Goal: Task Accomplishment & Management: Use online tool/utility

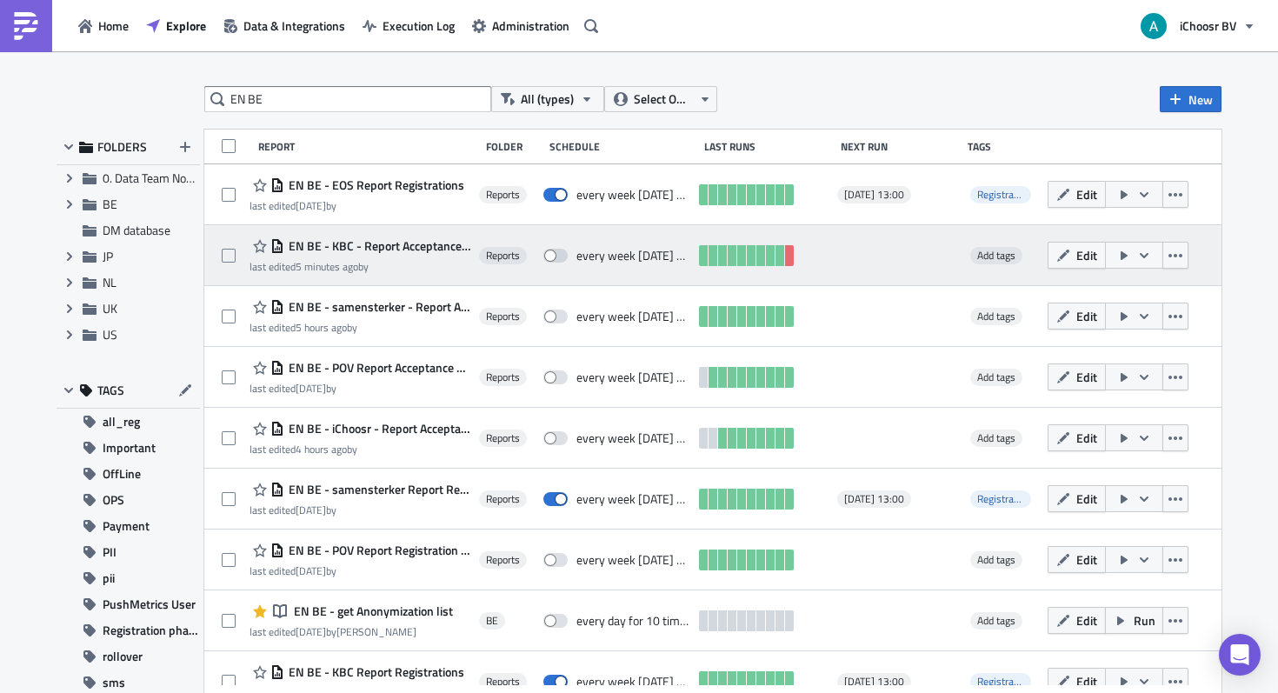
click at [433, 248] on span "EN BE - KBC - Report Acceptance phase" at bounding box center [377, 246] width 186 height 16
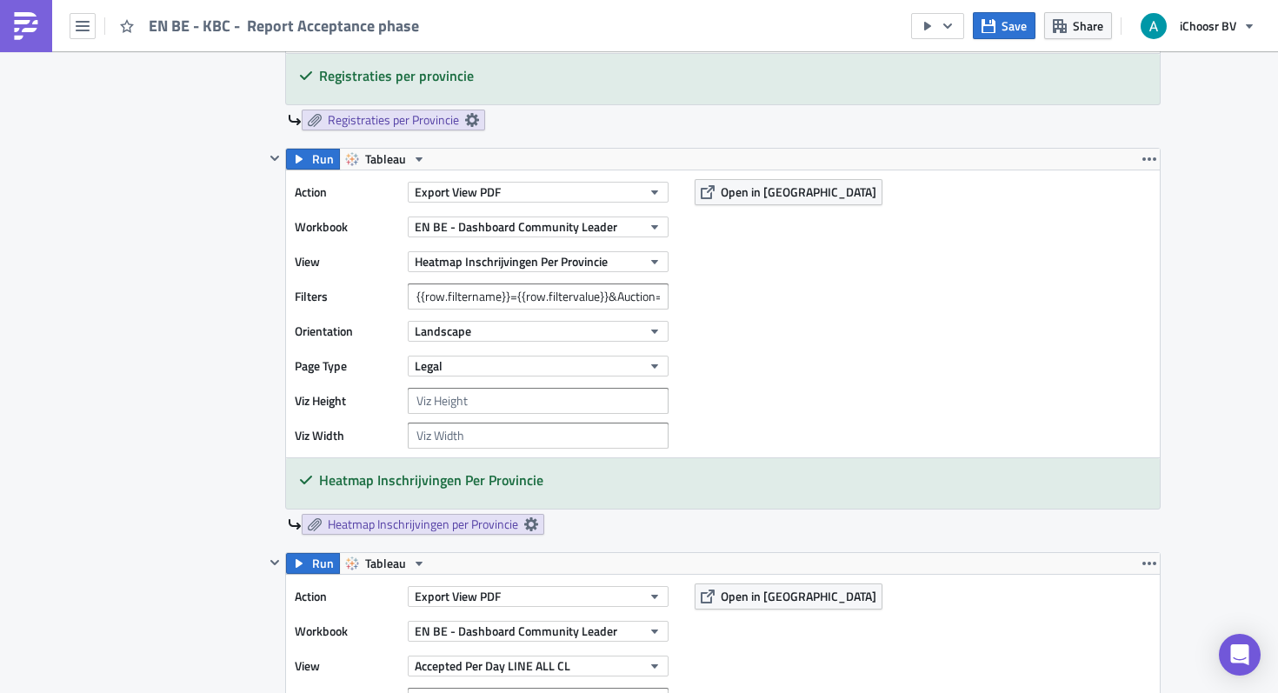
scroll to position [1623, 0]
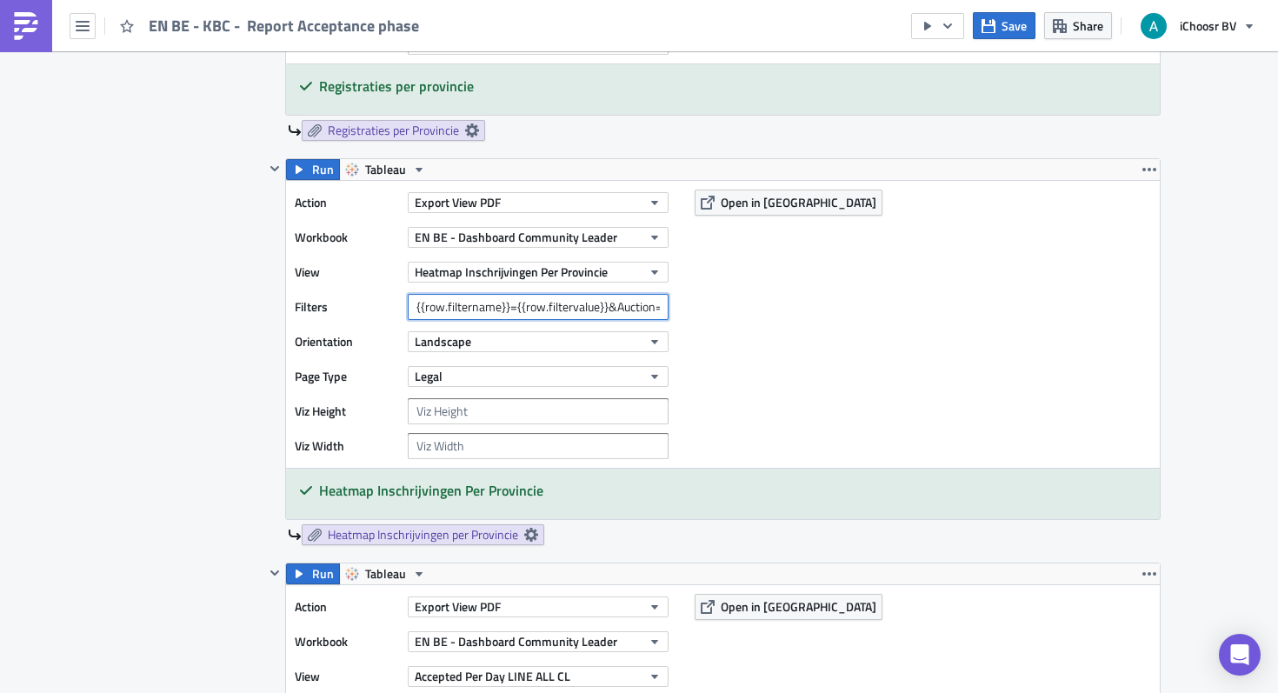
click at [632, 304] on input "{{row.filtername}}={{row.filtervalue}}&Auction=October 2025" at bounding box center [538, 307] width 261 height 26
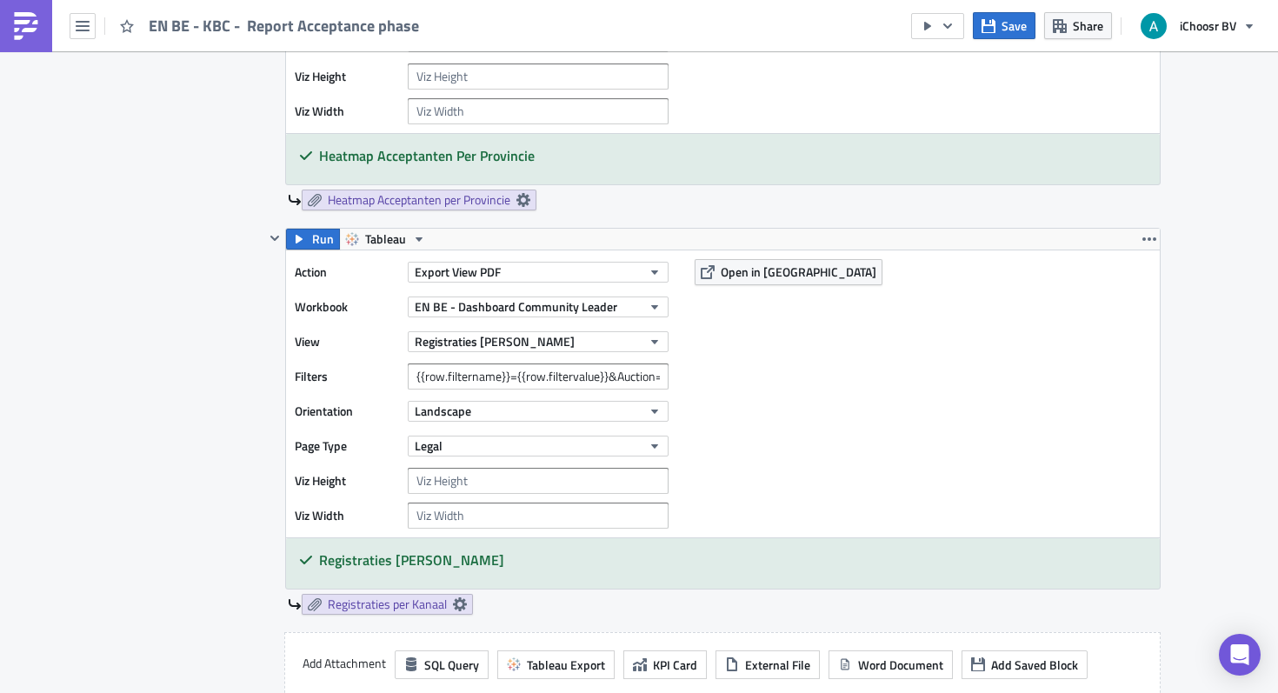
scroll to position [3233, 0]
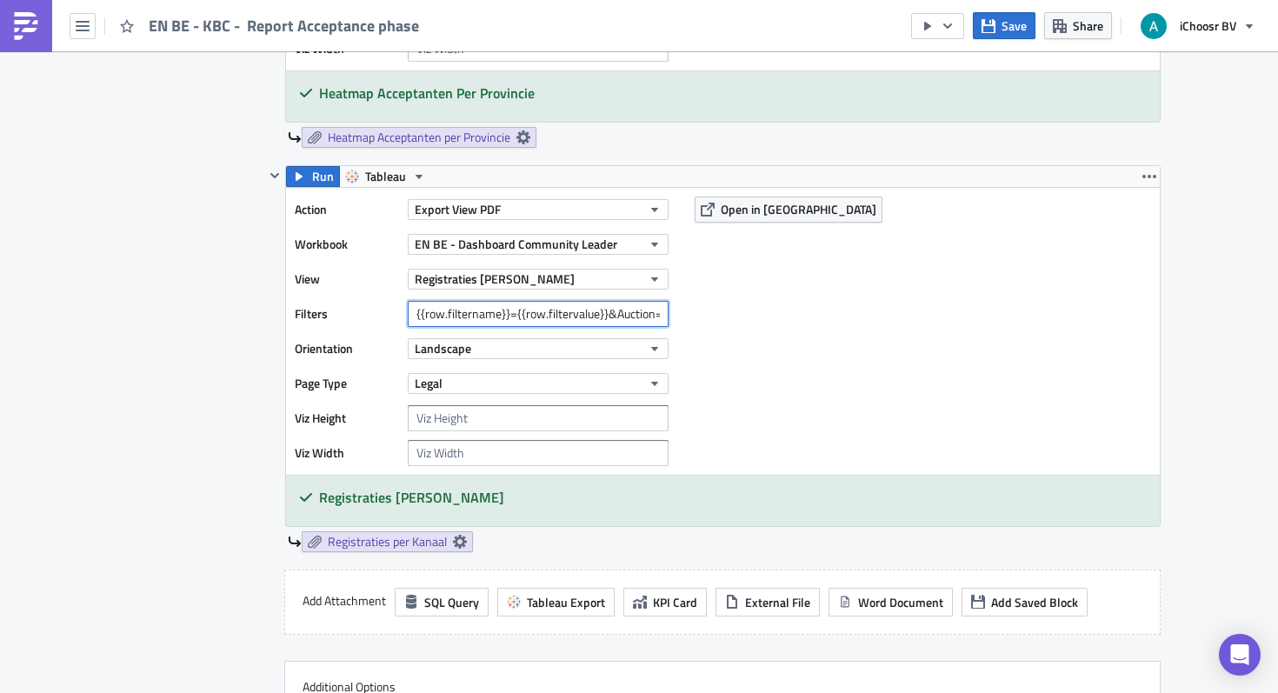
click at [604, 318] on input "{{row.filtername}}={{row.filtervalue}}&Auction=October 2025" at bounding box center [538, 314] width 261 height 26
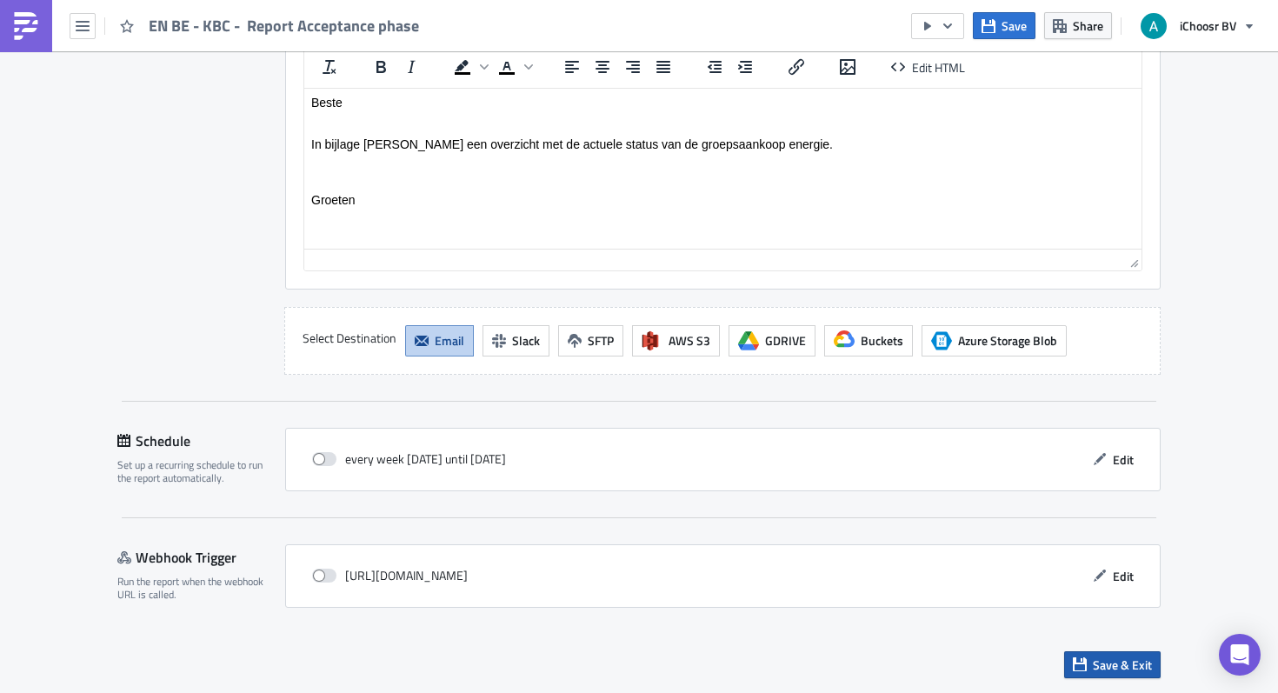
click at [1100, 677] on button "Save & Exit" at bounding box center [1112, 664] width 97 height 27
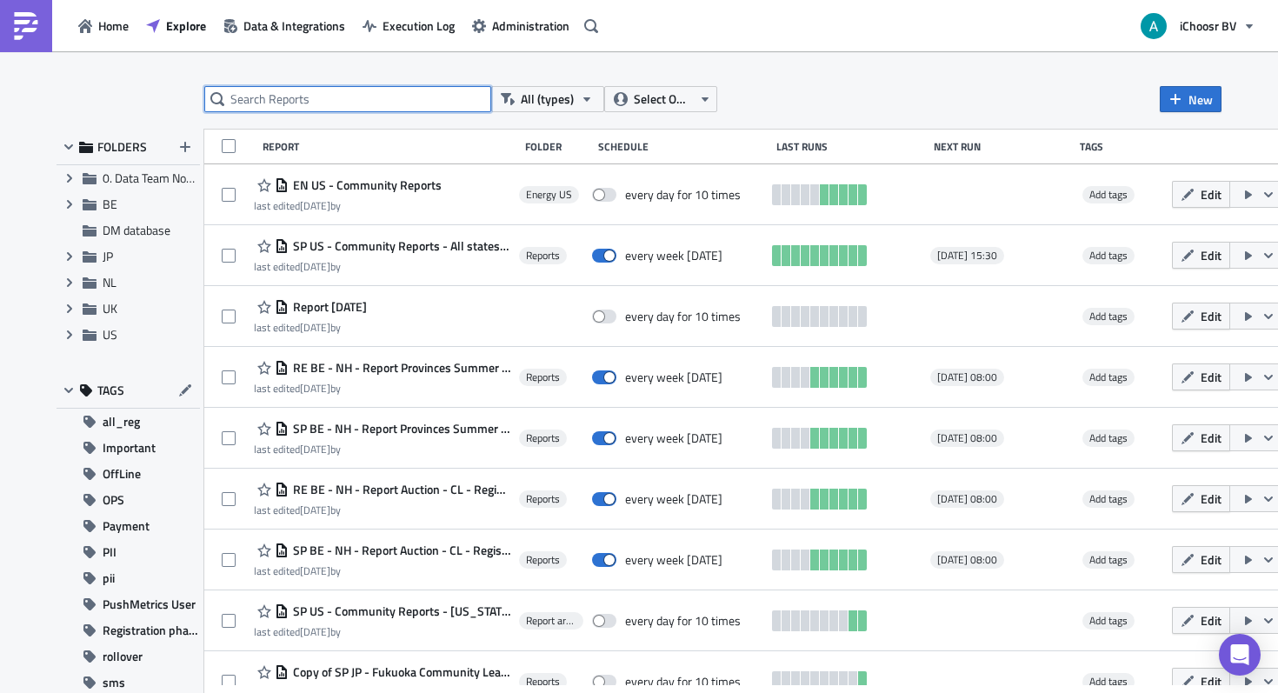
click at [417, 103] on input "text" at bounding box center [347, 99] width 287 height 26
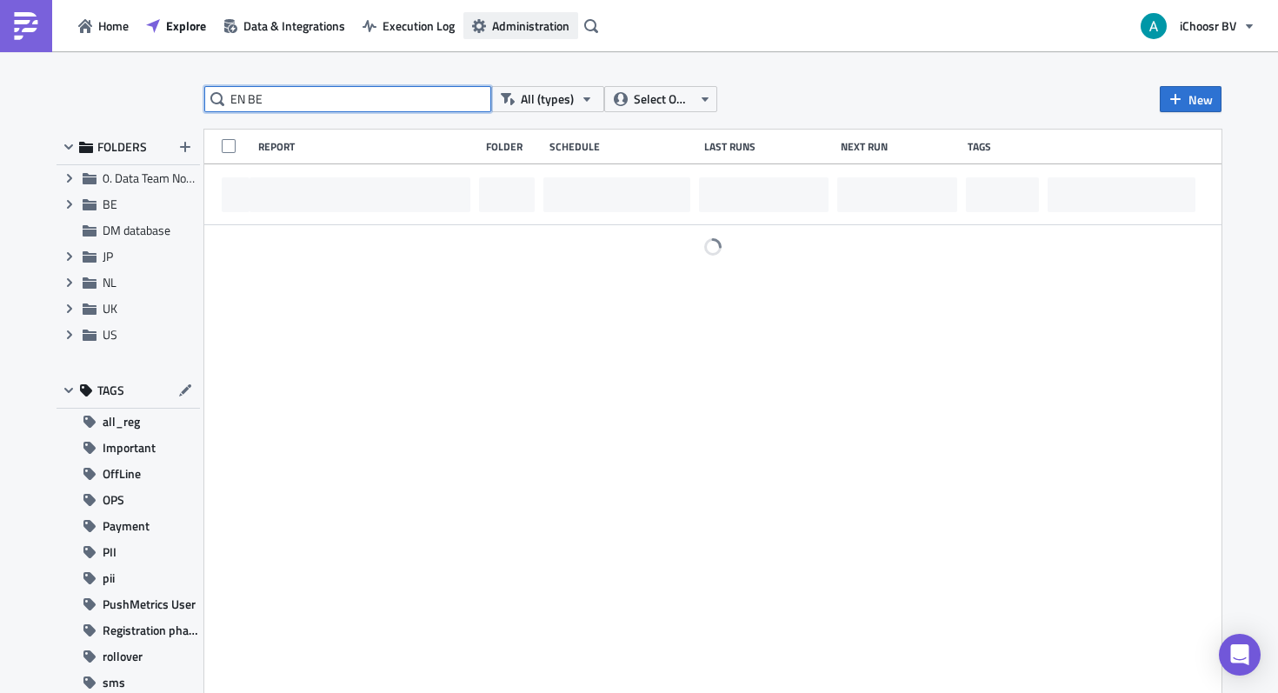
type input "EN BE"
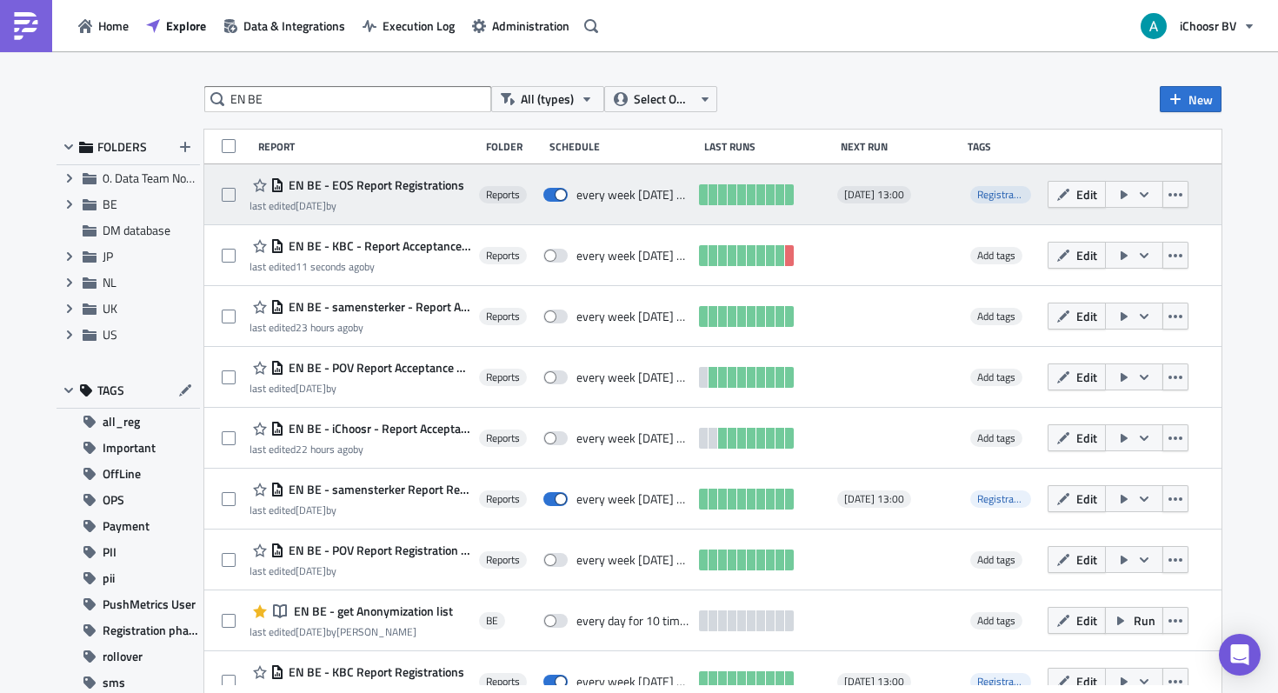
click at [387, 186] on span "EN BE - EOS Report Registrations" at bounding box center [374, 185] width 180 height 16
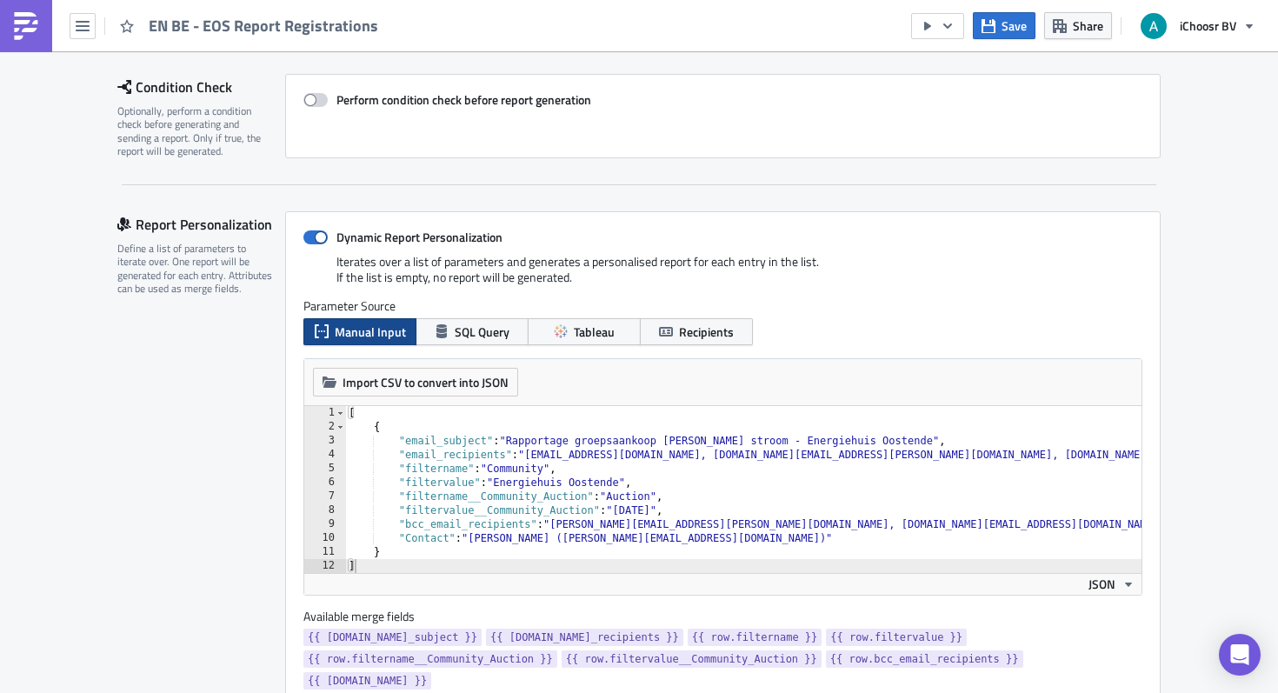
scroll to position [247, 0]
click at [740, 532] on div "[ { "email_subject" : "Rapportage groepsaankoop groene stroom - Energiehuis Oos…" at bounding box center [830, 501] width 971 height 195
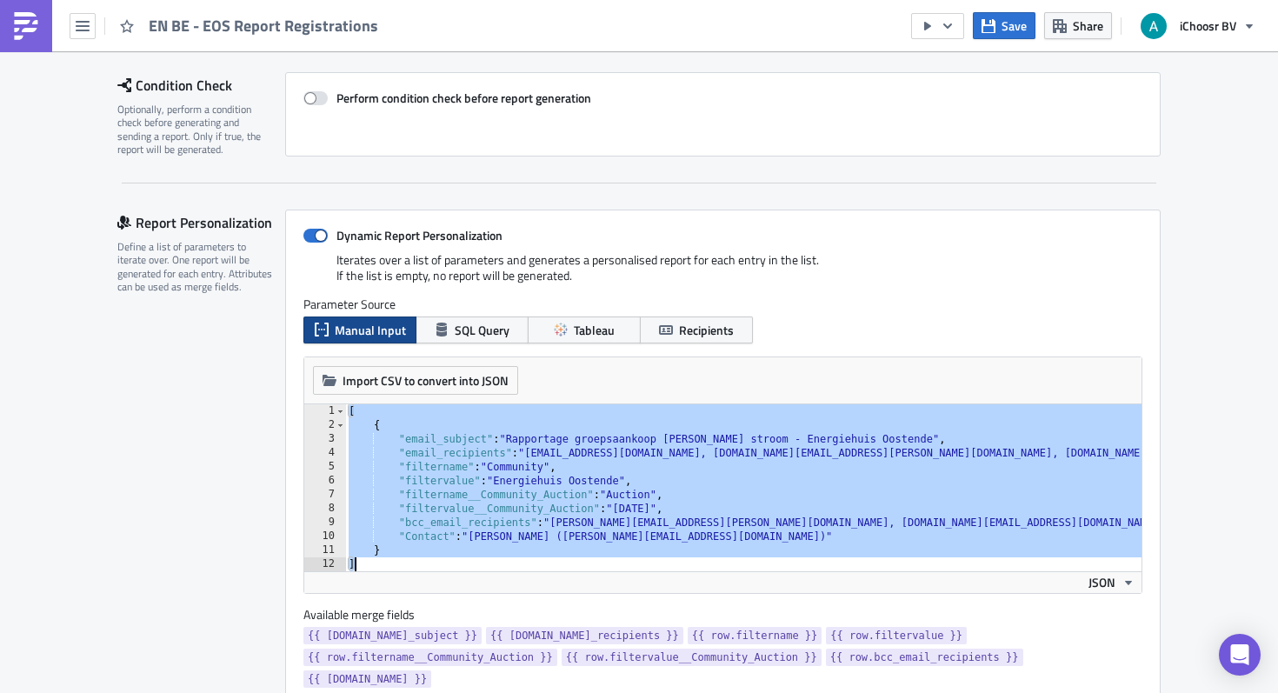
click at [738, 494] on div "[ { "email_subject" : "Rapportage groepsaankoop groene stroom - Energiehuis Oos…" at bounding box center [830, 501] width 971 height 195
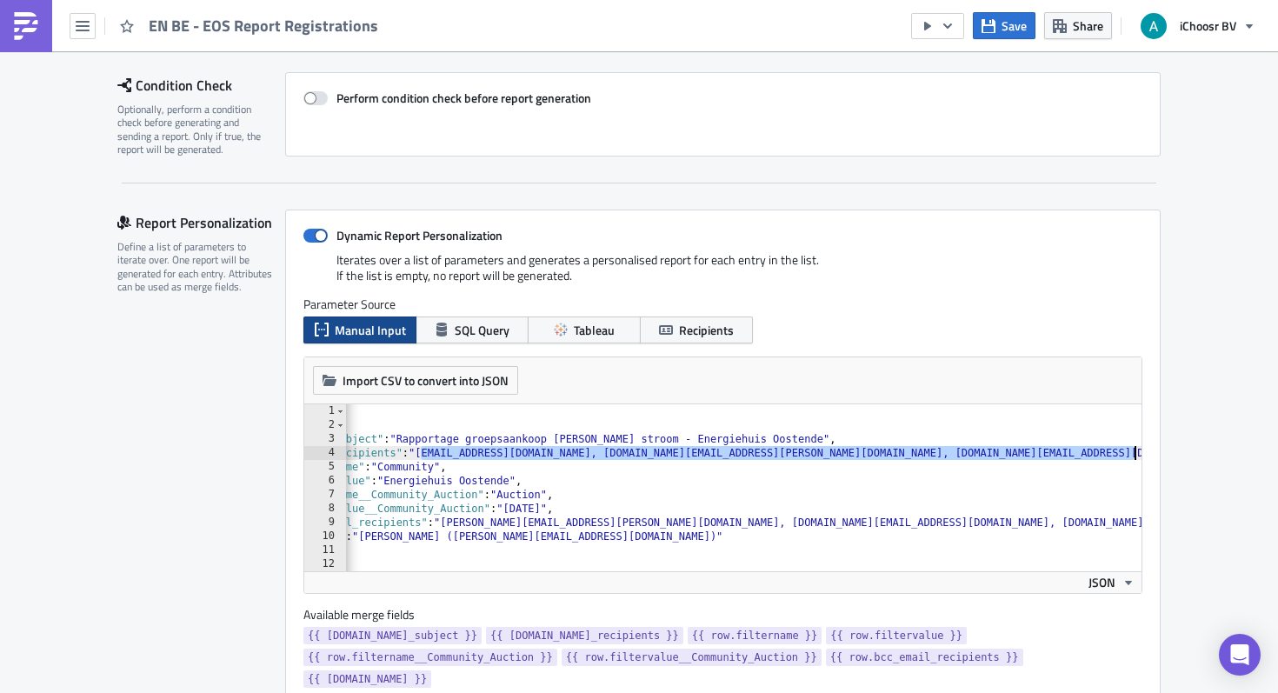
scroll to position [0, 175]
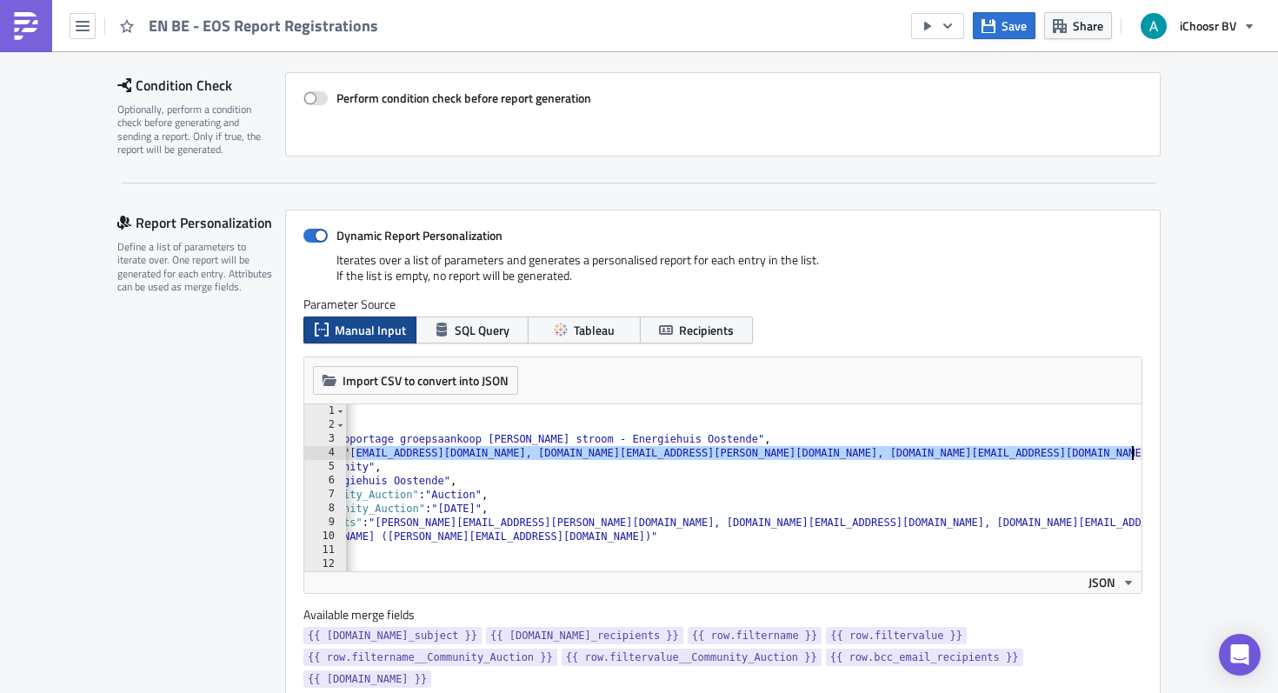
drag, startPoint x: 532, startPoint y: 456, endPoint x: 1129, endPoint y: 457, distance: 597.3
click at [1129, 457] on div "[ { "email_subject" : "Rapportage groepsaankoop groene stroom - Energiehuis Oos…" at bounding box center [655, 501] width 971 height 195
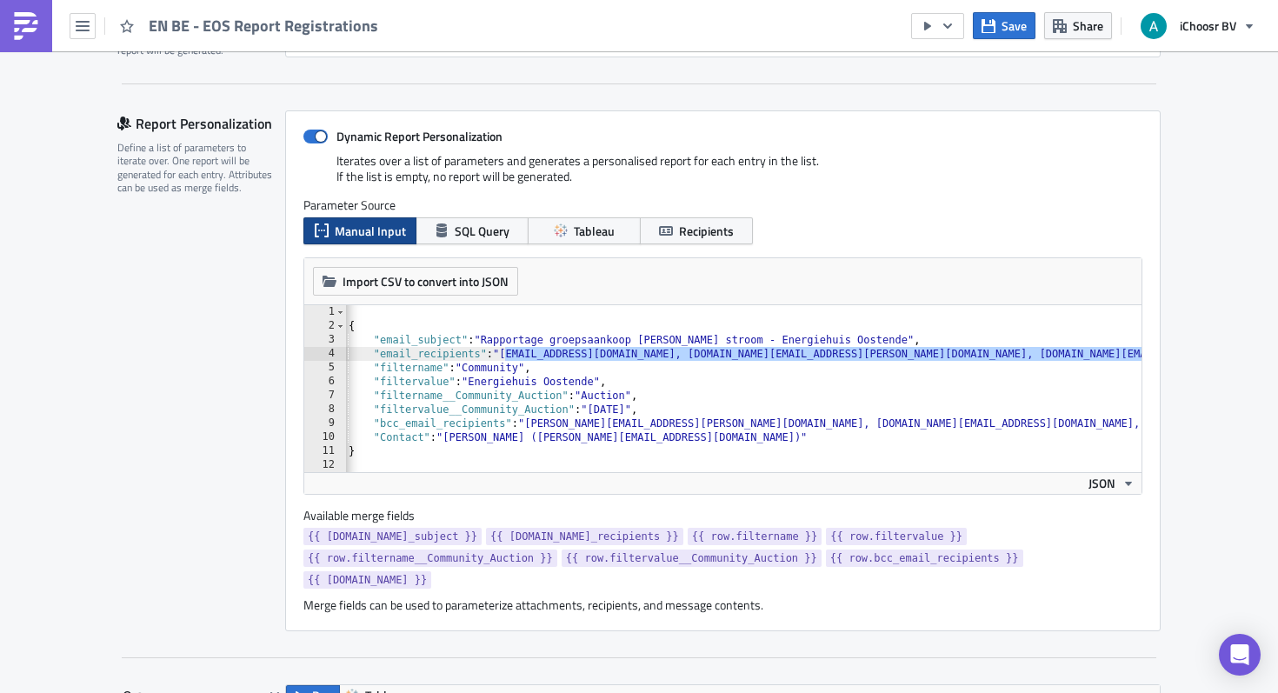
scroll to position [0, 23]
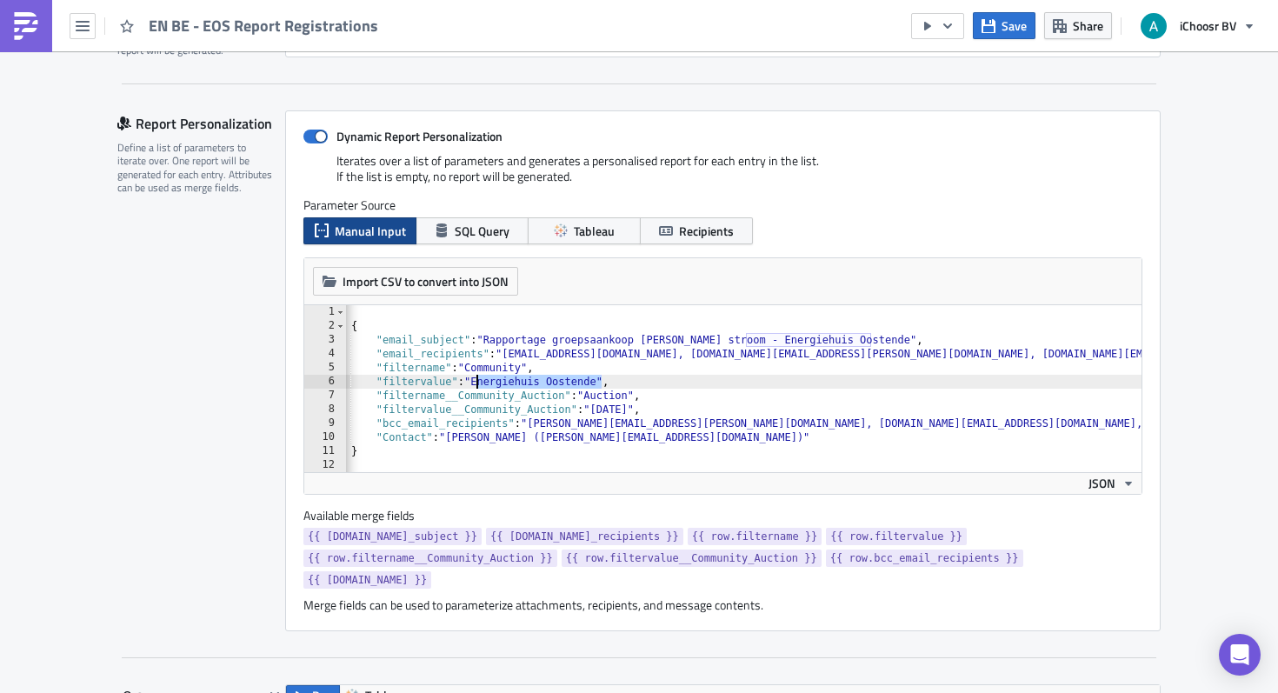
drag, startPoint x: 603, startPoint y: 386, endPoint x: 476, endPoint y: 389, distance: 126.1
click at [476, 389] on div "[ { "email_subject" : "Rapportage groepsaankoop groene stroom - Energiehuis Oos…" at bounding box center [808, 402] width 971 height 195
click at [621, 409] on div "[ { "email_subject" : "Rapportage groepsaankoop groene stroom - Energiehuis Oos…" at bounding box center [808, 402] width 971 height 195
type textarea ""filtervalue__Community_Auction": "October 2025","
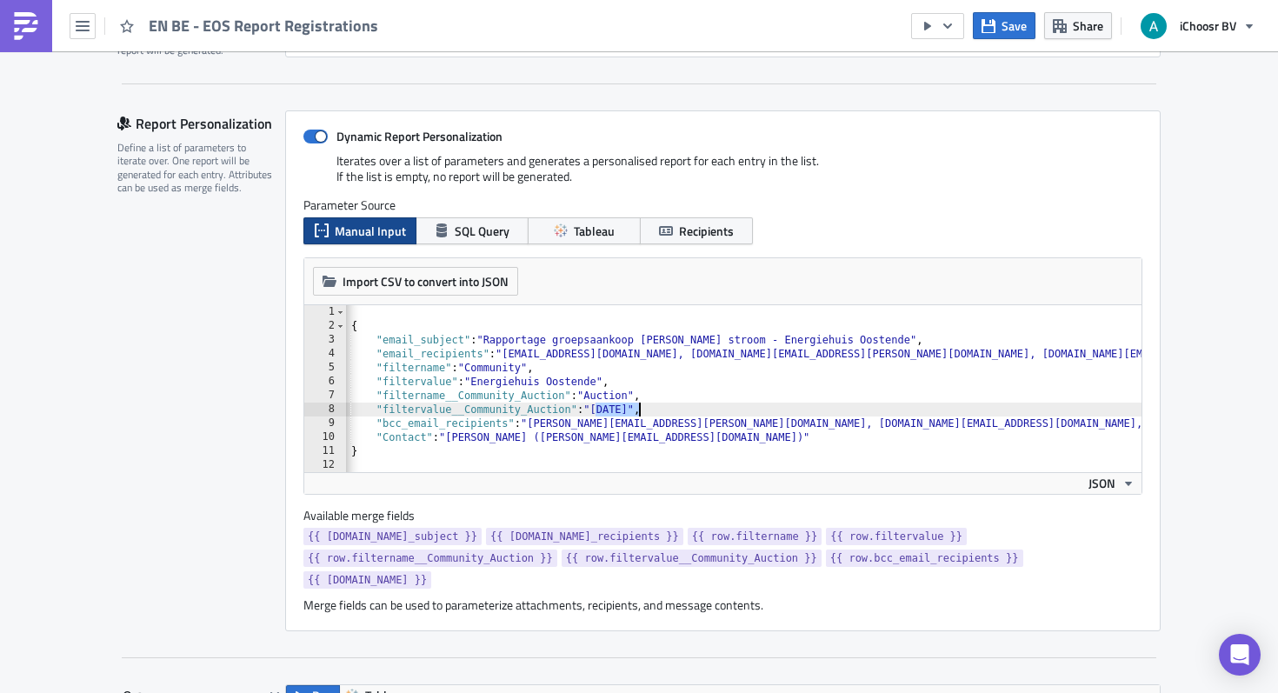
click at [621, 409] on div "[ { "email_subject" : "Rapportage groepsaankoop groene stroom - Energiehuis Oos…" at bounding box center [808, 402] width 971 height 195
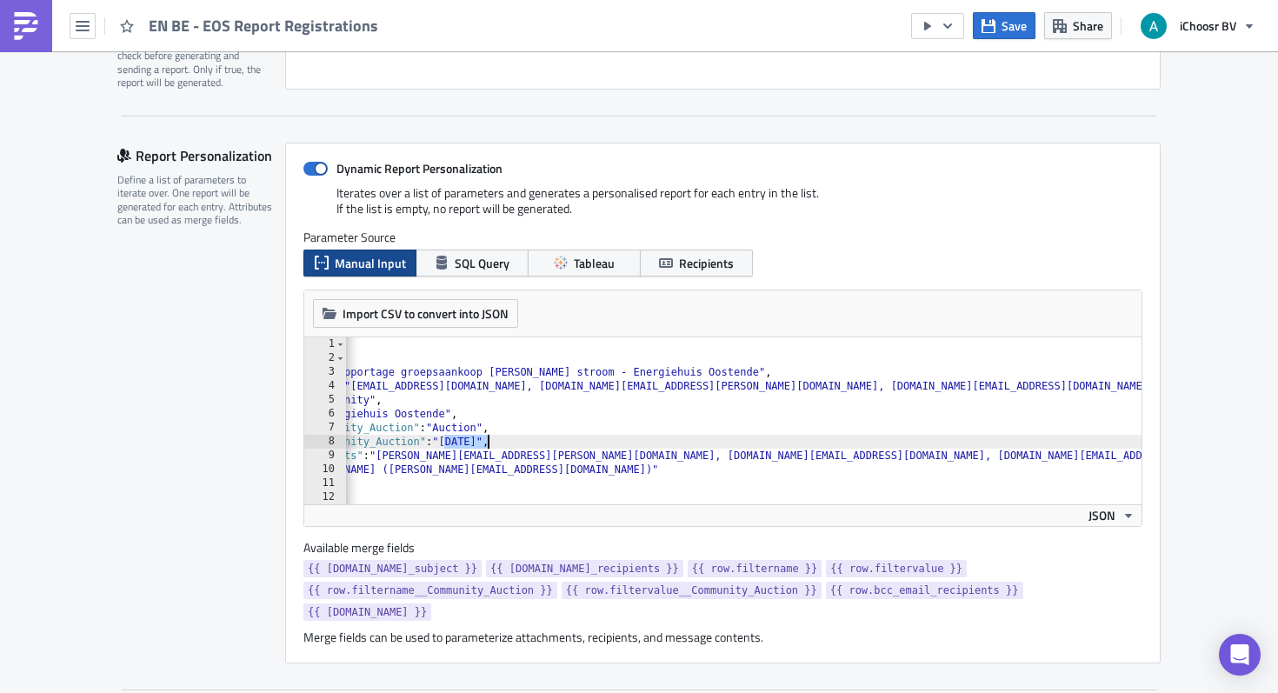
scroll to position [0, 164]
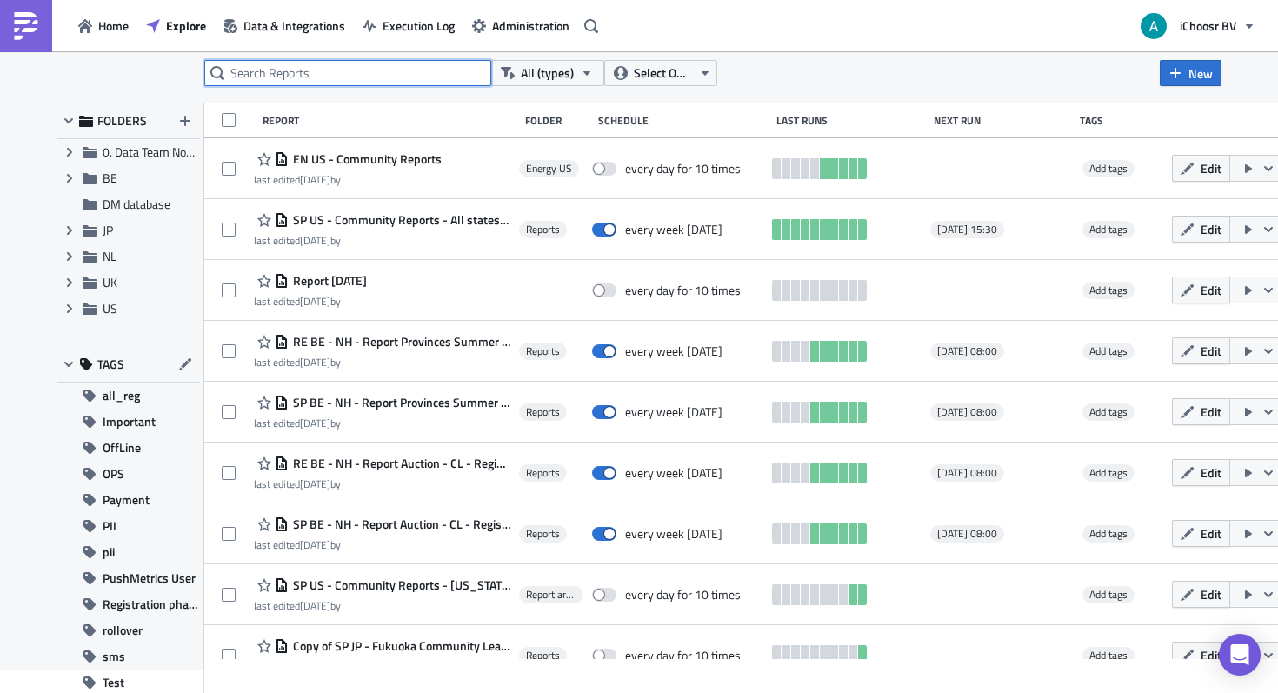
click at [404, 62] on input "text" at bounding box center [347, 73] width 287 height 26
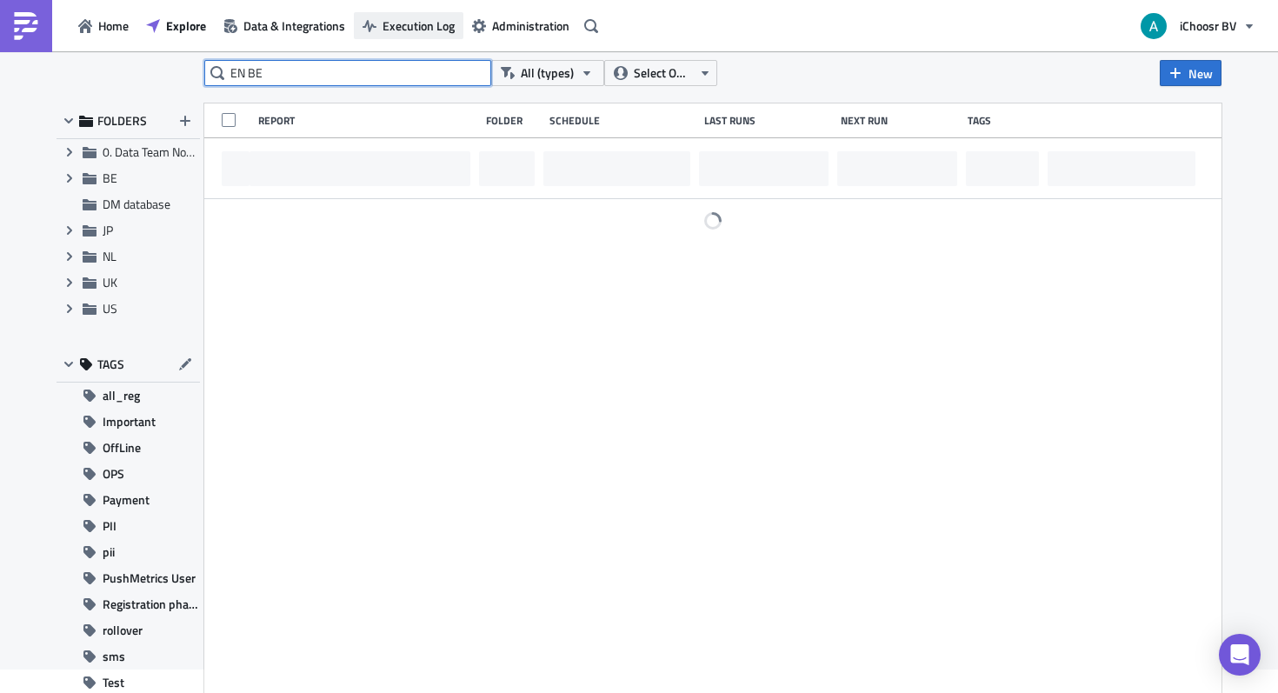
type input "EN BE"
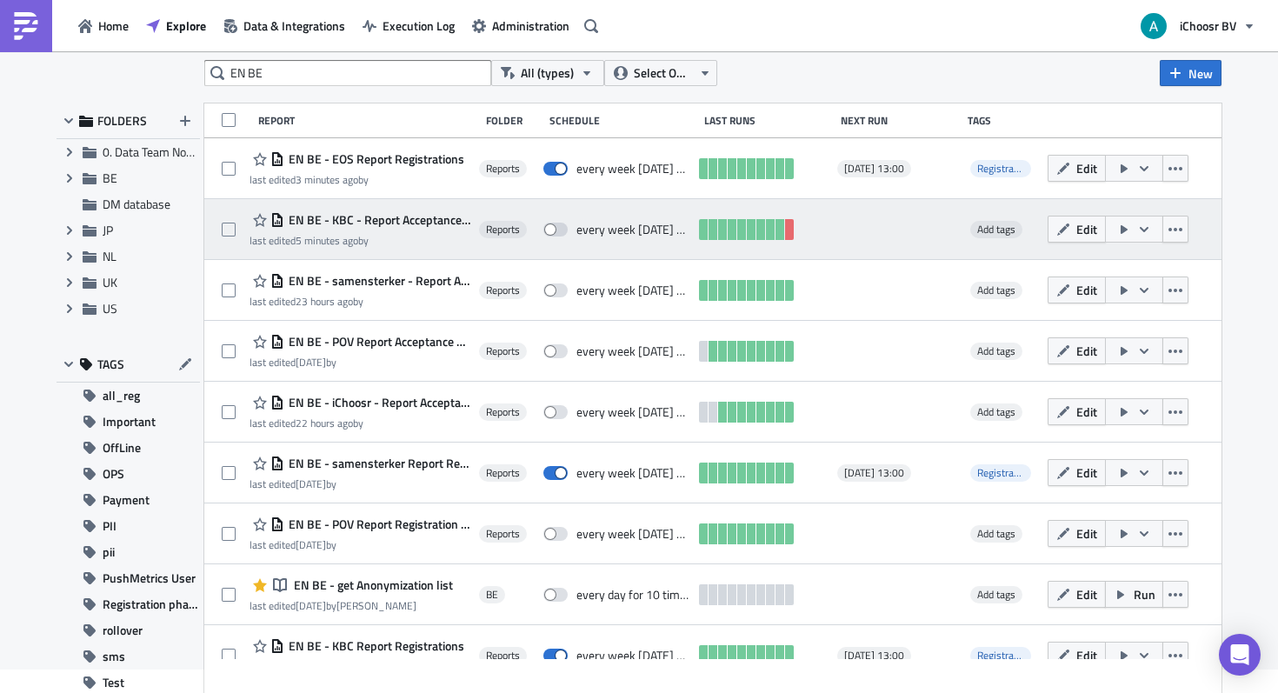
click at [382, 223] on span "EN BE - KBC - Report Acceptance phase" at bounding box center [377, 220] width 186 height 16
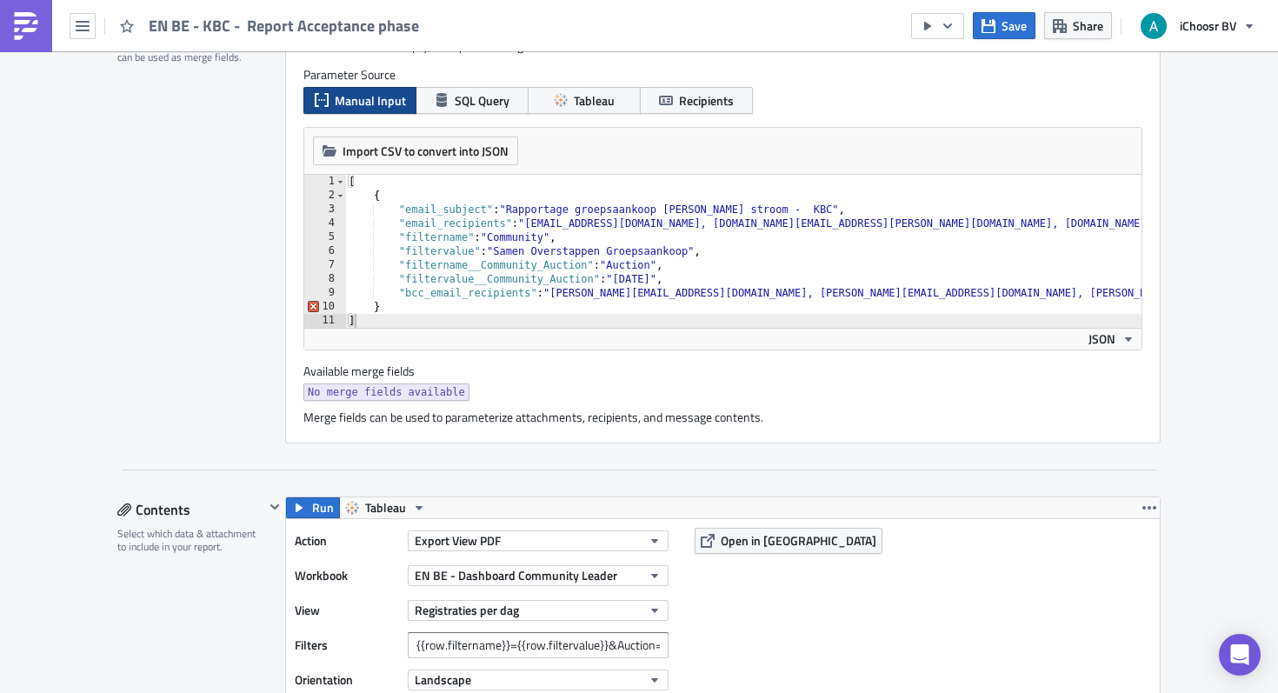
scroll to position [466, 0]
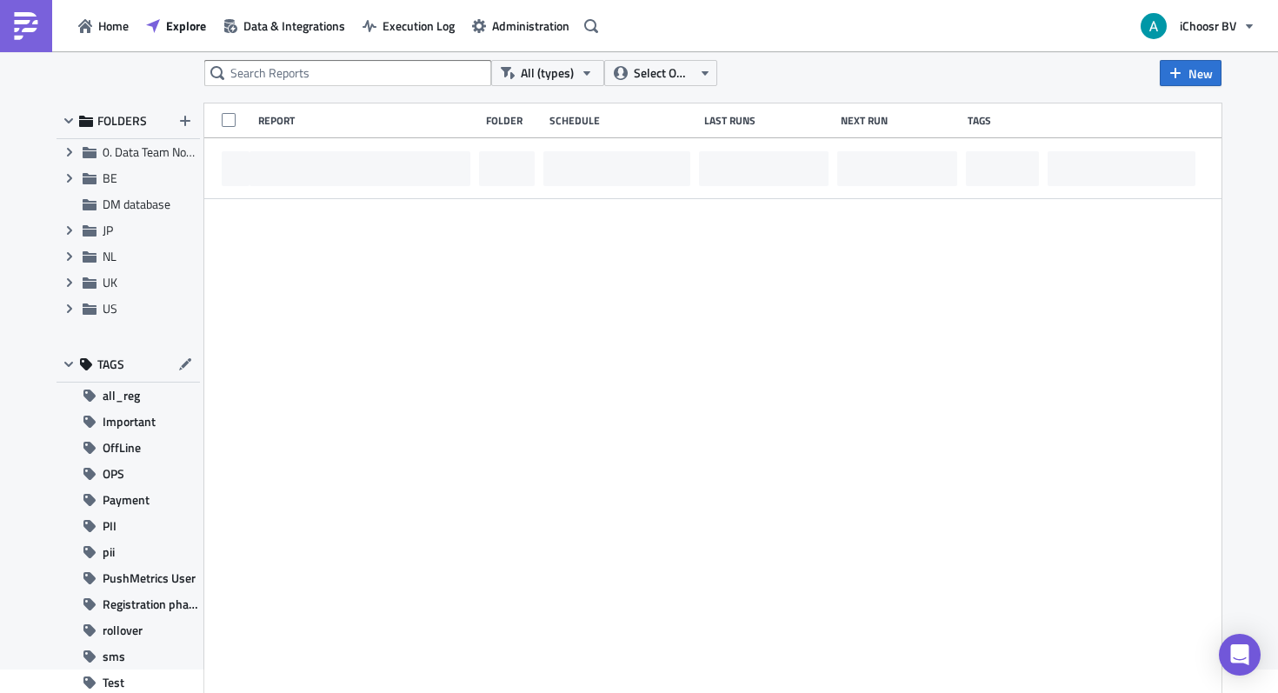
scroll to position [26, 0]
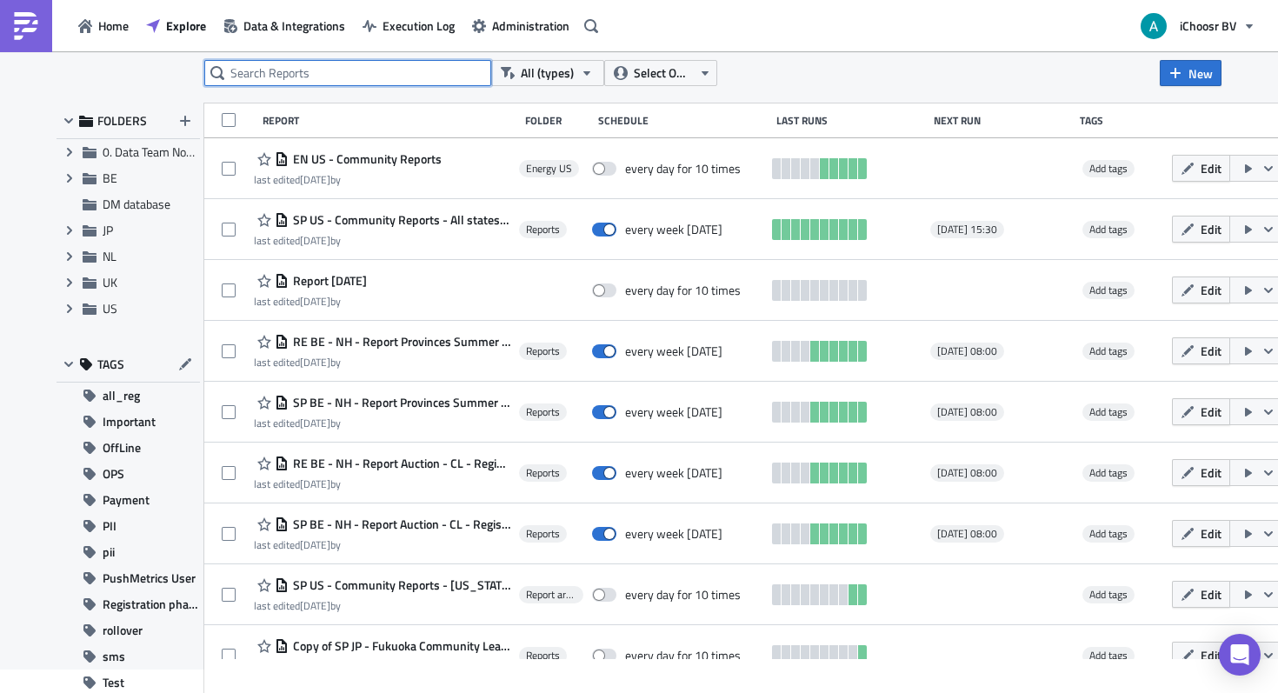
click at [389, 74] on input "text" at bounding box center [347, 73] width 287 height 26
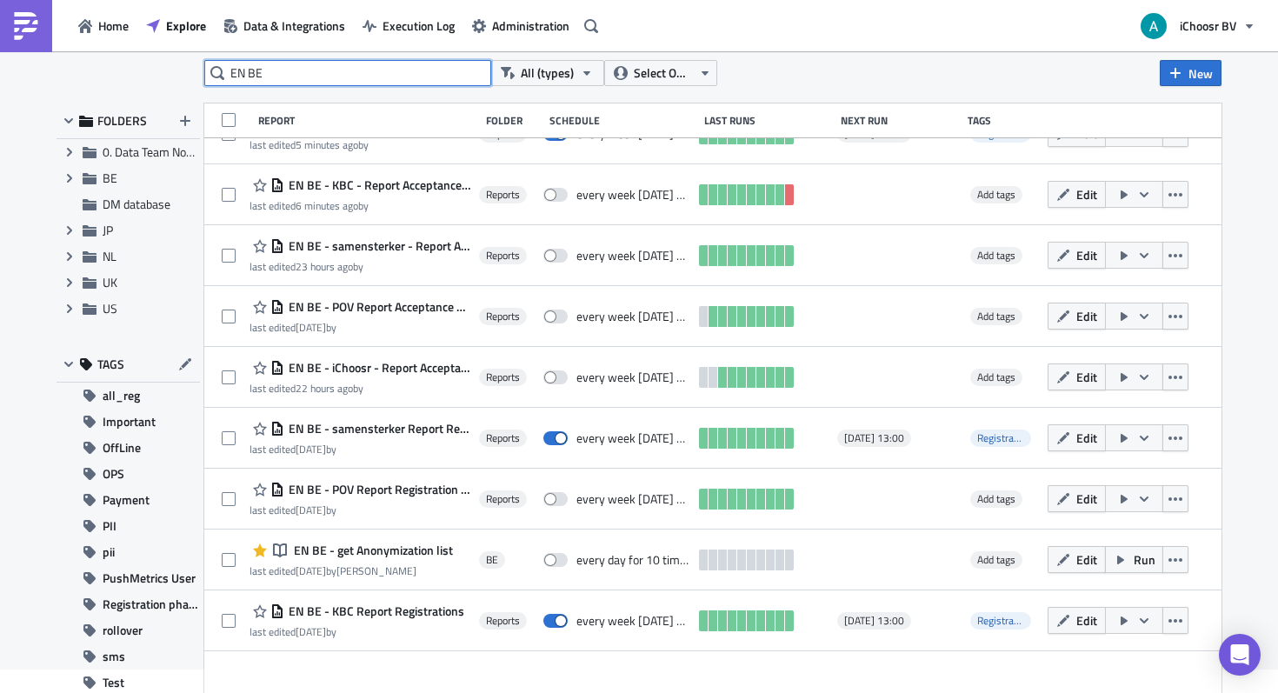
scroll to position [36, 0]
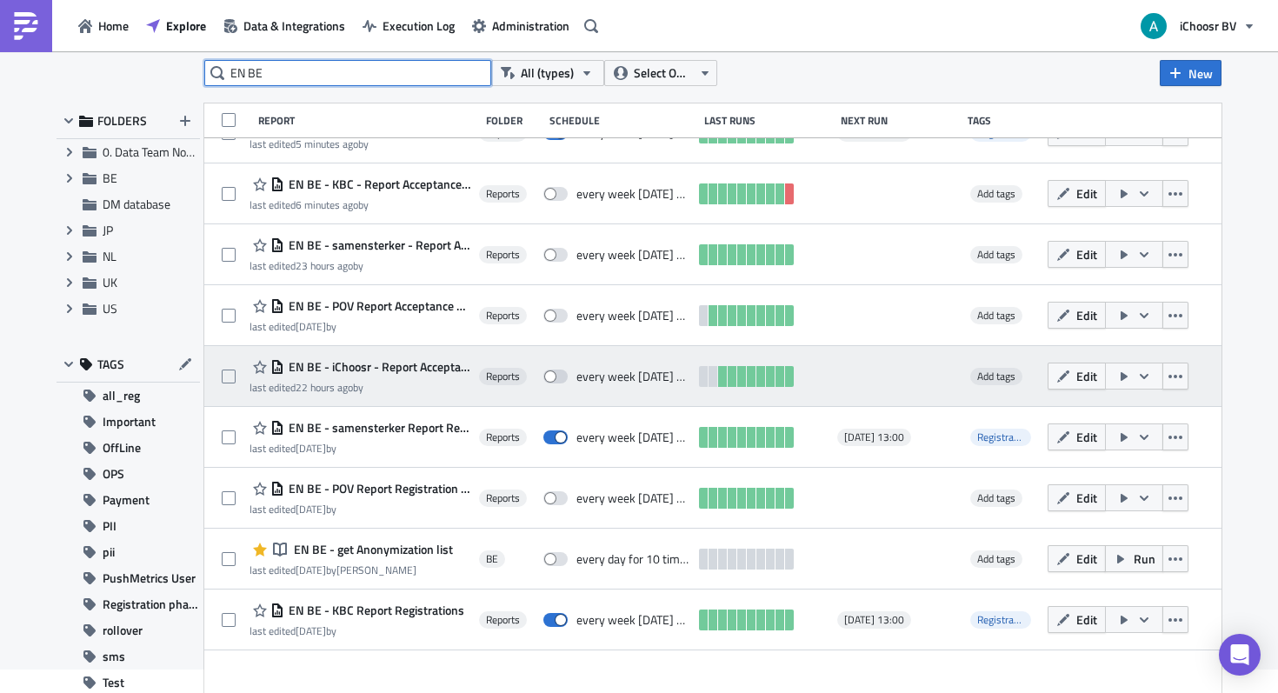
type input "EN BE"
click at [416, 367] on span "EN BE - iChoosr - Report Acceptance phase" at bounding box center [377, 367] width 186 height 16
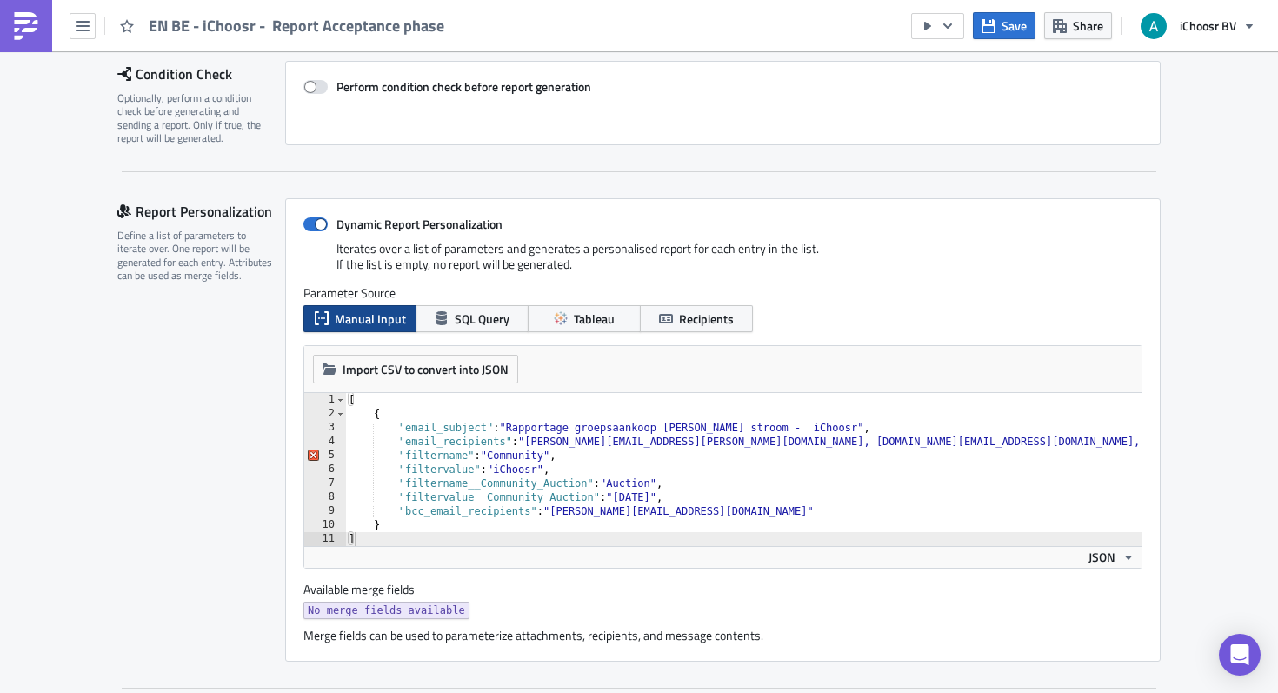
scroll to position [263, 0]
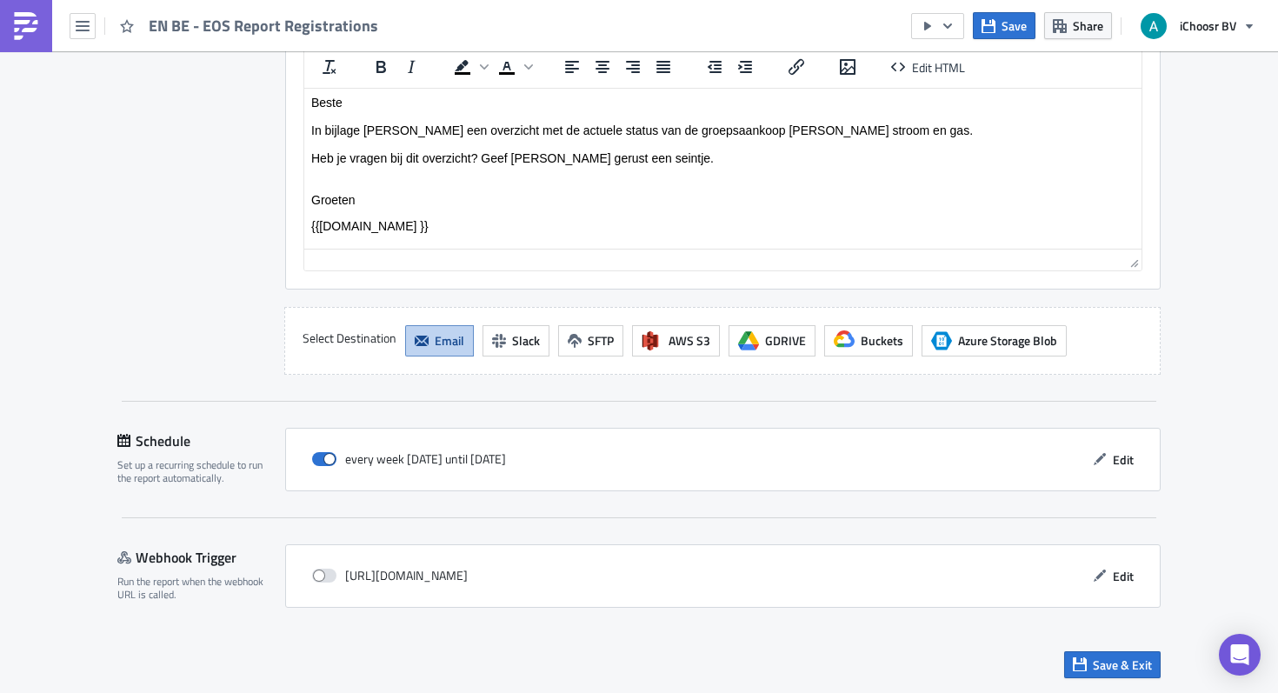
click at [1108, 649] on div "Save & Exit" at bounding box center [638, 665] width 1043 height 62
click at [1103, 662] on span "Save & Exit" at bounding box center [1122, 665] width 59 height 18
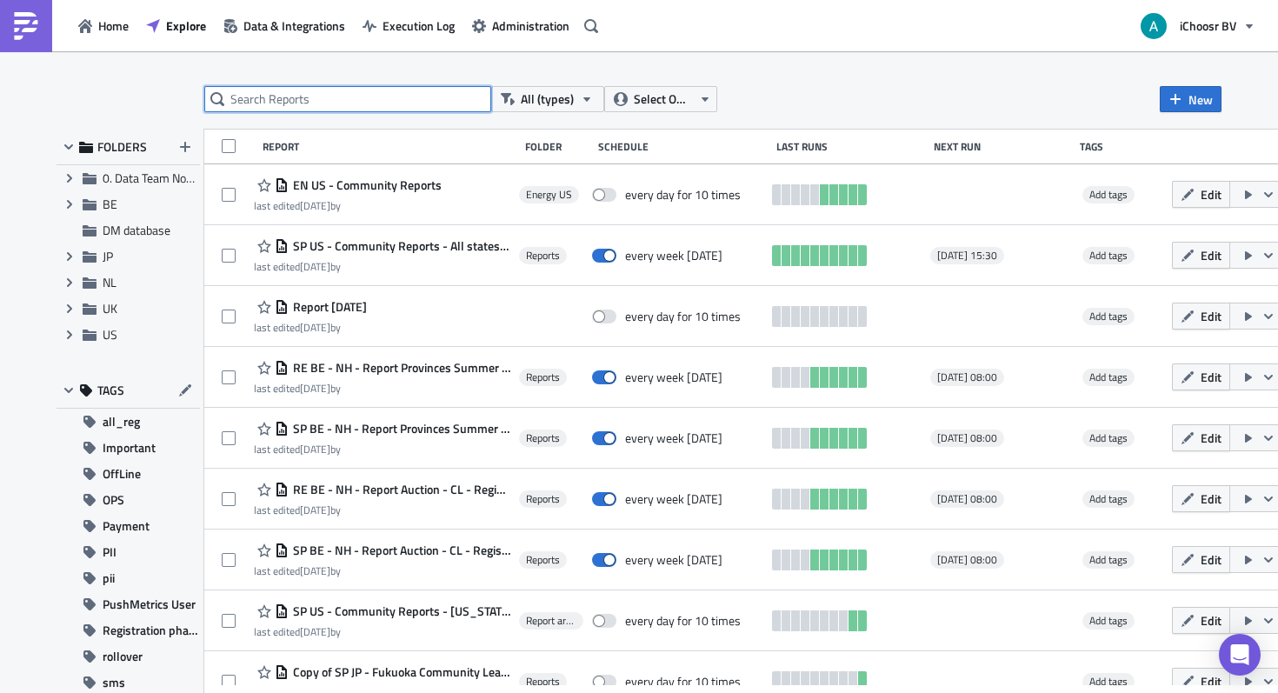
click at [369, 97] on input "text" at bounding box center [347, 99] width 287 height 26
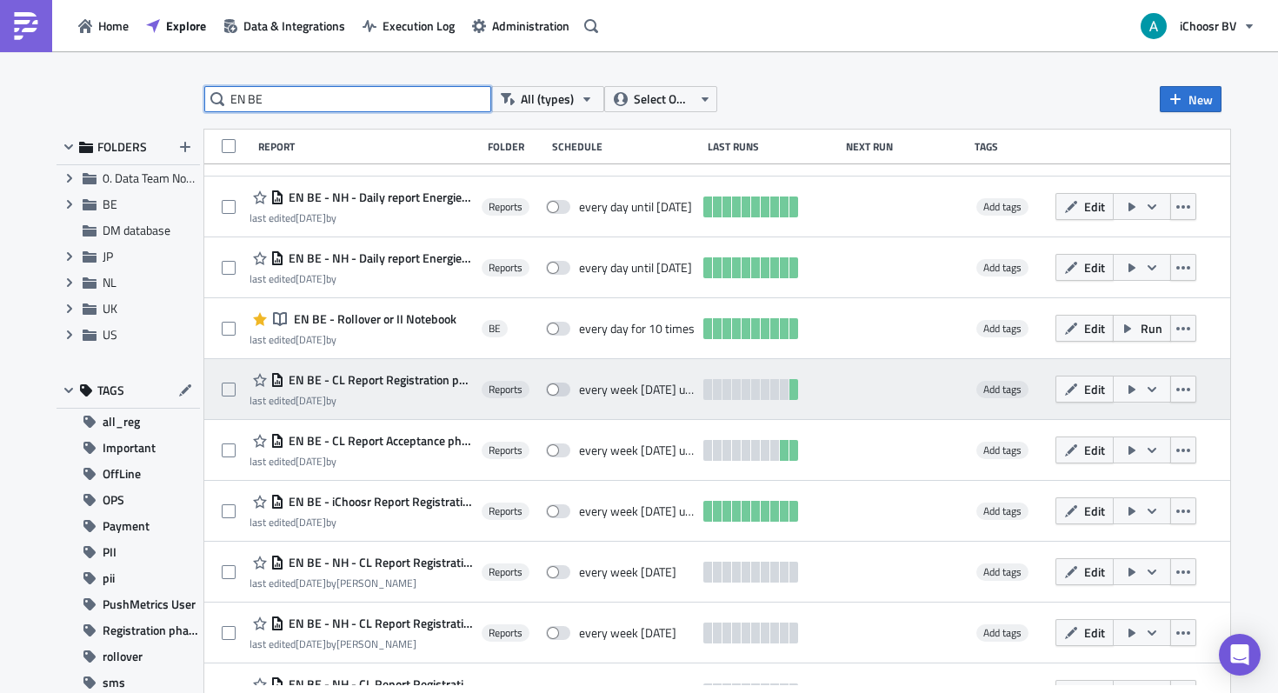
scroll to position [762, 0]
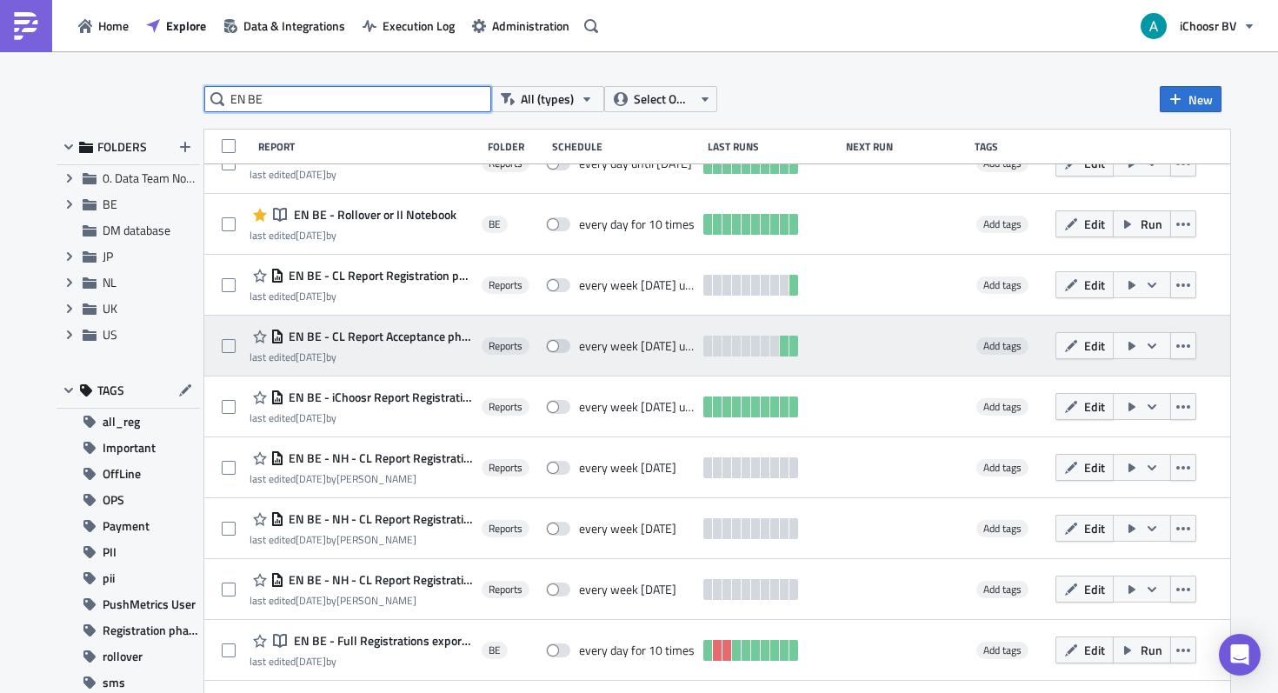
type input "EN BE"
click at [422, 337] on span "EN BE - CL Report Acceptance phase February 2025" at bounding box center [378, 337] width 189 height 16
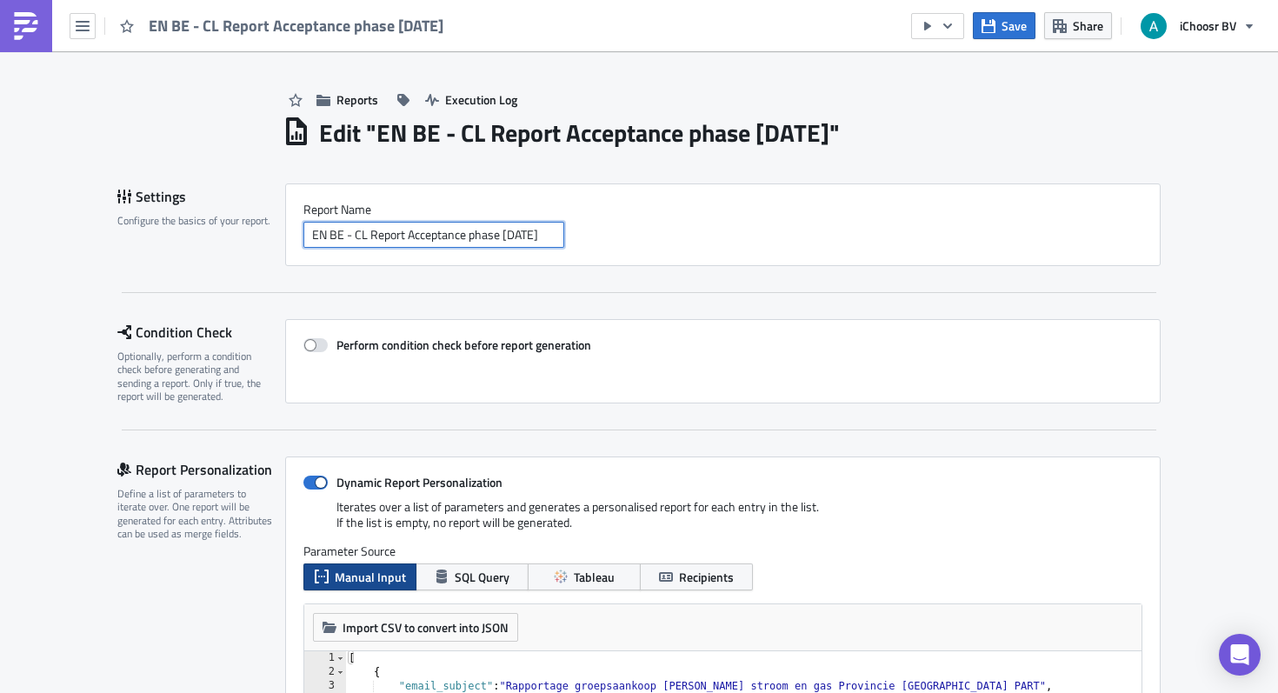
scroll to position [0, 22]
drag, startPoint x: 504, startPoint y: 237, endPoint x: 709, endPoint y: 247, distance: 205.4
click at [709, 247] on div "EN BE - CL Report Acceptance phase February 2025" at bounding box center [722, 235] width 839 height 26
click at [352, 236] on input "EN BE - CL Report Acceptance phase" at bounding box center [433, 235] width 261 height 26
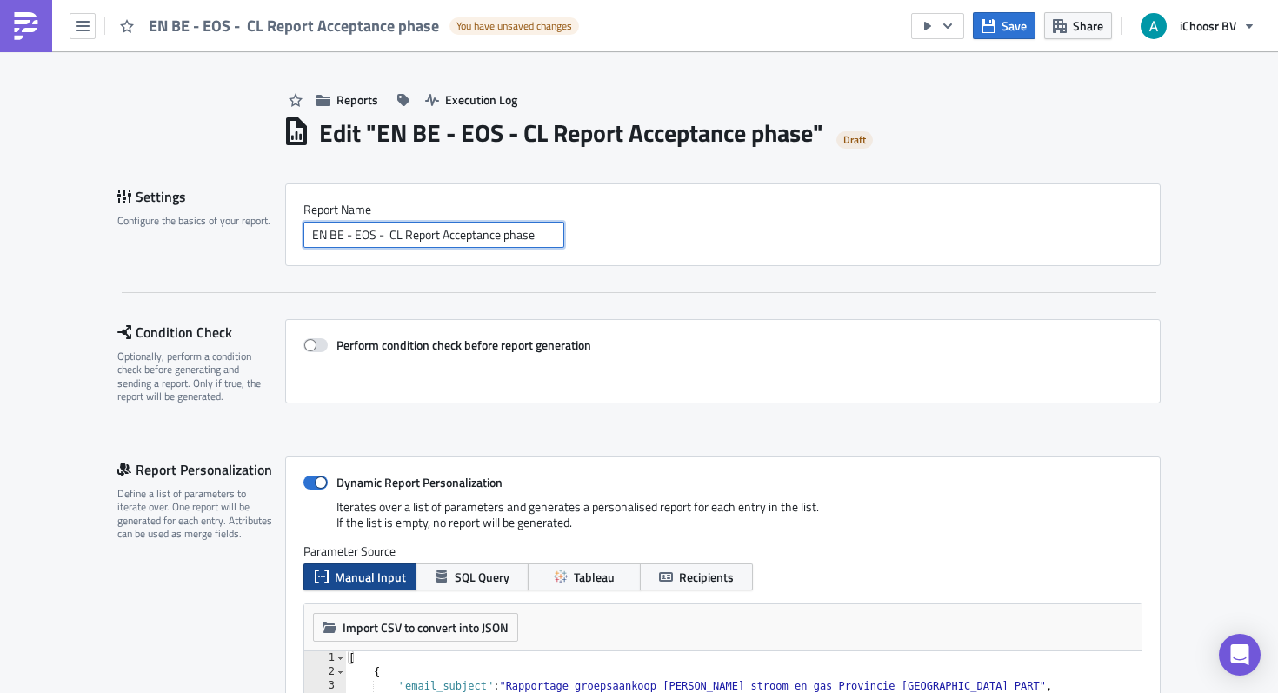
click at [406, 234] on input "EN BE - EOS - CL Report Acceptance phase" at bounding box center [433, 235] width 261 height 26
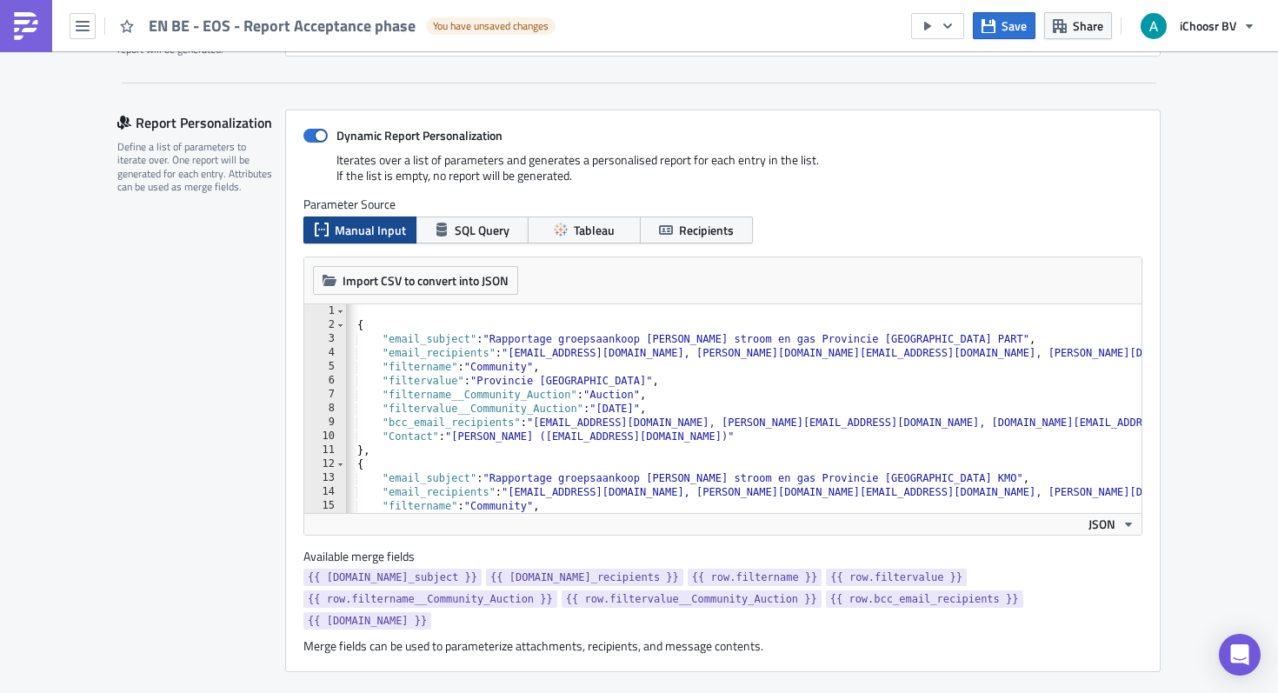
scroll to position [345, 0]
type input "EN BE - EOS - Report Acceptance phase"
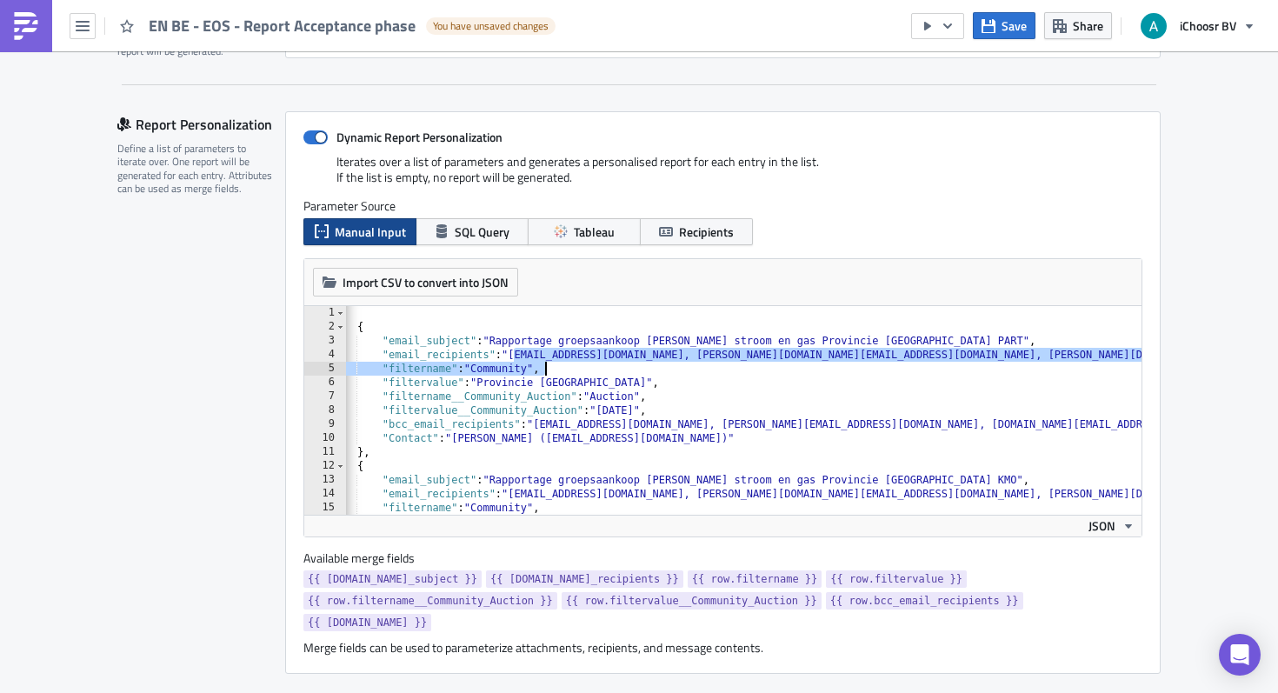
drag, startPoint x: 512, startPoint y: 355, endPoint x: 1057, endPoint y: 356, distance: 545.1
click at [1057, 356] on div "[ { "email_subject" : "Rapportage groepsaankoop groene stroom en gas Provincie …" at bounding box center [999, 424] width 1341 height 236
click at [563, 367] on div "[ { "email_subject" : "Rapportage groepsaankoop groene stroom en gas Provincie …" at bounding box center [999, 424] width 1341 height 236
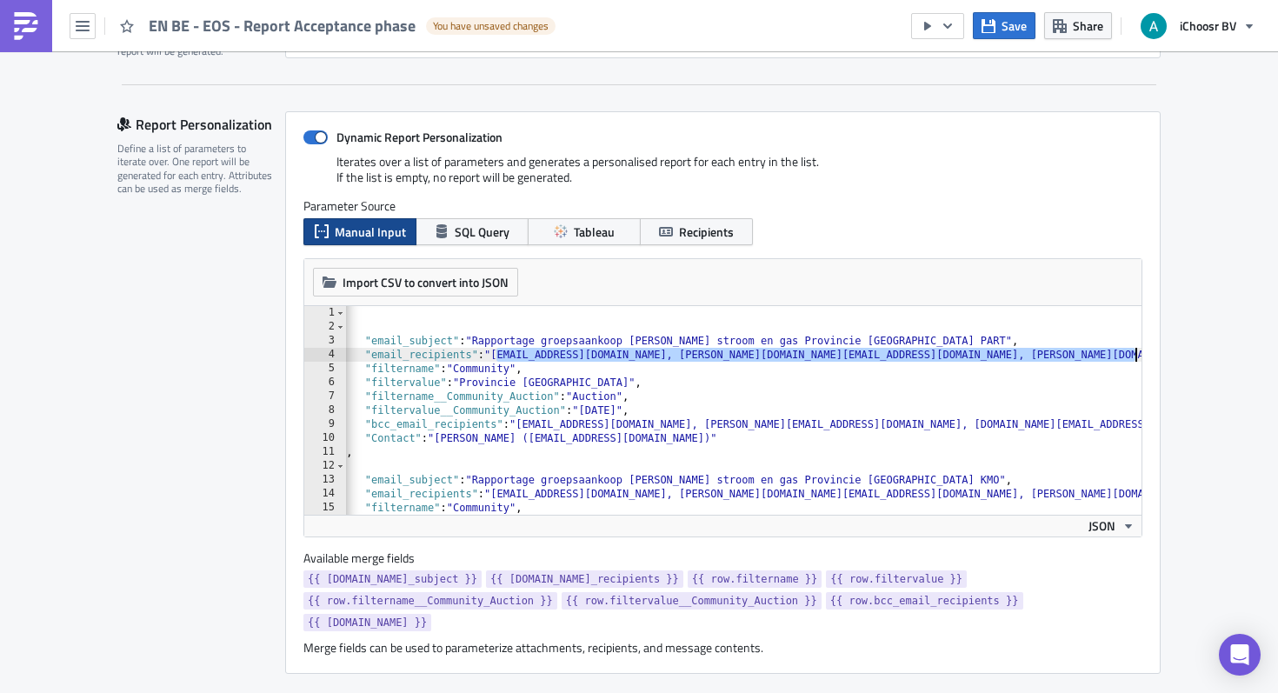
scroll to position [0, 90]
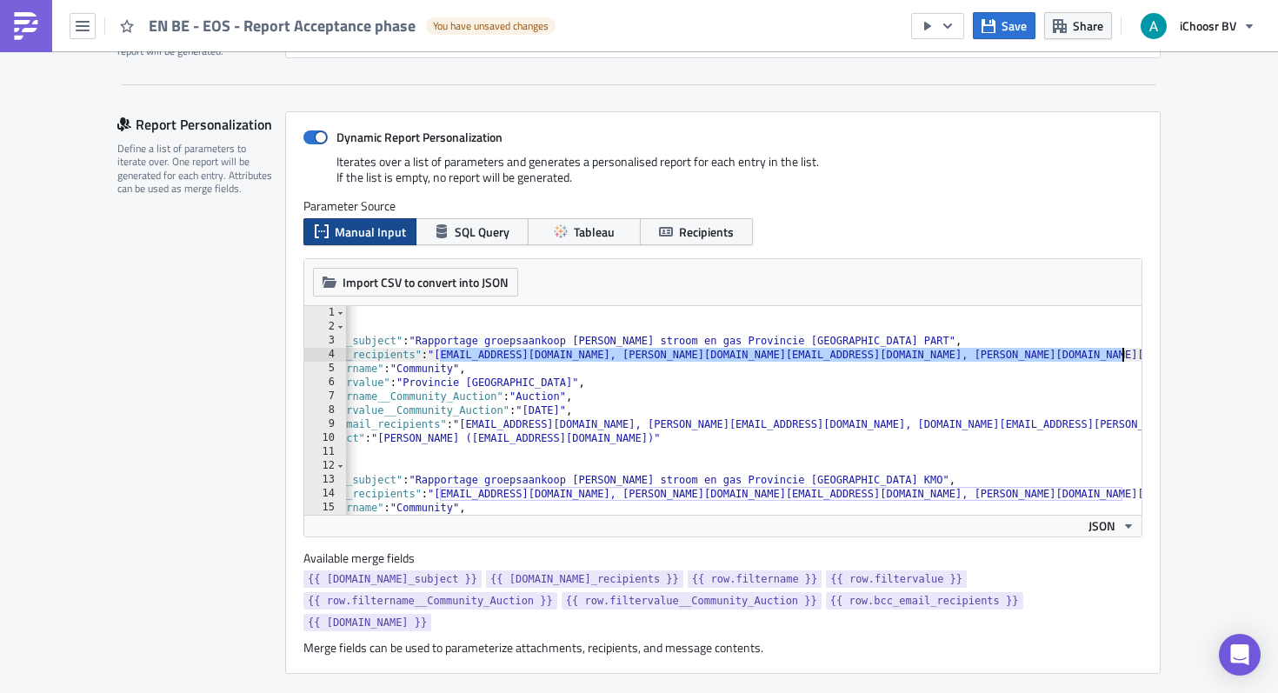
drag, startPoint x: 515, startPoint y: 354, endPoint x: 1122, endPoint y: 358, distance: 607.7
click at [1122, 358] on div "[ { "email_subject" : "Rapportage groepsaankoop groene stroom en gas Provincie …" at bounding box center [925, 424] width 1341 height 236
paste textarea "annick.vercruyce@ag-oostende.be, bart.vancamp@ag-oostende.be, dirk.devroye@ag-o…"
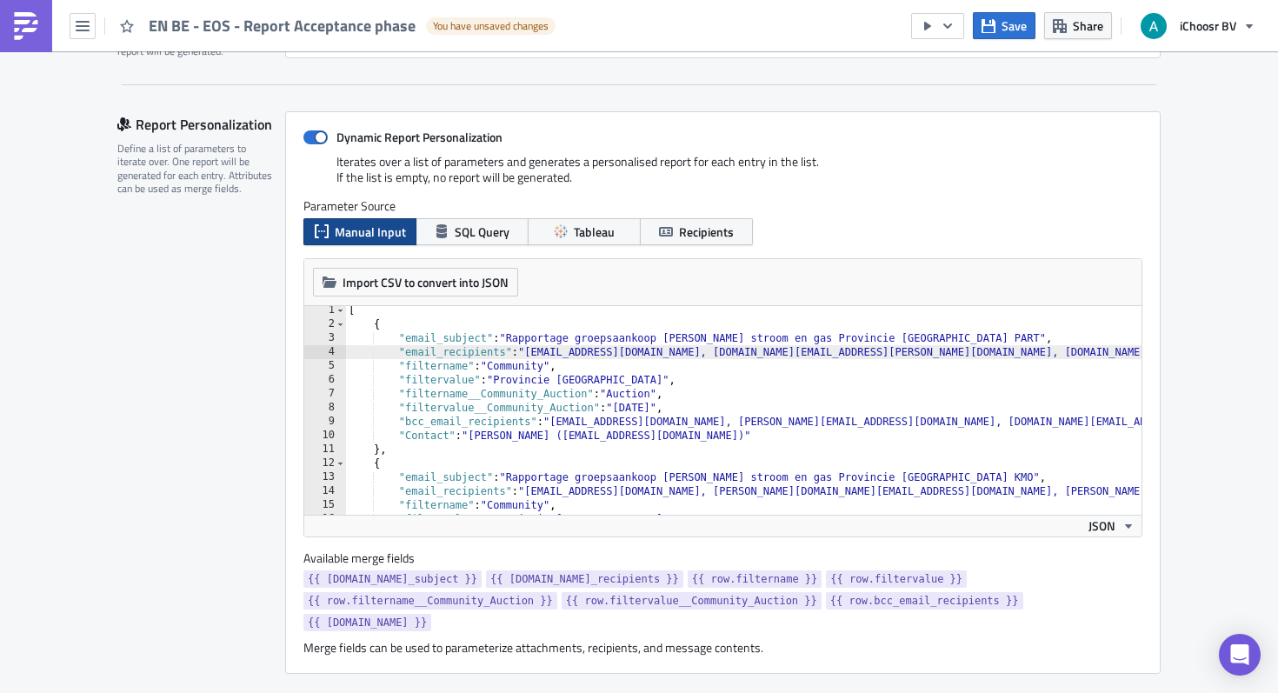
scroll to position [0, 0]
click at [548, 384] on div "[ { "email_subject" : "Rapportage groepsaankoop groene stroom en gas Provincie …" at bounding box center [1015, 424] width 1341 height 236
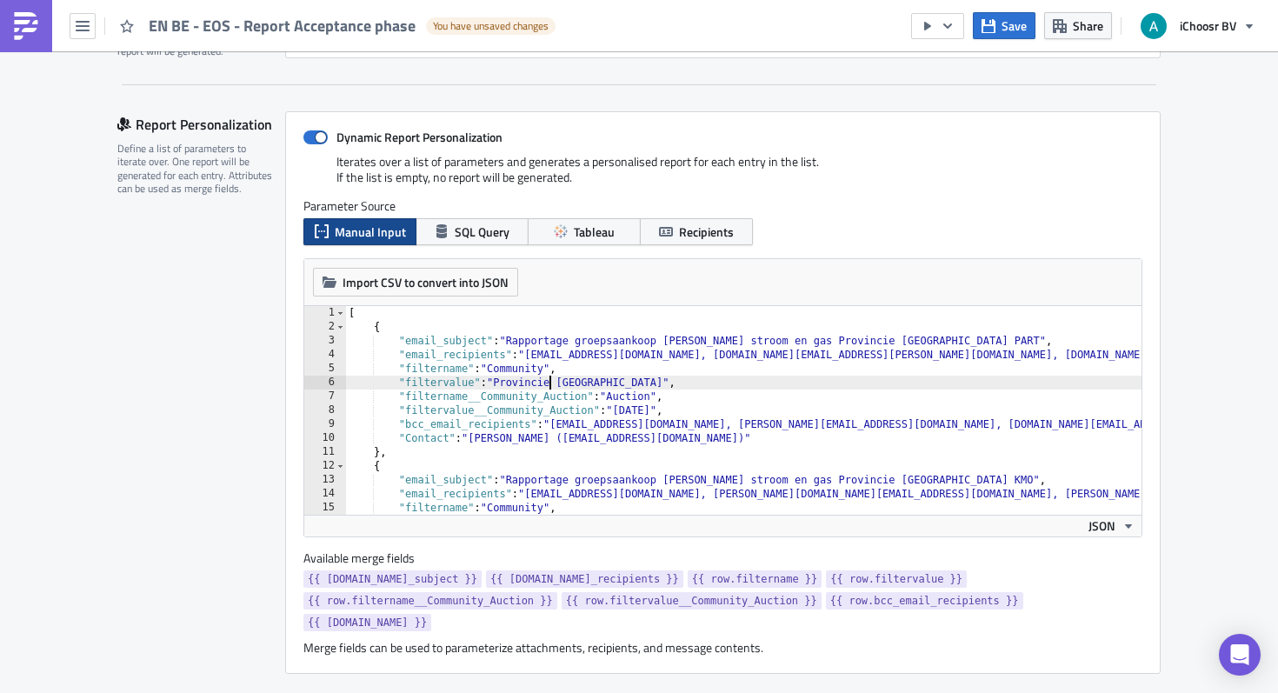
click at [548, 384] on div "[ { "email_subject" : "Rapportage groepsaankoop groene stroom en gas Provincie …" at bounding box center [1015, 424] width 1341 height 236
click at [556, 384] on div "[ { "email_subject" : "Rapportage groepsaankoop groene stroom en gas Provincie …" at bounding box center [1015, 424] width 1341 height 236
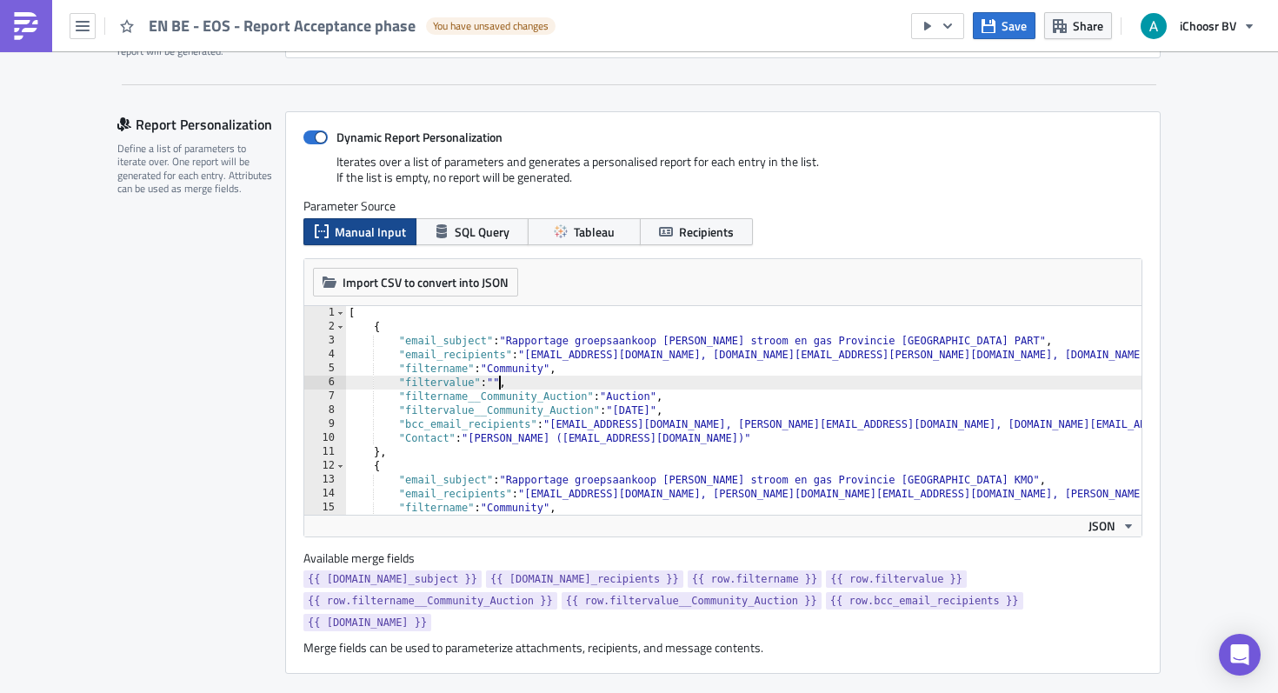
paste textarea "Energiehuis Oostende"
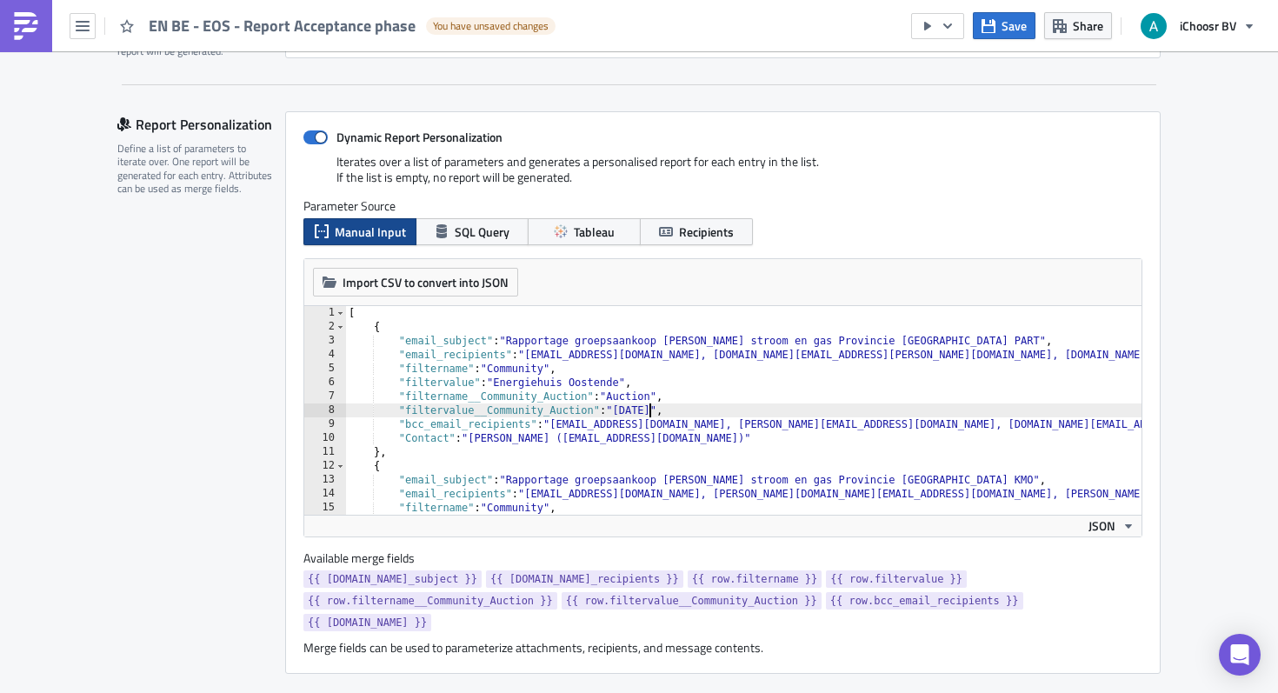
click at [650, 416] on div "[ { "email_subject" : "Rapportage groepsaankoop groene stroom en gas Provincie …" at bounding box center [1015, 424] width 1341 height 236
paste textarea "October"
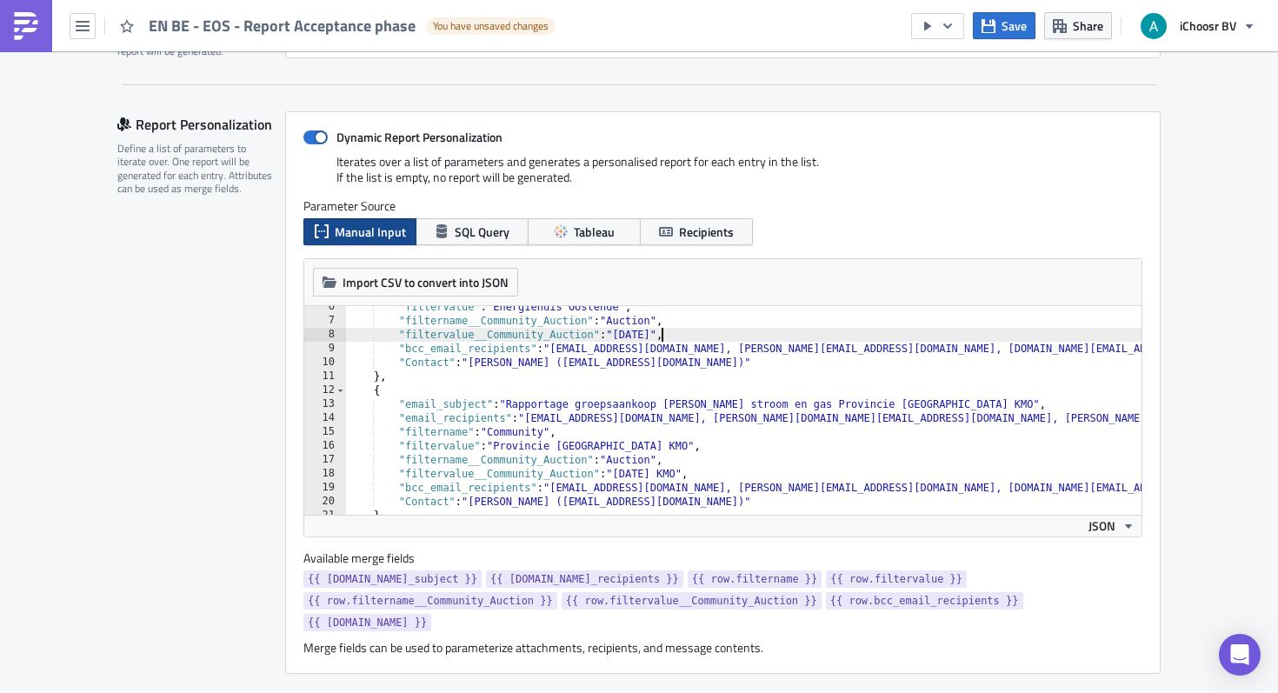
scroll to position [0, 3]
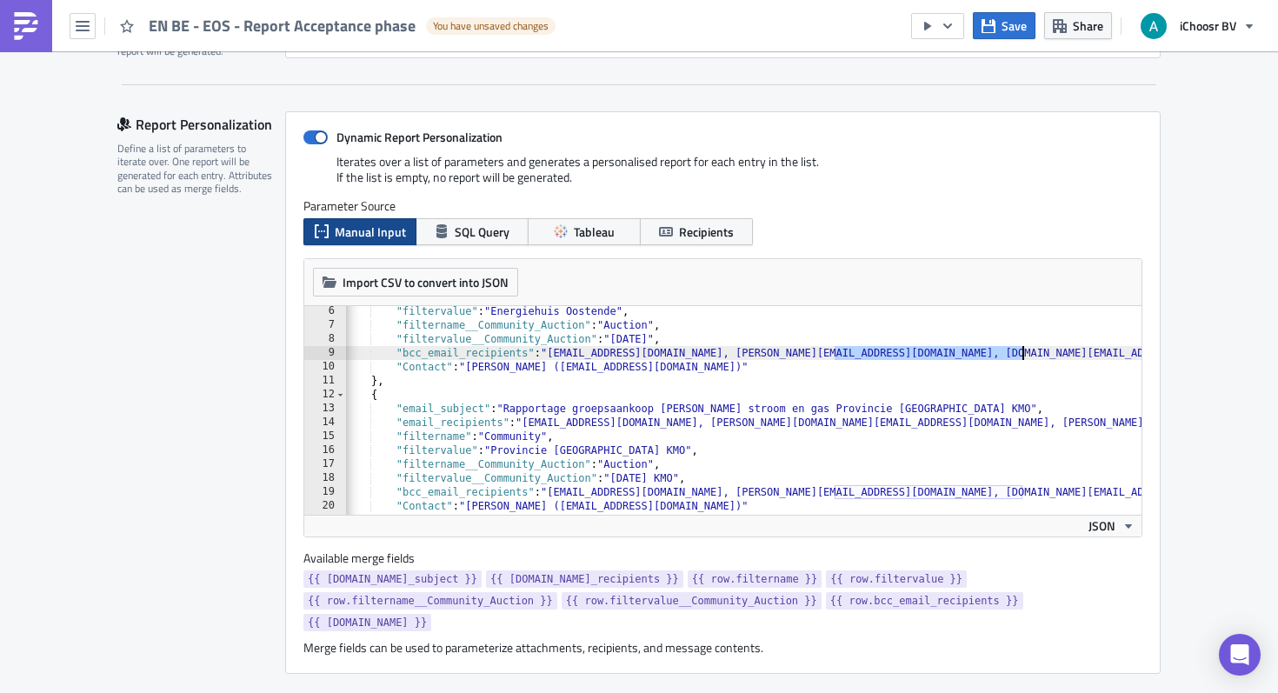
drag, startPoint x: 835, startPoint y: 355, endPoint x: 1024, endPoint y: 356, distance: 189.5
click at [1024, 356] on div ""filtervalue" : "Energiehuis Oostende" , "filtername__Community_Auction" : "Auc…" at bounding box center [1013, 422] width 1341 height 236
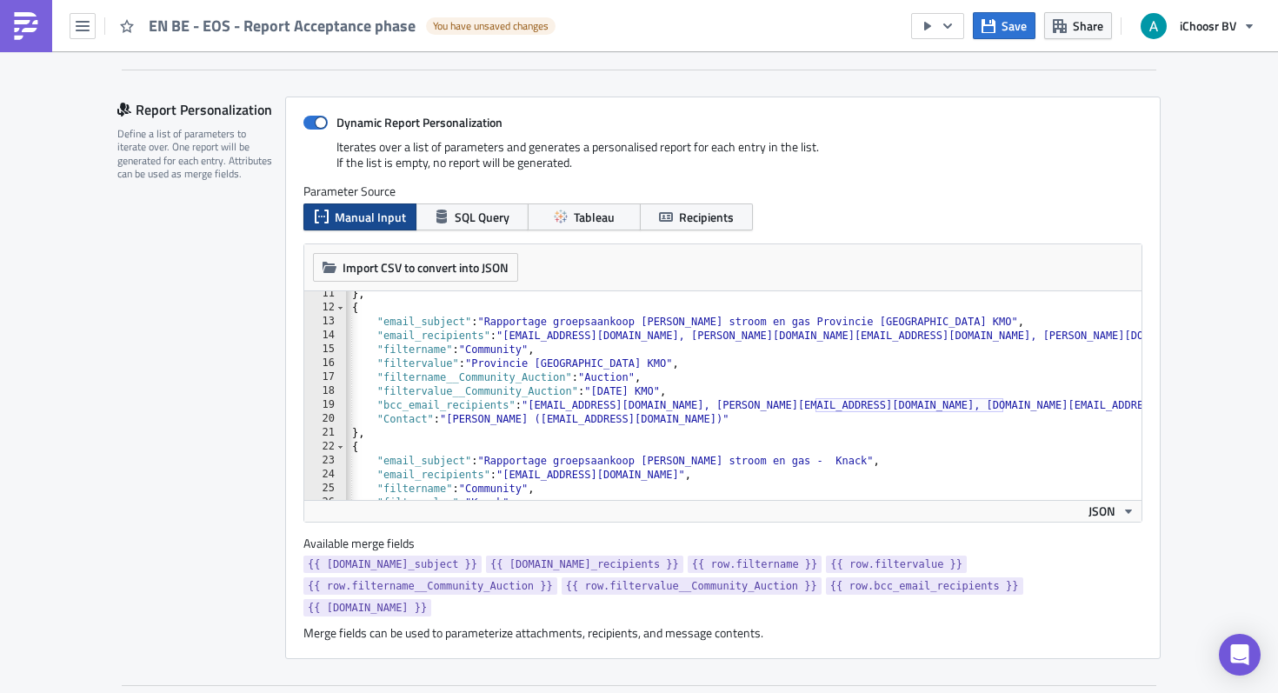
scroll to position [0, 13]
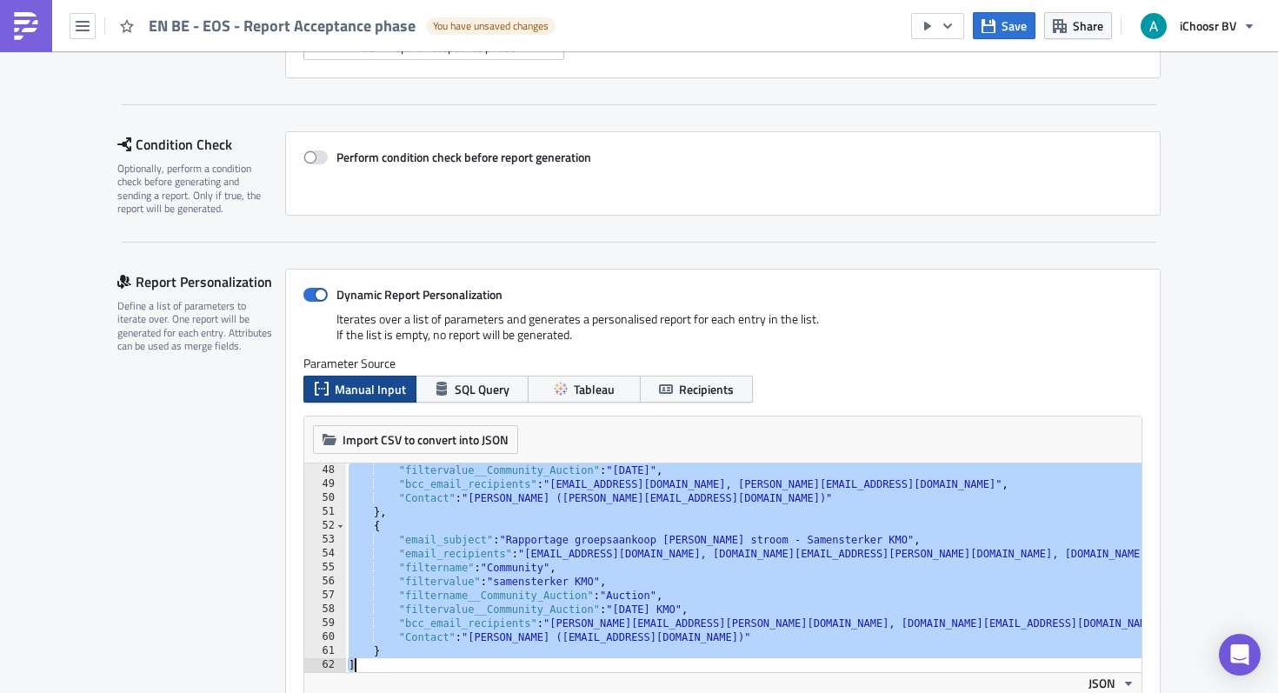
drag, startPoint x: 372, startPoint y: 605, endPoint x: 614, endPoint y: 692, distance: 256.9
click at [620, 692] on div "Import CSV to convert into JSON Choose CSV file... (max 10MB) "bcc_email_recipi…" at bounding box center [722, 554] width 837 height 277
type textarea "} ]"
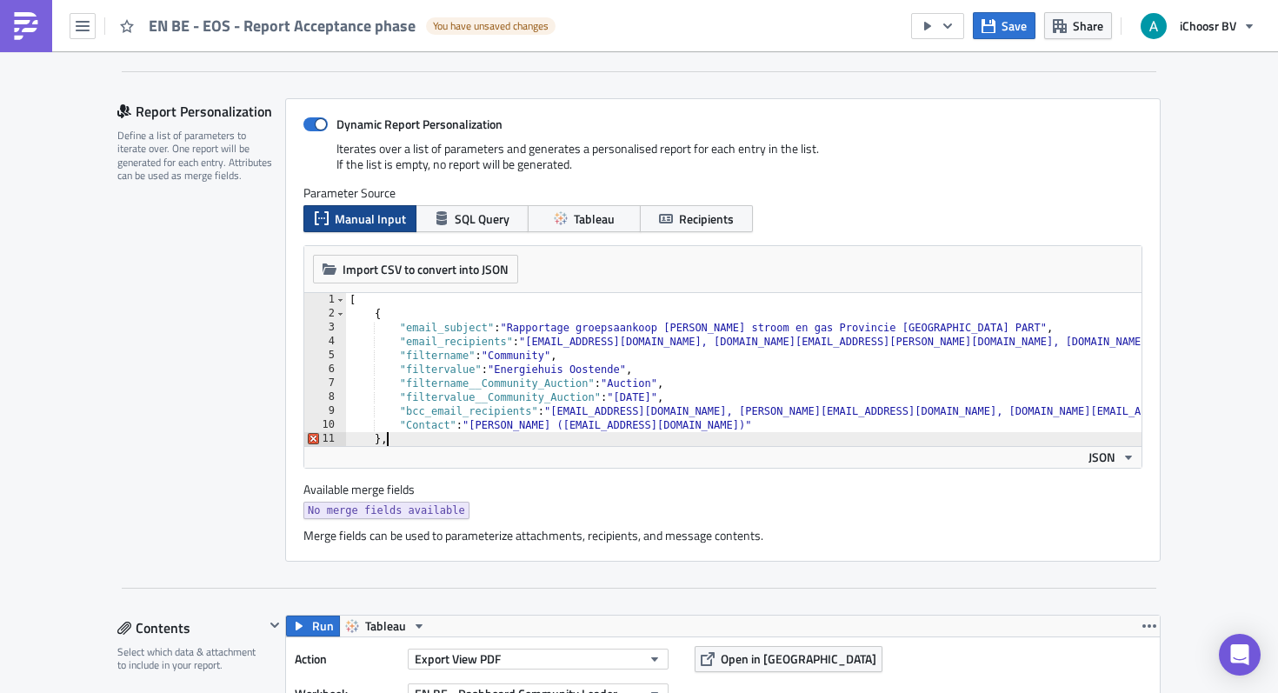
scroll to position [359, 0]
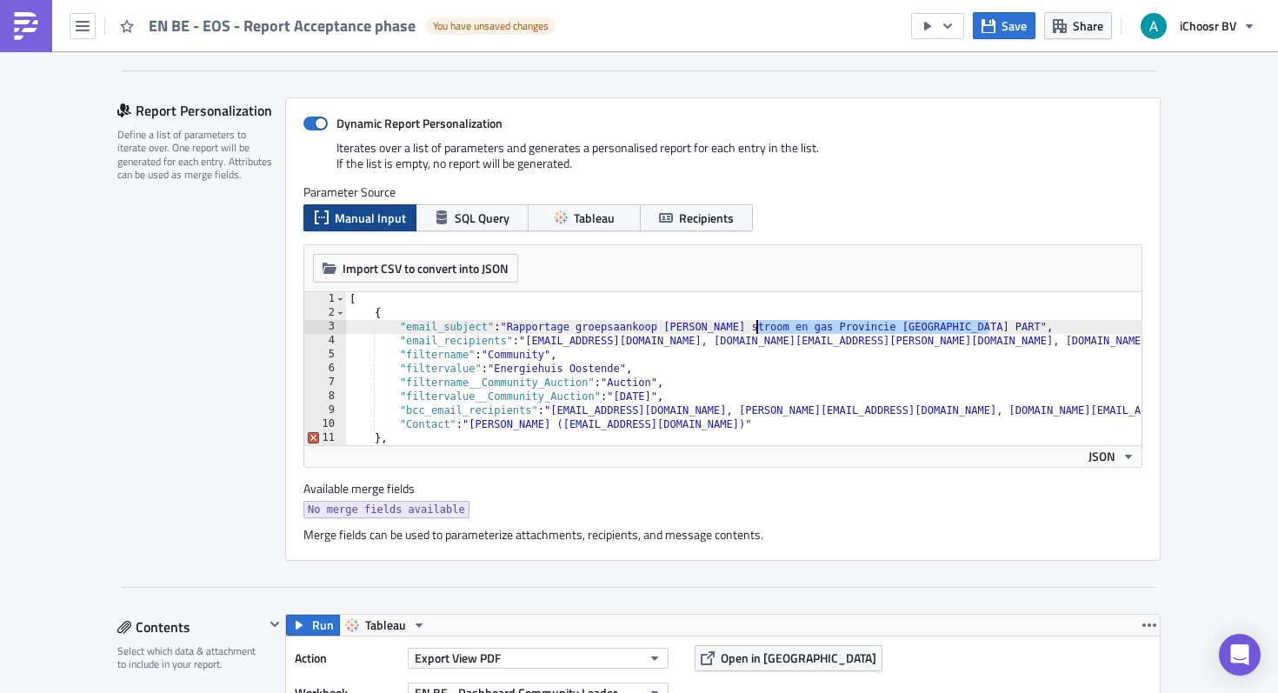
drag, startPoint x: 989, startPoint y: 324, endPoint x: 755, endPoint y: 333, distance: 234.9
click at [755, 333] on div "[ { "email_subject" : "Rapportage groepsaankoop groene stroom en gas Provincie …" at bounding box center [831, 382] width 971 height 181
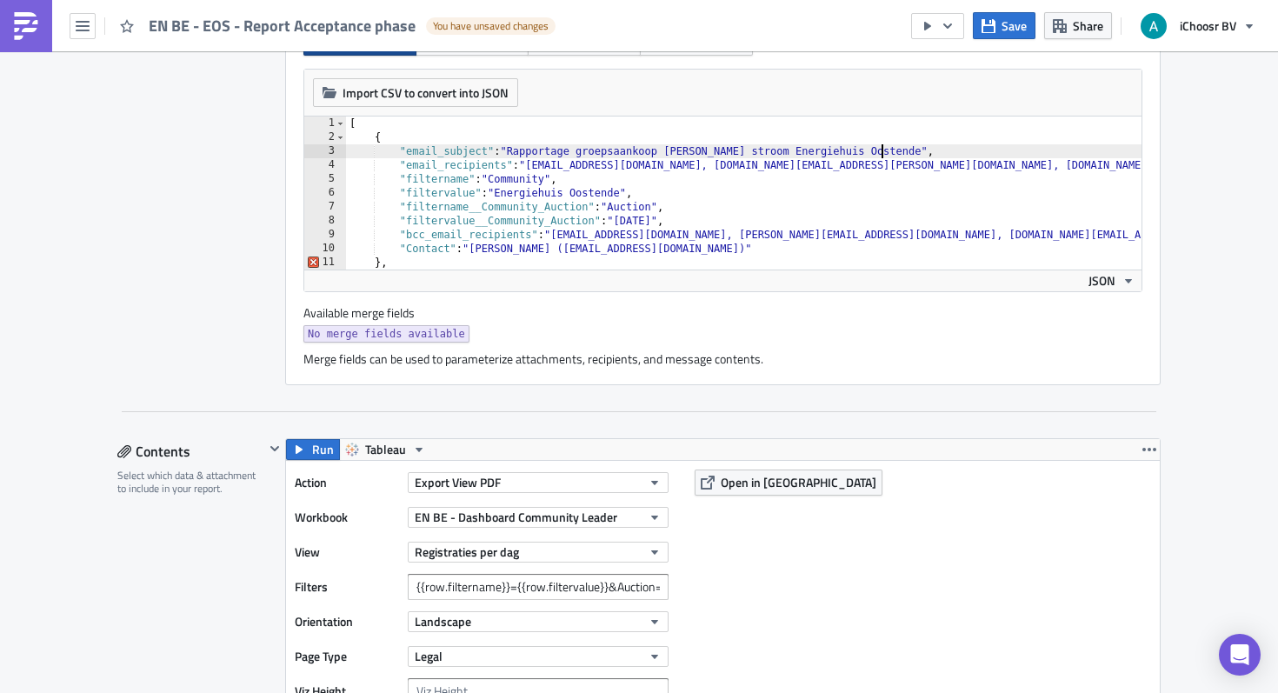
scroll to position [544, 0]
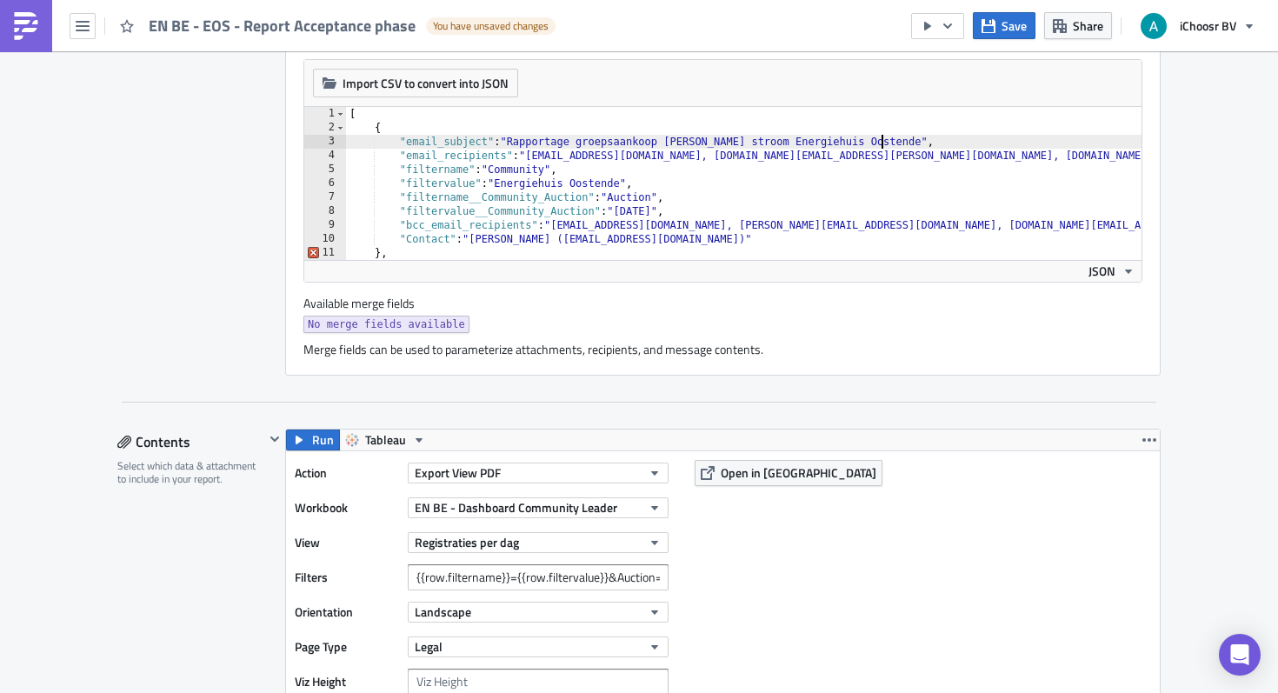
type textarea ""email_subject": "Rapportage groepsaankoop groene stroom Energiehuis Oostende","
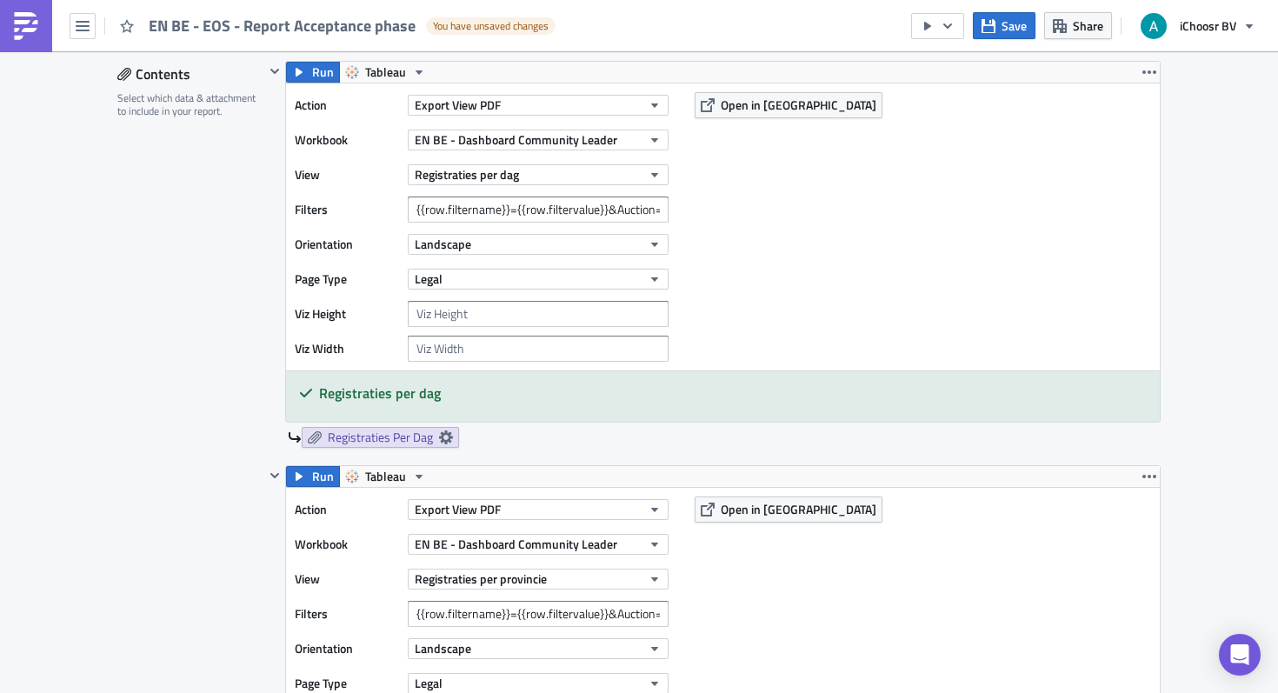
scroll to position [909, 0]
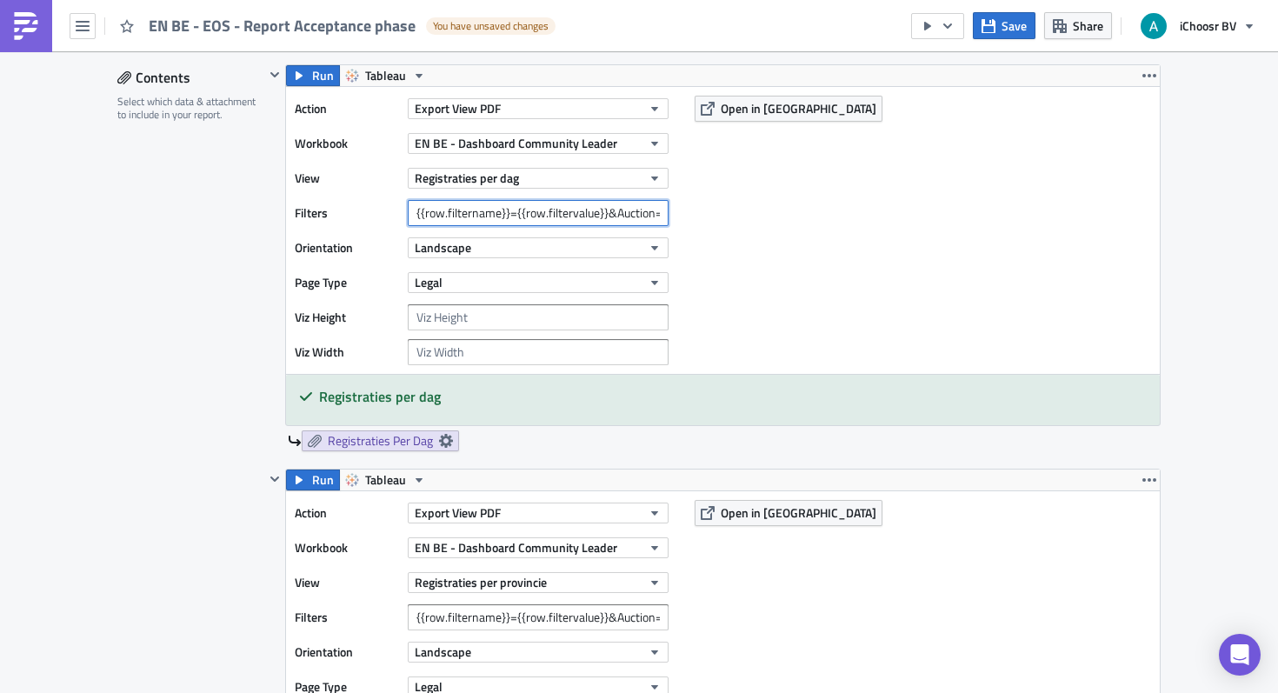
click at [527, 210] on input "{{row.filtername}}={{row.filtervalue}}&Auction=February 2024,February 2025,Febr…" at bounding box center [538, 213] width 261 height 26
drag, startPoint x: 661, startPoint y: 217, endPoint x: 519, endPoint y: 213, distance: 141.8
click at [519, 213] on input "{{row.filtername}}={{row.filtervalue}}&Auction=February 2024,February 2025,Febr…" at bounding box center [538, 213] width 261 height 26
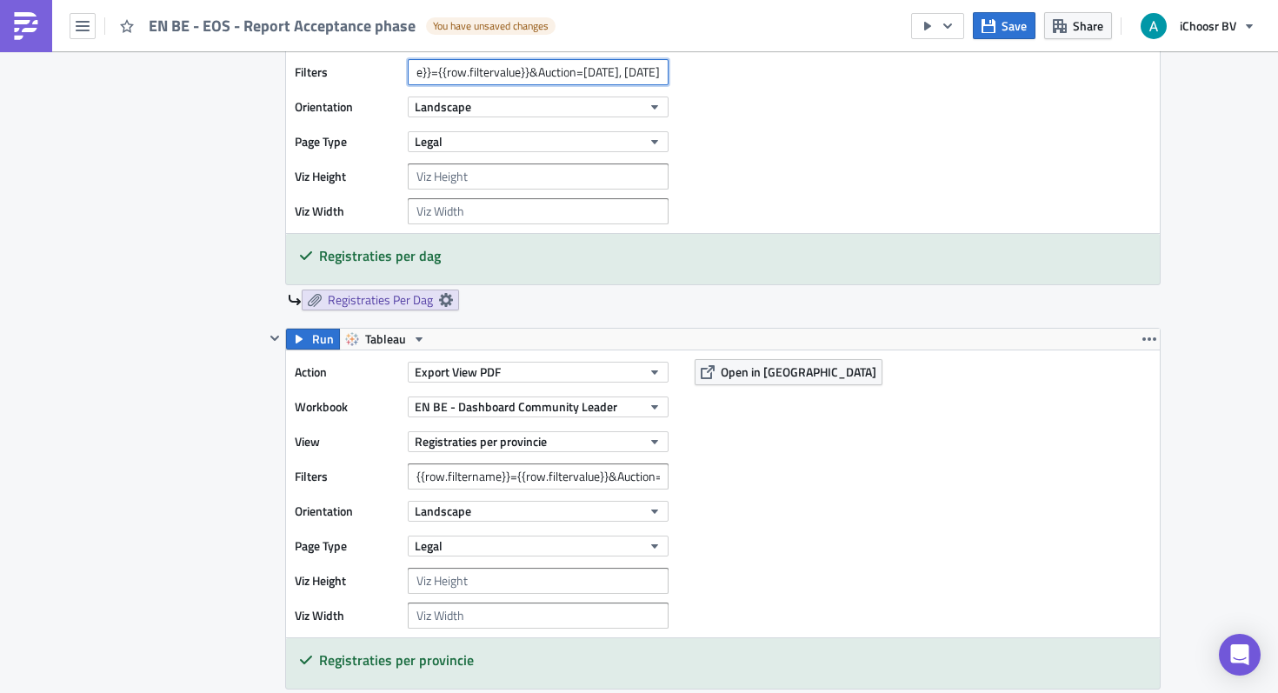
scroll to position [1055, 0]
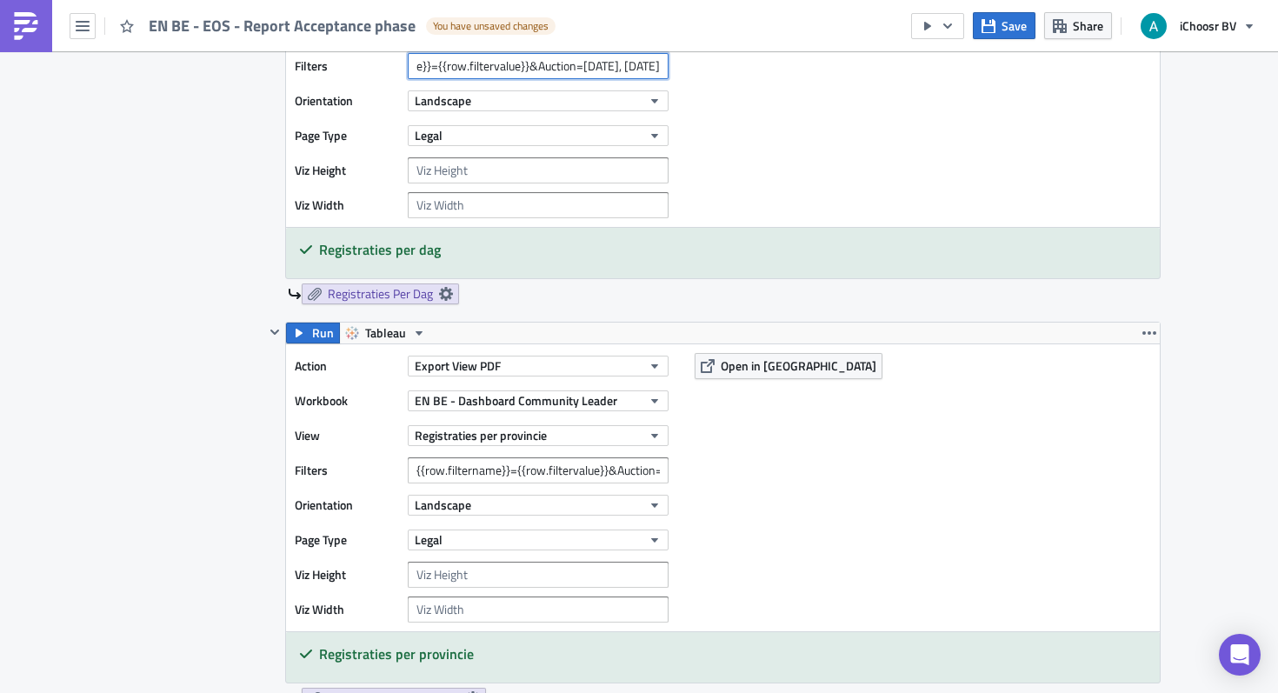
type input "{{row.filtername}}={{row.filtervalue}}&Auction=October 2024, October 2025"
click at [558, 471] on input "{{row.filtername}}={{row.filtervalue}}&Auction=February 2024,February 2025,Febr…" at bounding box center [538, 470] width 261 height 26
drag, startPoint x: 453, startPoint y: 470, endPoint x: 769, endPoint y: 470, distance: 315.6
click at [769, 470] on div "Action Export View PDF Workbook EN BE - Dashboard Community Leader View Registr…" at bounding box center [723, 487] width 874 height 287
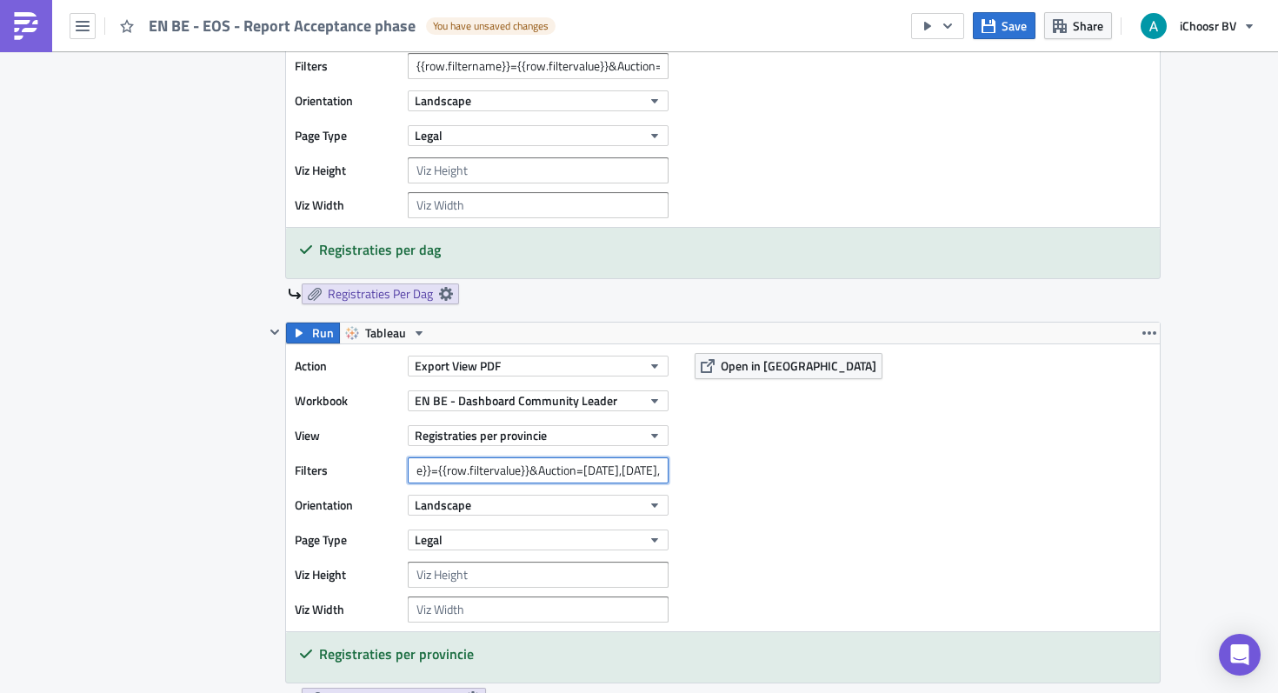
scroll to position [0, 154]
drag, startPoint x: 504, startPoint y: 472, endPoint x: 664, endPoint y: 472, distance: 160.0
click at [664, 472] on input "{{row.filtername}}={{row.filtervalue}}&Auction=February 2024,February 2025," at bounding box center [538, 470] width 261 height 26
click at [625, 73] on input "{{row.filtername}}={{row.filtervalue}}&Auction=October 2024, October 2025" at bounding box center [538, 66] width 261 height 26
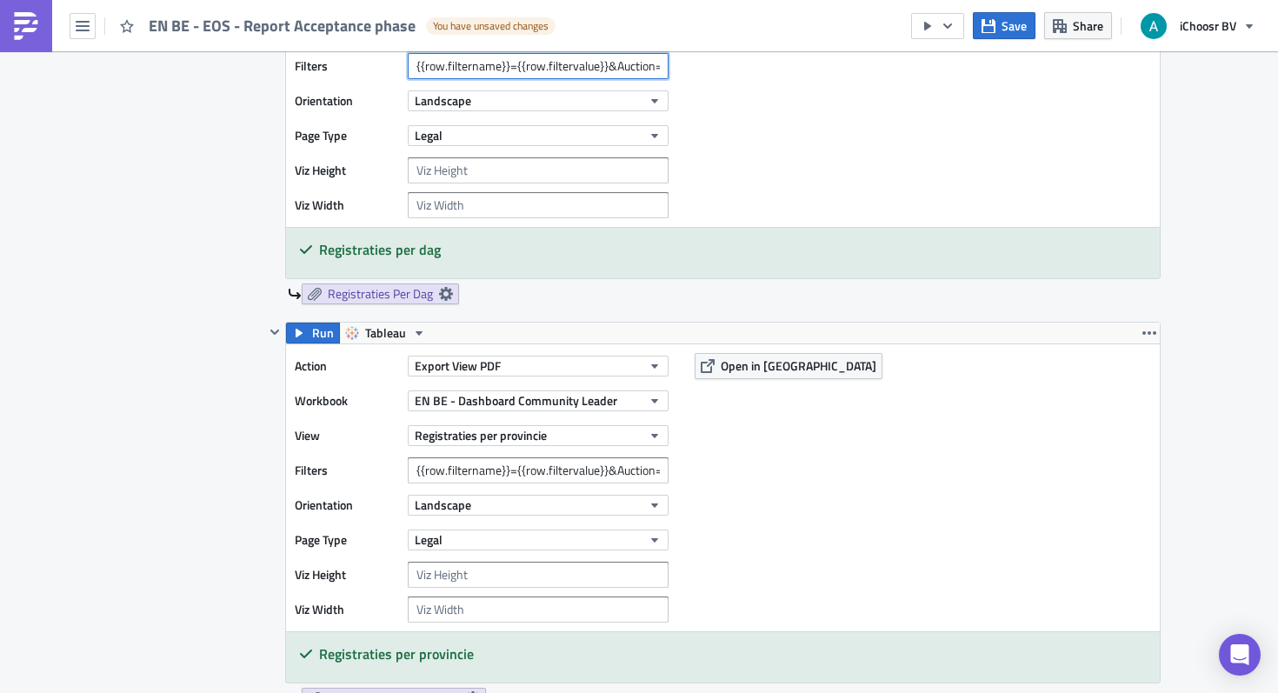
scroll to position [0, 144]
drag, startPoint x: 512, startPoint y: 66, endPoint x: 702, endPoint y: 66, distance: 189.5
click at [702, 66] on div "Action Export View PDF Workbook EN BE - Dashboard Community Leader View Registr…" at bounding box center [723, 83] width 874 height 287
click at [608, 483] on input "{{row.filtername}}={{row.filtervalue}}&Auction=" at bounding box center [538, 470] width 261 height 26
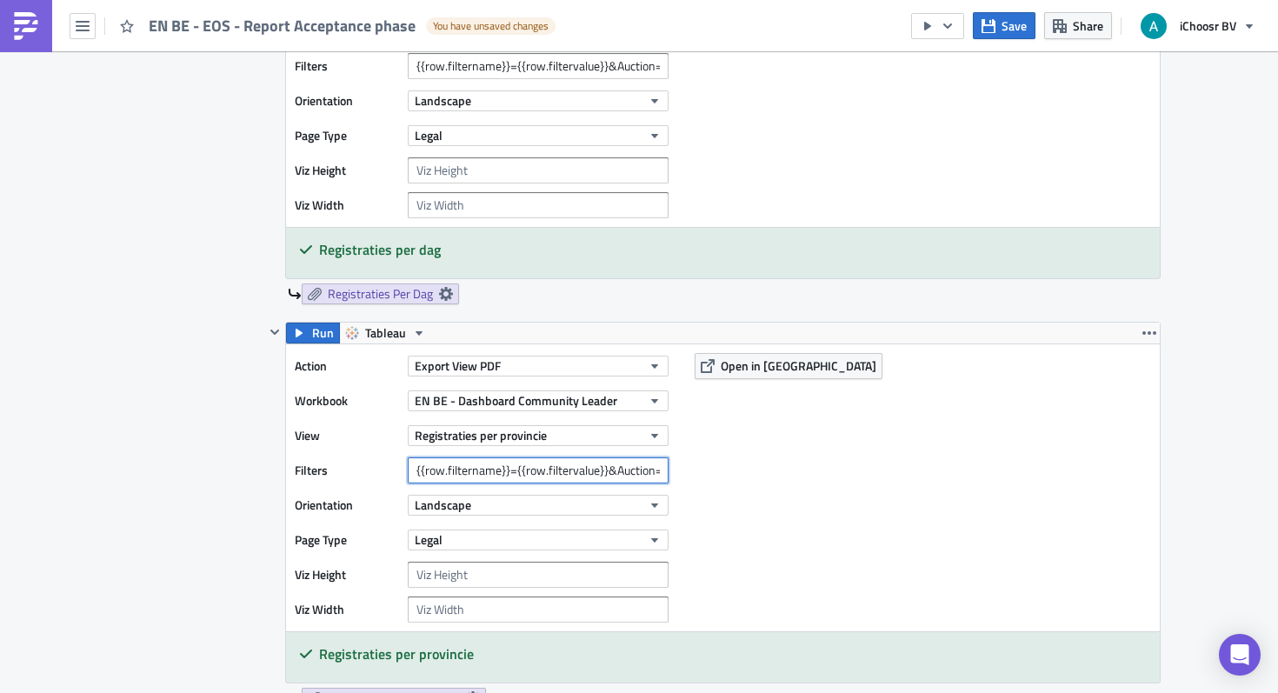
paste input "October 2024, October 2025"
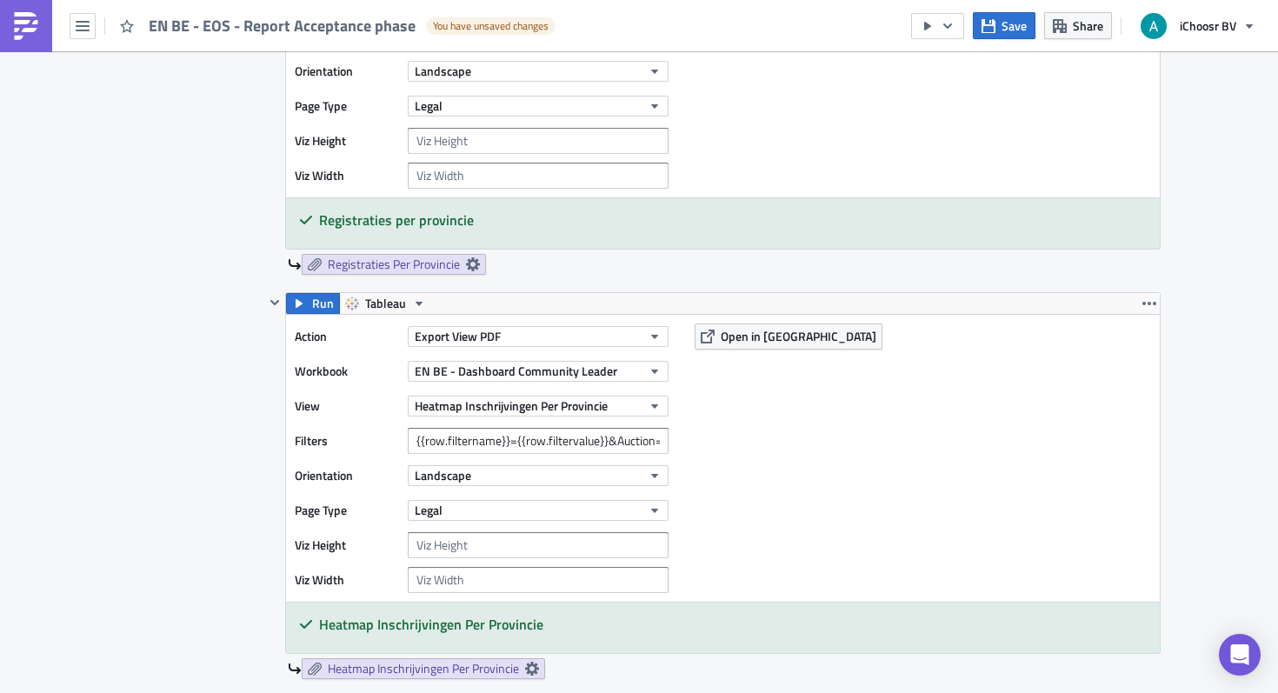
scroll to position [1492, 0]
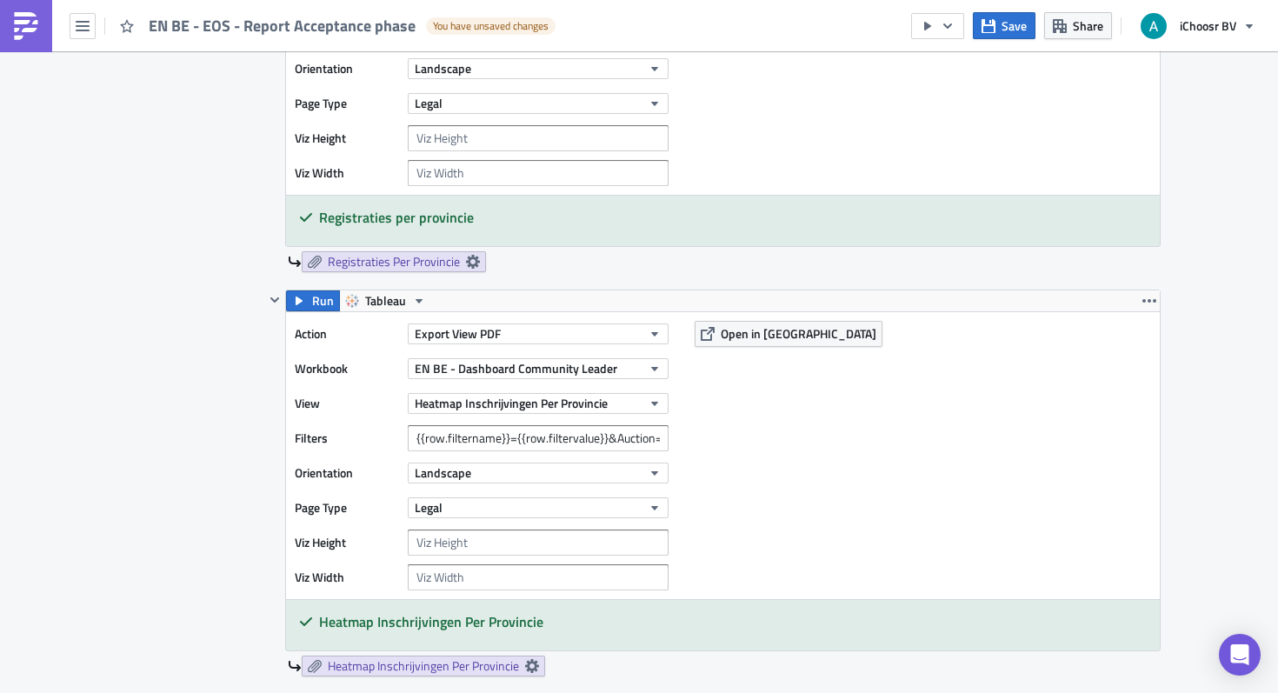
type input "{{row.filtername}}={{row.filtervalue}}&Auction=October 2024, October 2025"
click at [604, 441] on input "{{row.filtername}}={{row.filtervalue}}&Auction=February 2025,February 2025 KMO" at bounding box center [538, 438] width 261 height 26
drag, startPoint x: 662, startPoint y: 437, endPoint x: 506, endPoint y: 439, distance: 155.6
click at [506, 439] on input "{{row.filtername}}={{row.filtervalue}}&Auction=February 2025,February 2025 KMO" at bounding box center [538, 438] width 261 height 26
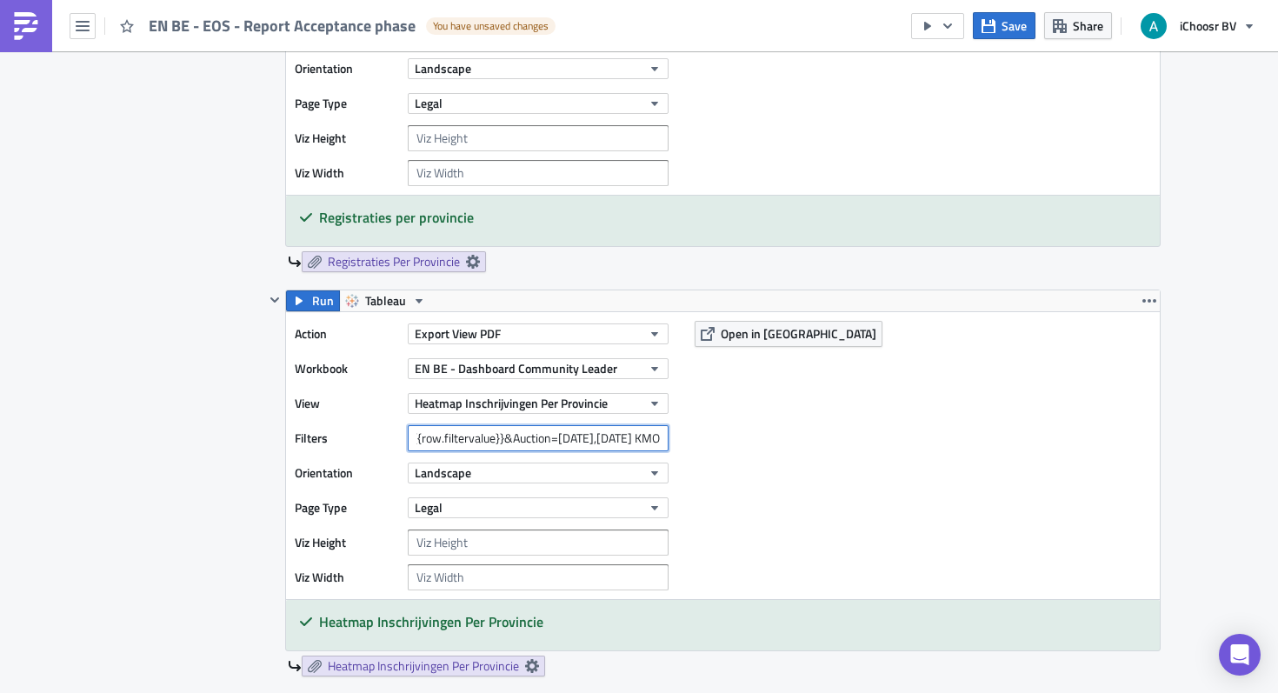
click at [502, 437] on input "{{row.filtername}}={{row.filtervalue}}&Auction=February 2025,February 2025 KMO" at bounding box center [538, 438] width 261 height 26
drag, startPoint x: 558, startPoint y: 442, endPoint x: 675, endPoint y: 436, distance: 116.6
click at [671, 436] on div "Filters {{row.filtername}}={{row.filtervalue}}&Auction=February 2025,February 2…" at bounding box center [486, 438] width 383 height 26
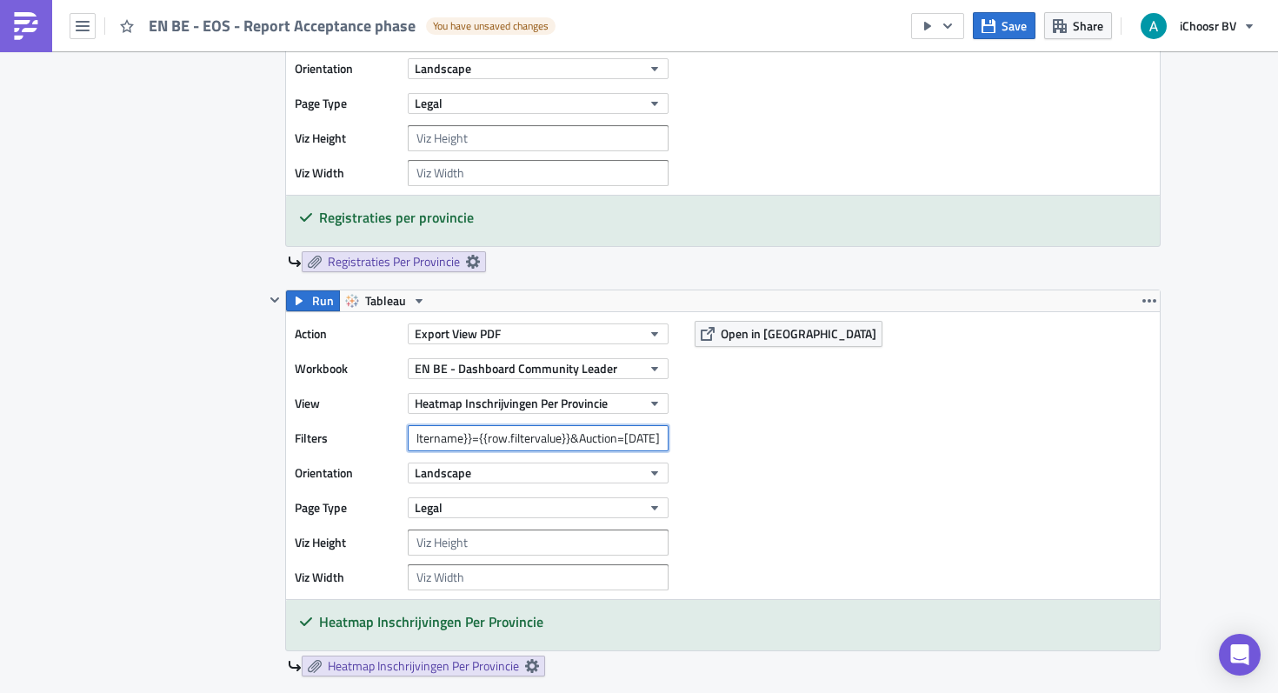
click at [603, 435] on input "{{row.filtername}}={{row.filtervalue}}&Auction=February 2025" at bounding box center [538, 438] width 261 height 26
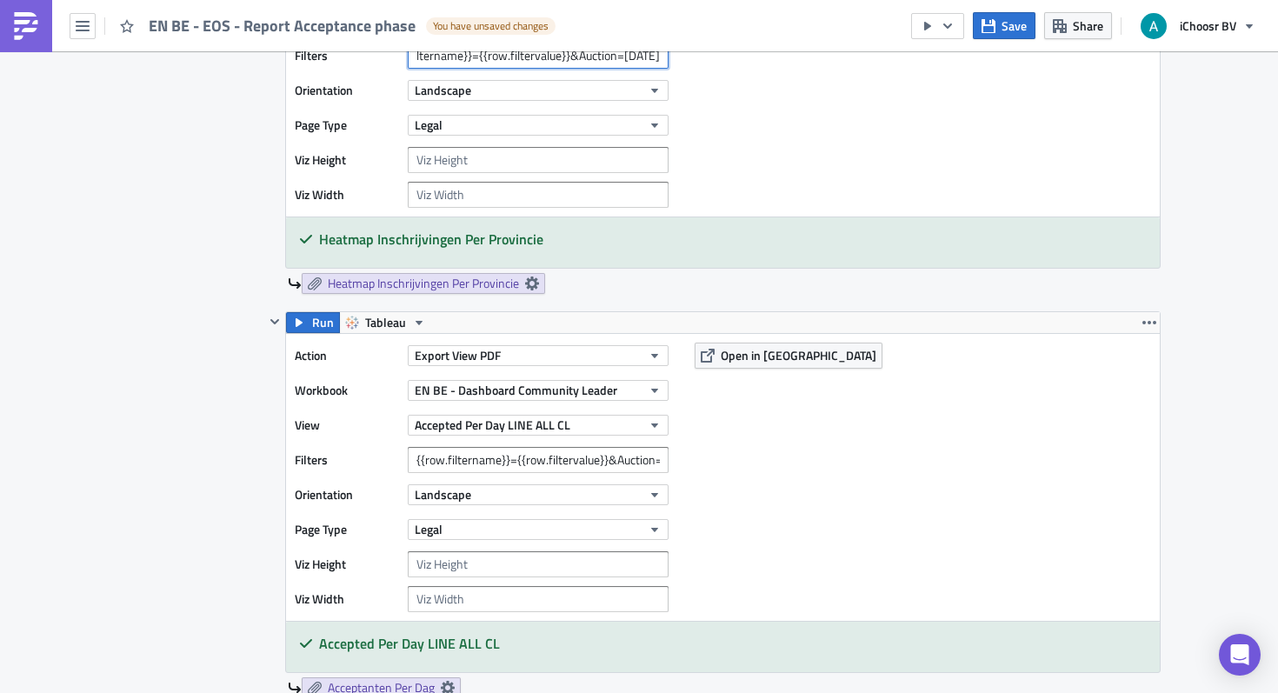
scroll to position [1885, 0]
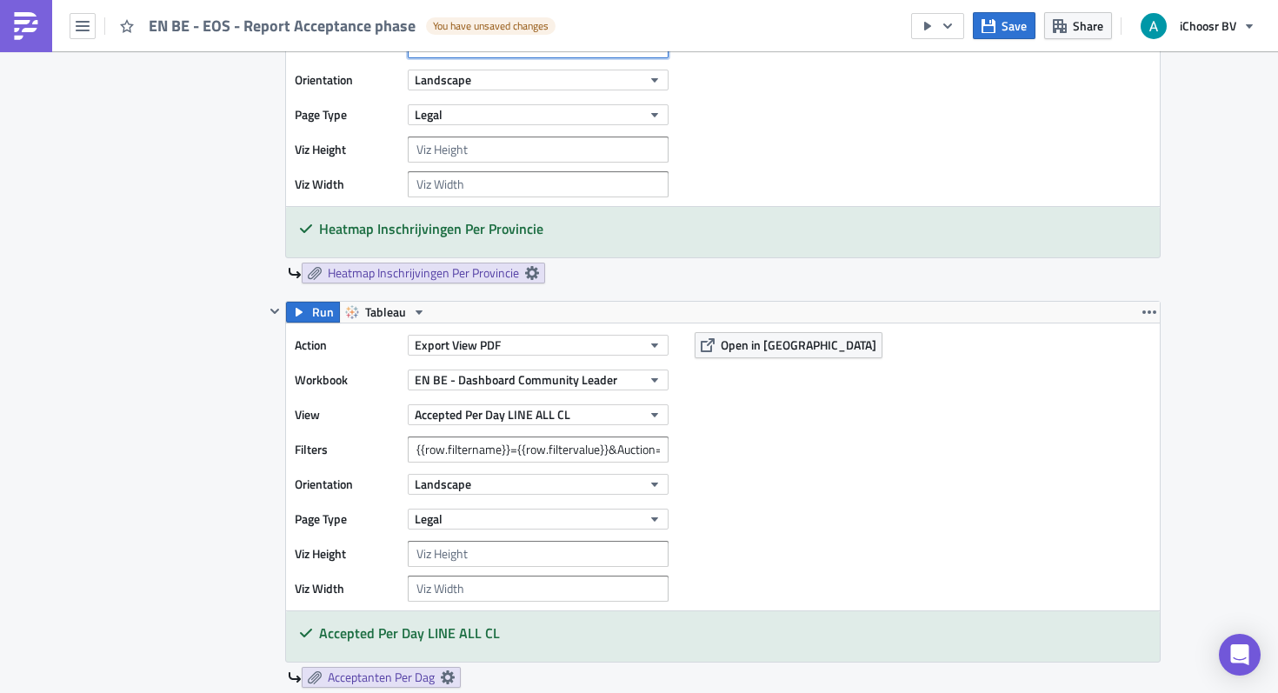
type input "{{row.filtername}}={{row.filtervalue}}&Auction=October 2025"
click at [576, 452] on input "{{row.filtername}}={{row.filtervalue}}&Auction=February 2024,February 2025,Febr…" at bounding box center [538, 449] width 261 height 26
drag, startPoint x: 452, startPoint y: 452, endPoint x: 670, endPoint y: 436, distance: 218.8
click at [670, 436] on div "Action Export View PDF Workbook EN BE - Dashboard Community Leader View Accepte…" at bounding box center [486, 467] width 383 height 270
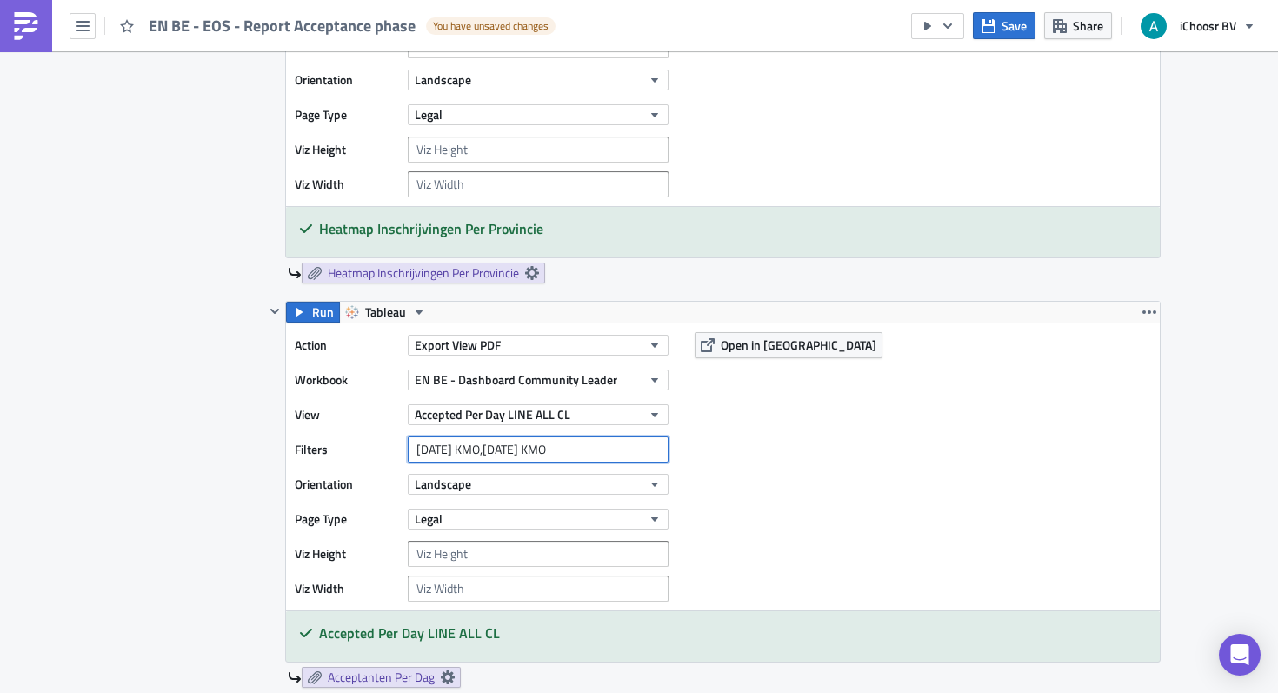
scroll to position [0, 0]
drag, startPoint x: 643, startPoint y: 452, endPoint x: 443, endPoint y: 450, distance: 200.0
click at [442, 450] on input "February 2024 KMO,February 2025 KMO" at bounding box center [538, 449] width 261 height 26
click at [566, 460] on input "{{row.filtername}}={{row.filtervalue}}&Auction=February 2024,February 2025,Febr…" at bounding box center [538, 449] width 261 height 26
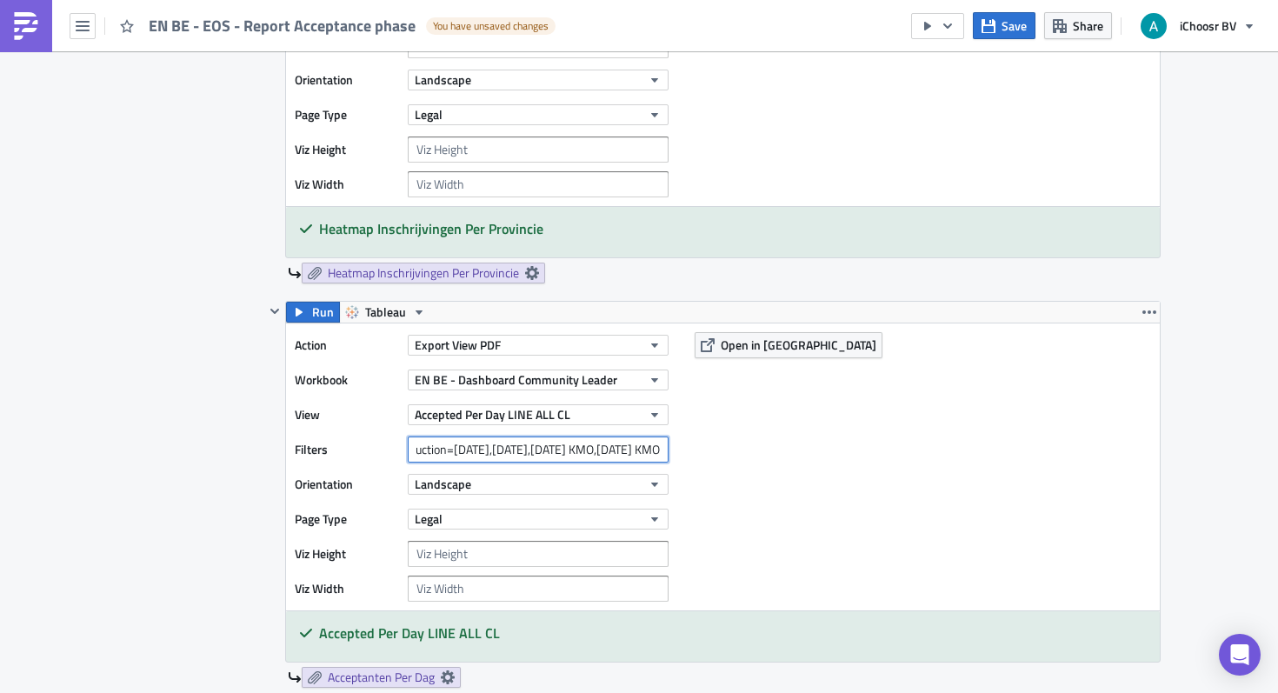
drag, startPoint x: 455, startPoint y: 454, endPoint x: 717, endPoint y: 448, distance: 262.6
click at [717, 448] on div "Action Export View PDF Workbook EN BE - Dashboard Community Leader View Accepte…" at bounding box center [723, 466] width 874 height 287
paste input "October 2024, October 2025"
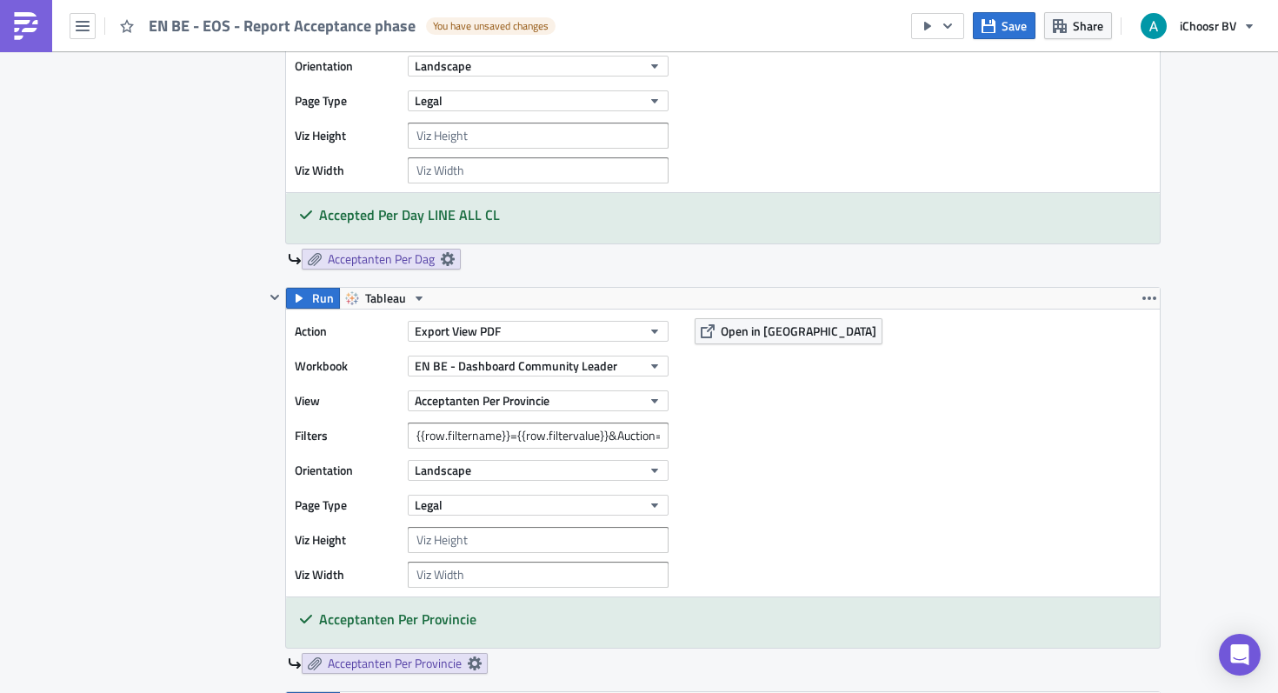
scroll to position [2319, 0]
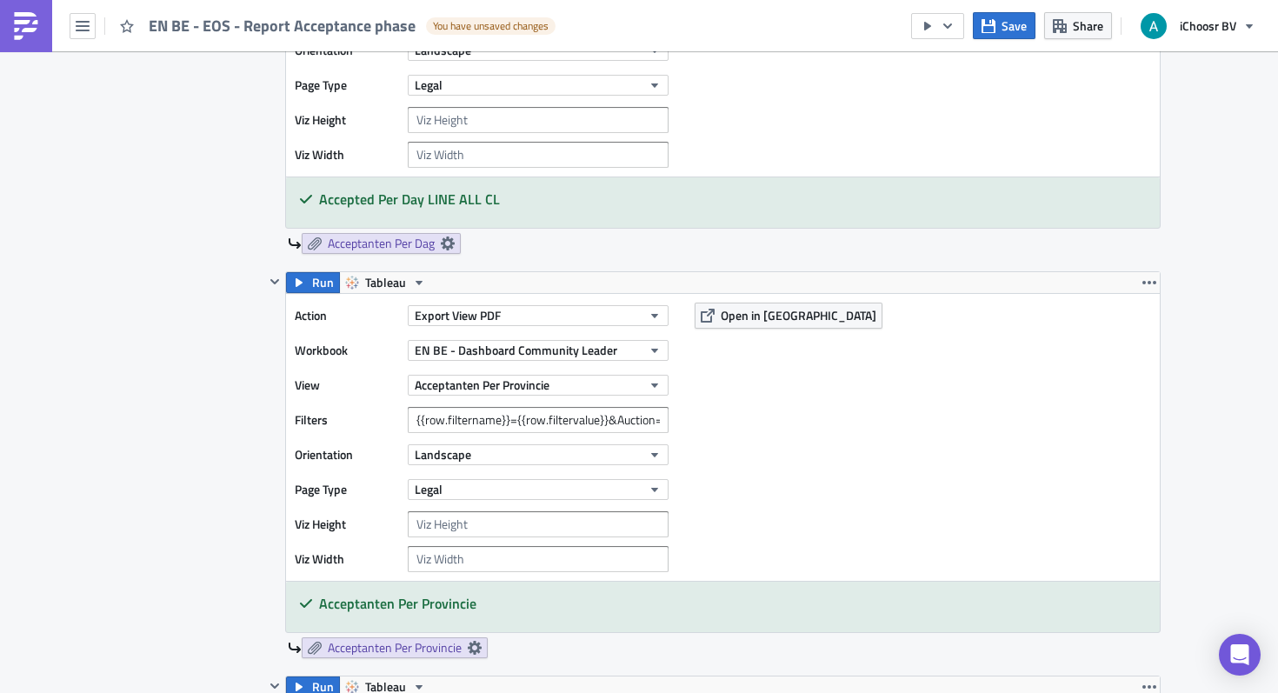
type input "{{row.filtername}}={{row.filtervalue}}&Auction=October 2024, October 2025"
click at [584, 416] on input "{{row.filtername}}={{row.filtervalue}}&Auction=February 2024,February 2025,Febr…" at bounding box center [538, 420] width 261 height 26
drag, startPoint x: 451, startPoint y: 419, endPoint x: 676, endPoint y: 416, distance: 225.2
click at [676, 416] on div "Filters {{row.filtername}}={{row.filtervalue}}&Auction=February 2024,February 2…" at bounding box center [486, 420] width 383 height 26
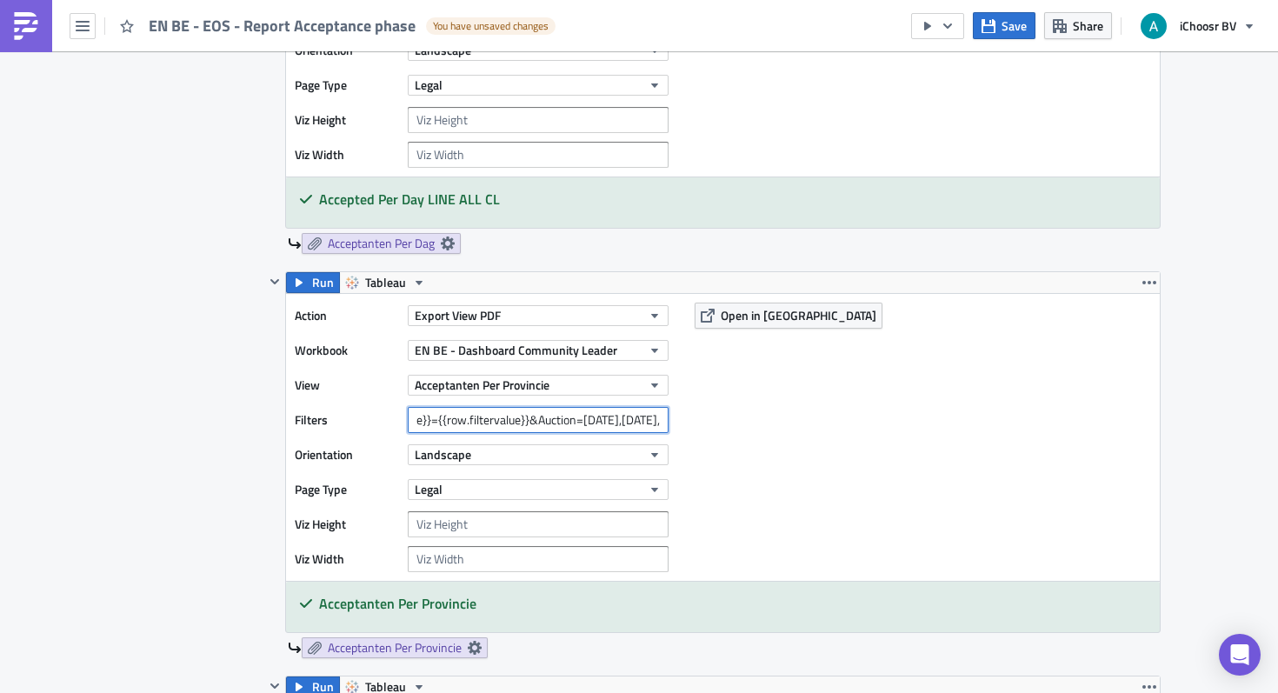
scroll to position [0, 154]
drag, startPoint x: 668, startPoint y: 423, endPoint x: 506, endPoint y: 428, distance: 161.8
click at [506, 428] on input "{{row.filtername}}={{row.filtervalue}}&Auction=February 2024,February 2025," at bounding box center [538, 420] width 261 height 26
paste input "October 2024, October 2025"
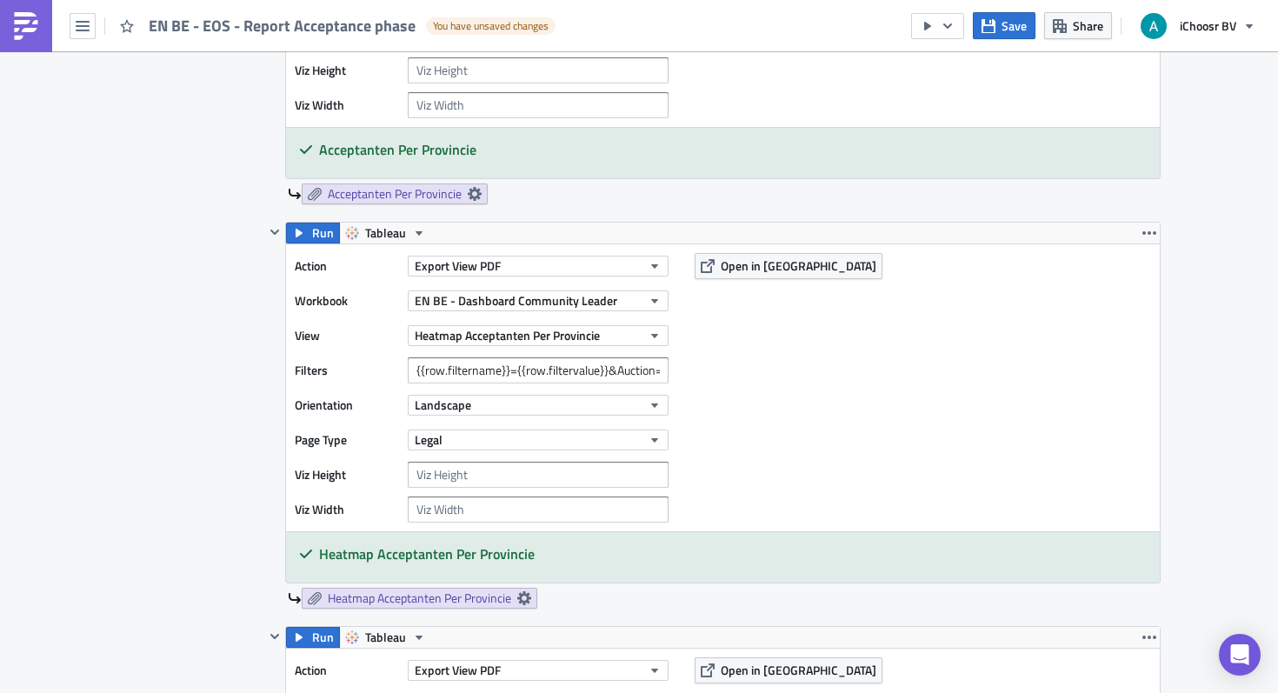
scroll to position [2864, 0]
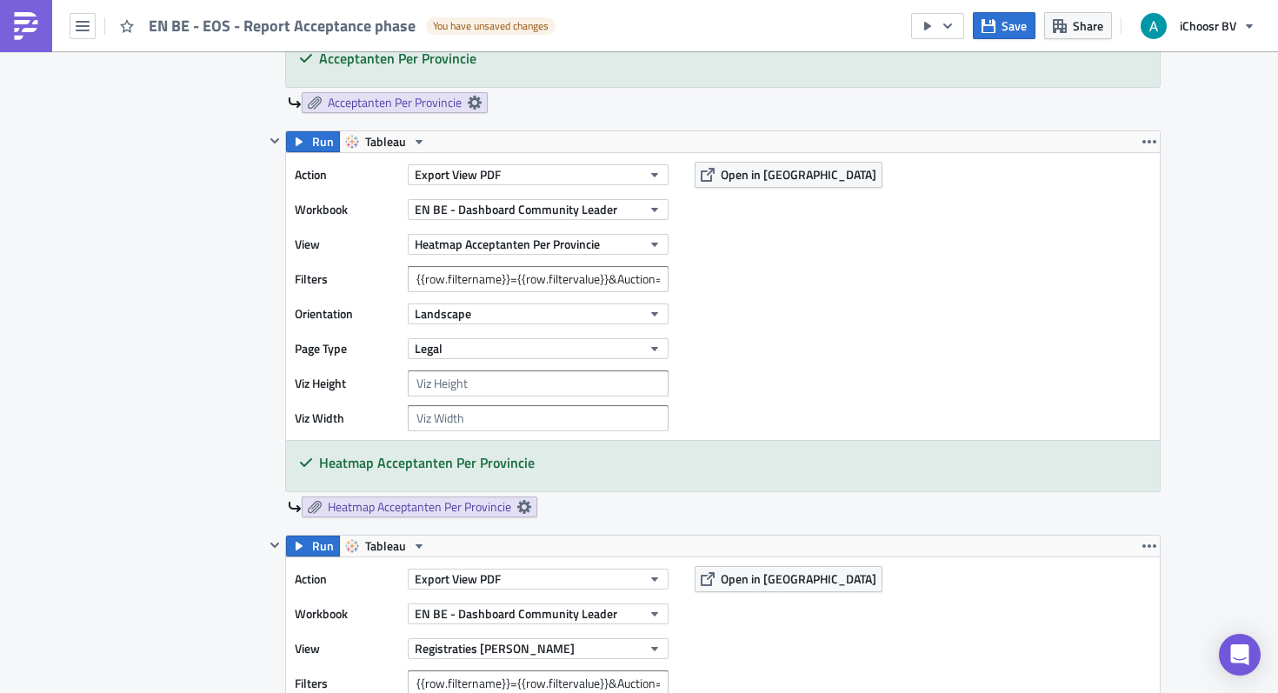
type input "{{row.filtername}}={{row.filtervalue}}&Auction=October 2024, October 2025"
click at [570, 278] on input "{{row.filtername}}={{row.filtervalue}}&Auction=February 2025,February 2025 KMO" at bounding box center [538, 279] width 261 height 26
drag, startPoint x: 478, startPoint y: 279, endPoint x: 668, endPoint y: 277, distance: 189.5
click at [668, 277] on input "{{row.filtername}}={{row.filtervalue}}&Auction=February 2025,February 2025 KMO" at bounding box center [538, 279] width 261 height 26
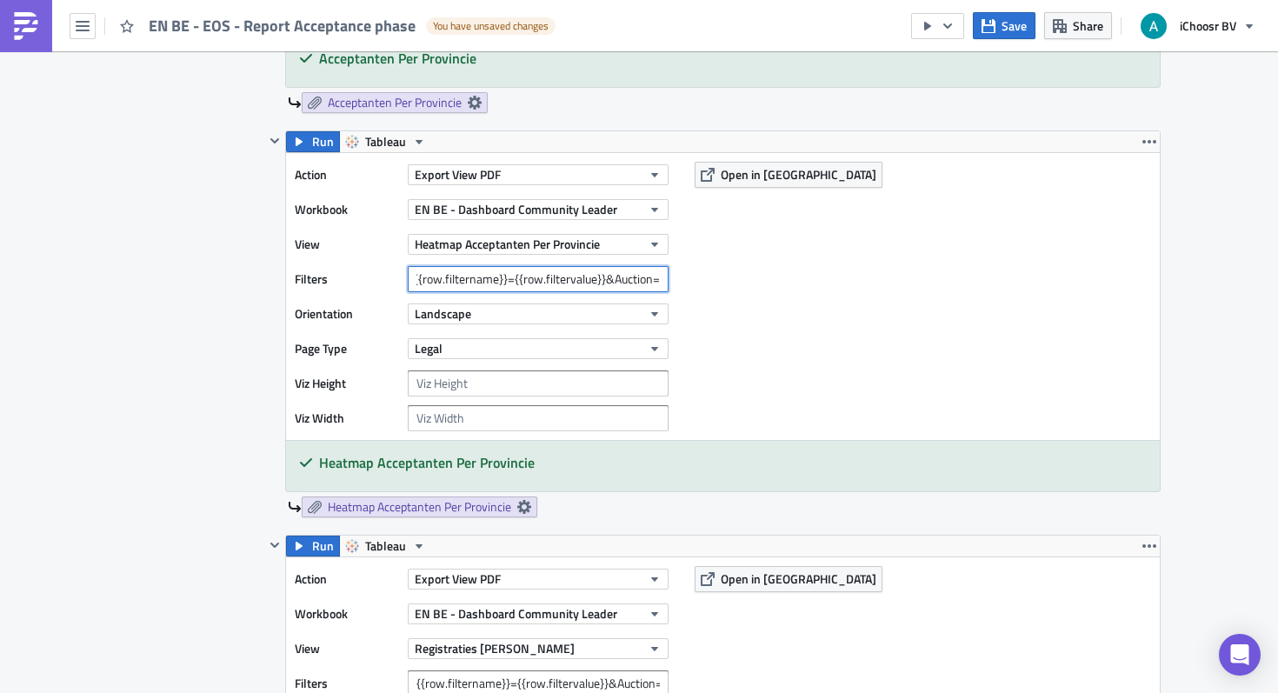
scroll to position [0, 0]
paste input "October 2024, October 2025"
drag, startPoint x: 592, startPoint y: 283, endPoint x: 519, endPoint y: 286, distance: 73.1
click at [519, 286] on input "{{row.filtername}}={{row.filtervalue}}&Auction=October 2024, October 2025" at bounding box center [538, 279] width 261 height 26
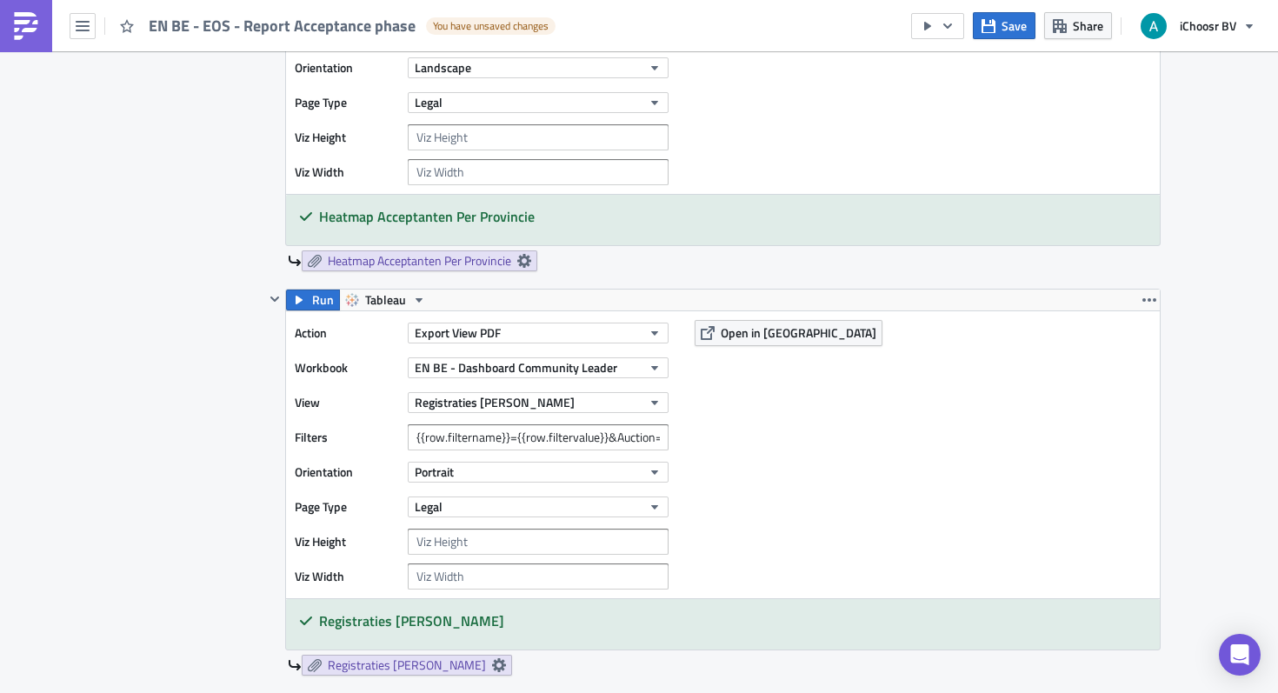
scroll to position [3168, 0]
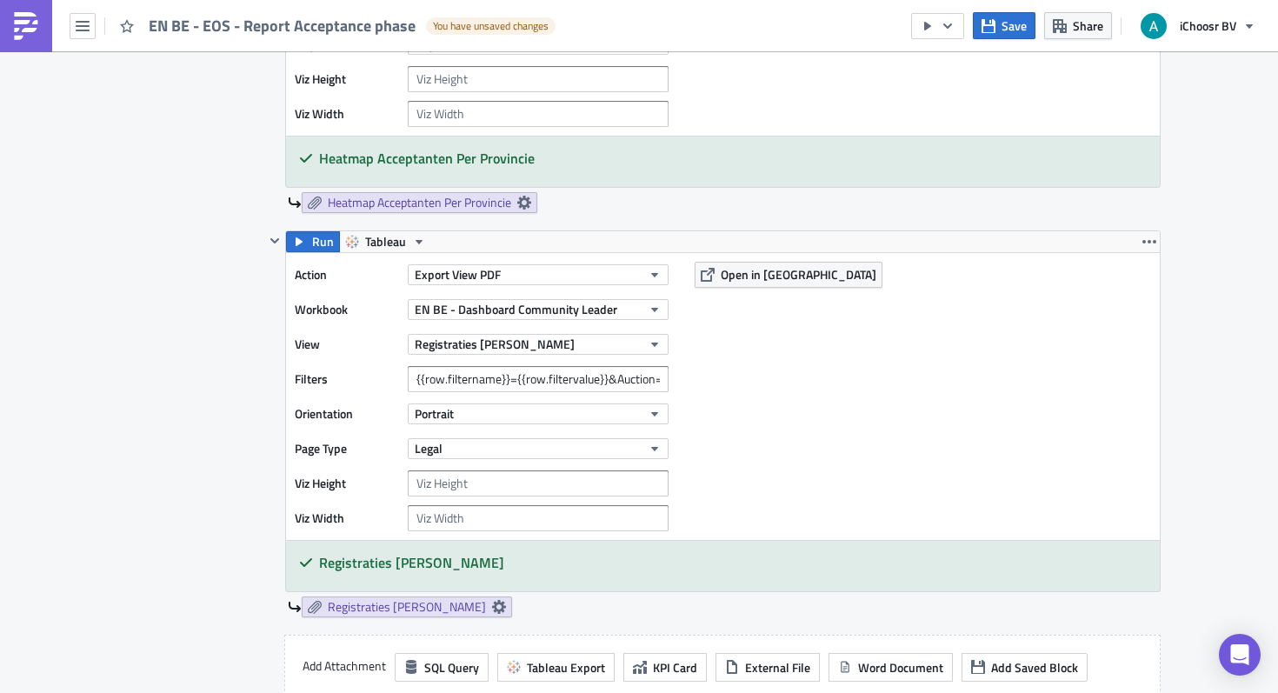
type input "{{row.filtername}}={{row.filtervalue}}&Auction=October 2025"
click at [593, 380] on input "{{row.filtername}}={{row.filtervalue}}&Auction=February 2025,February 2025 KMO" at bounding box center [538, 379] width 261 height 26
drag, startPoint x: 553, startPoint y: 383, endPoint x: 745, endPoint y: 383, distance: 192.1
click at [745, 383] on div "Action Export View PDF Workbook EN BE - Dashboard Community Leader View Registr…" at bounding box center [723, 396] width 874 height 287
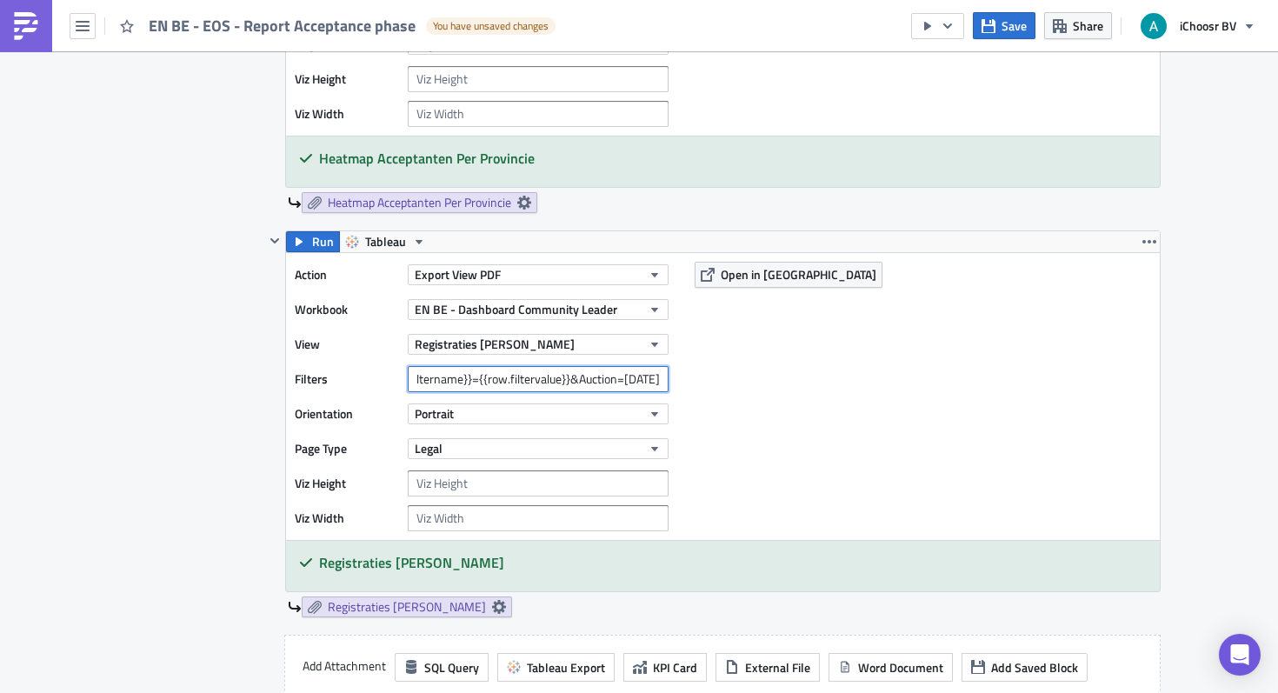
scroll to position [0, 73]
click at [605, 379] on input "{{row.filtername}}={{row.filtervalue}}&Auction=February 2025" at bounding box center [538, 379] width 261 height 26
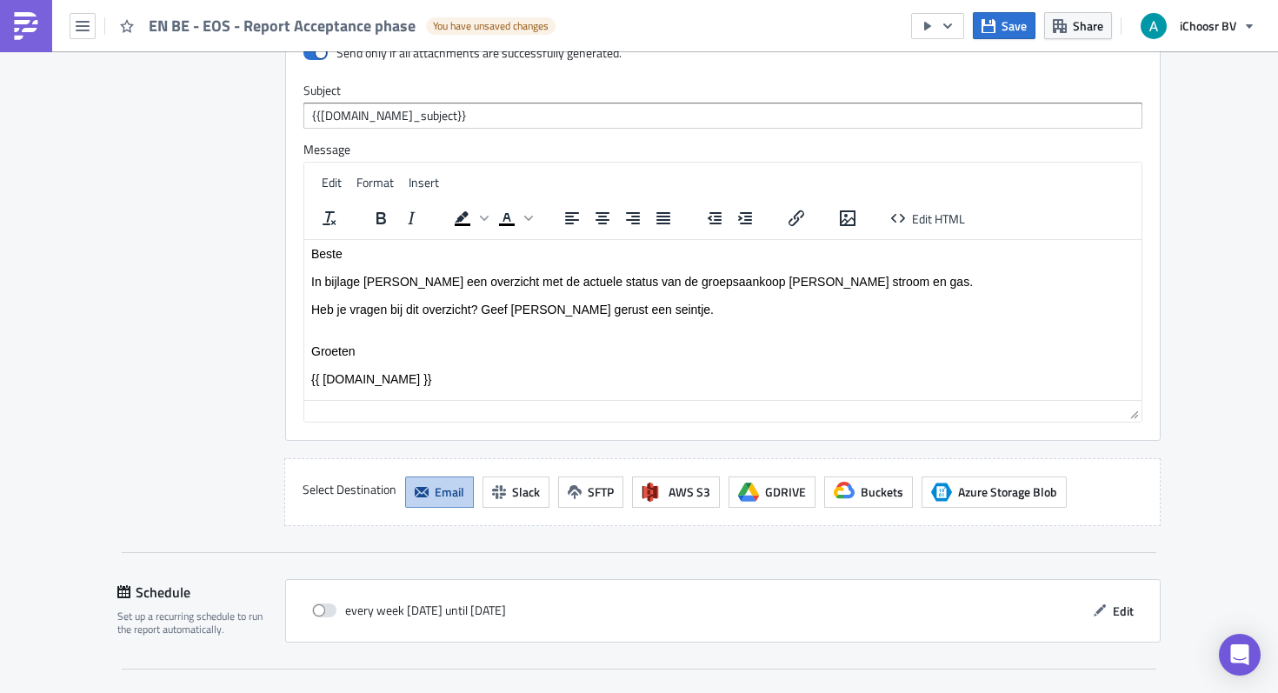
scroll to position [4464, 0]
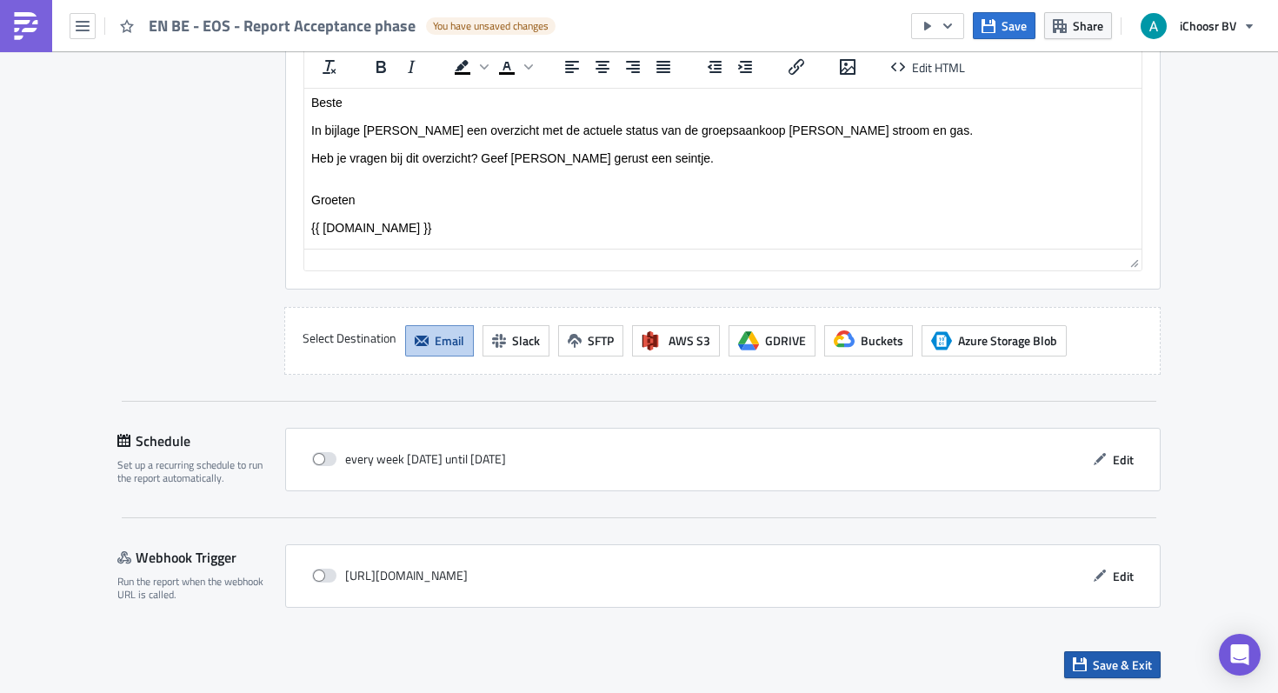
type input "{{row.filtername}}={{row.filtervalue}}&Auction=October 2025"
click at [1105, 669] on span "Save & Exit" at bounding box center [1122, 665] width 59 height 18
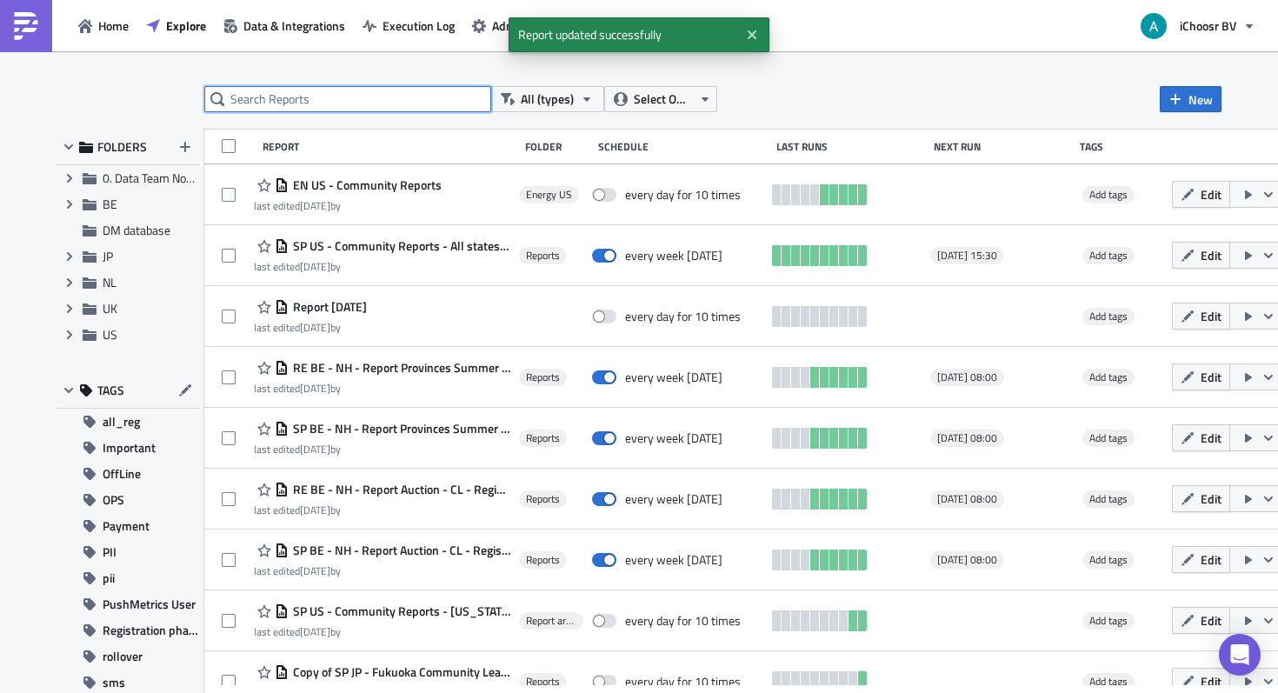
click at [434, 101] on input "text" at bounding box center [347, 99] width 287 height 26
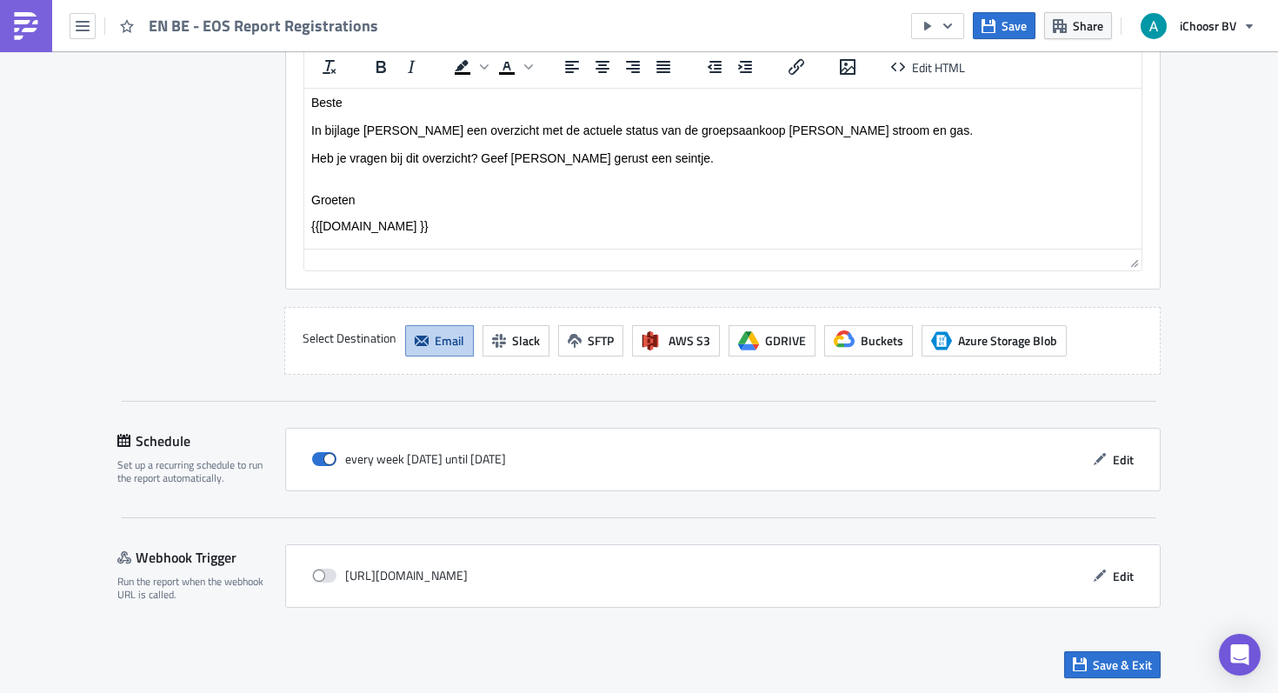
click at [1129, 684] on div "Save & Exit" at bounding box center [638, 665] width 1043 height 62
click at [1129, 662] on span "Save & Exit" at bounding box center [1122, 665] width 59 height 18
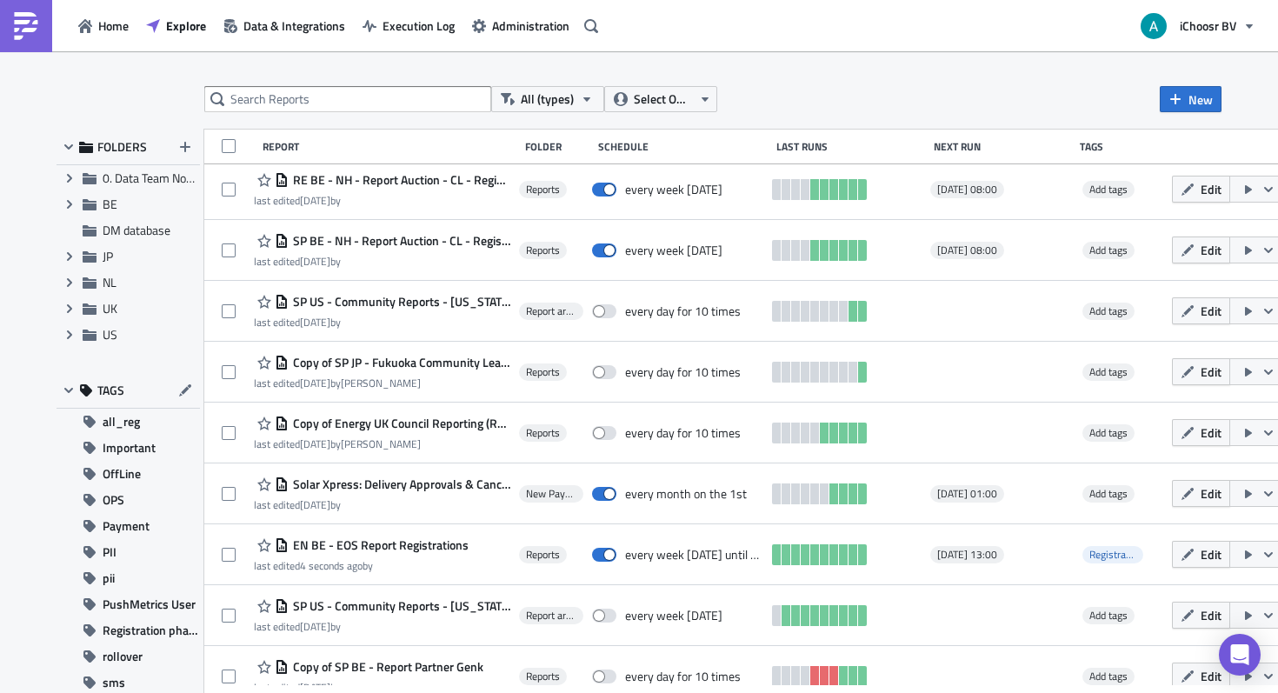
scroll to position [310, 0]
click at [376, 101] on input "text" at bounding box center [347, 99] width 287 height 26
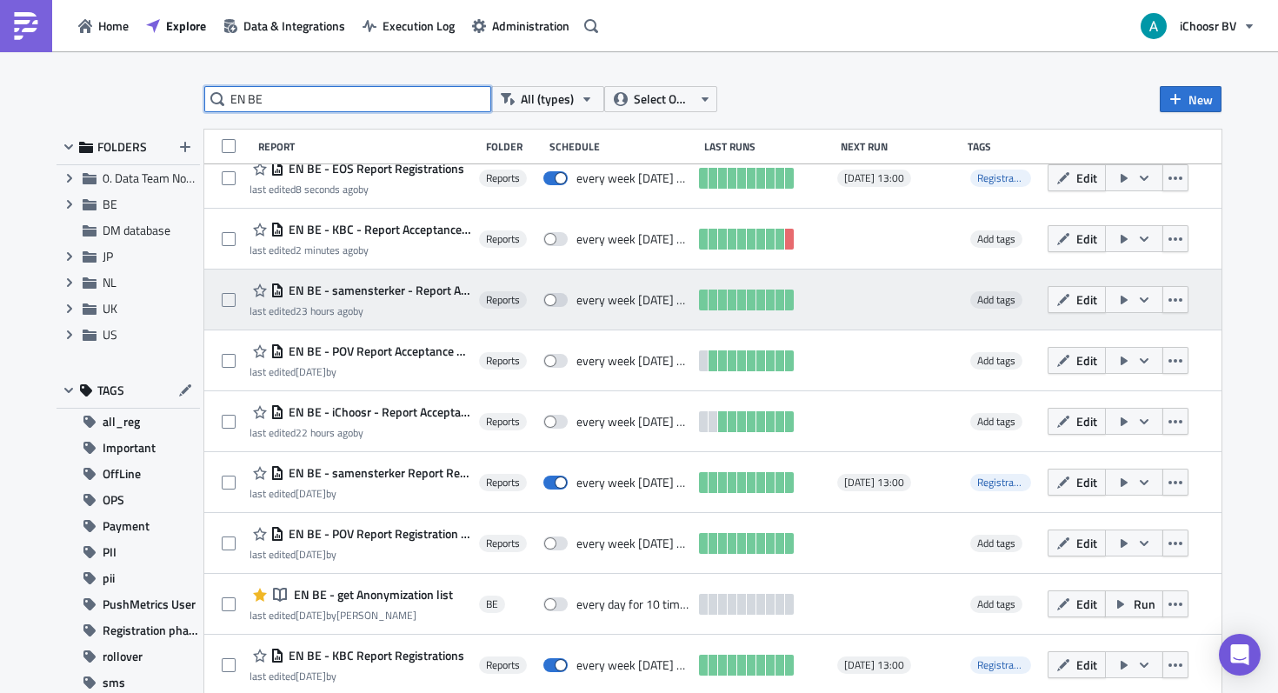
scroll to position [20, 0]
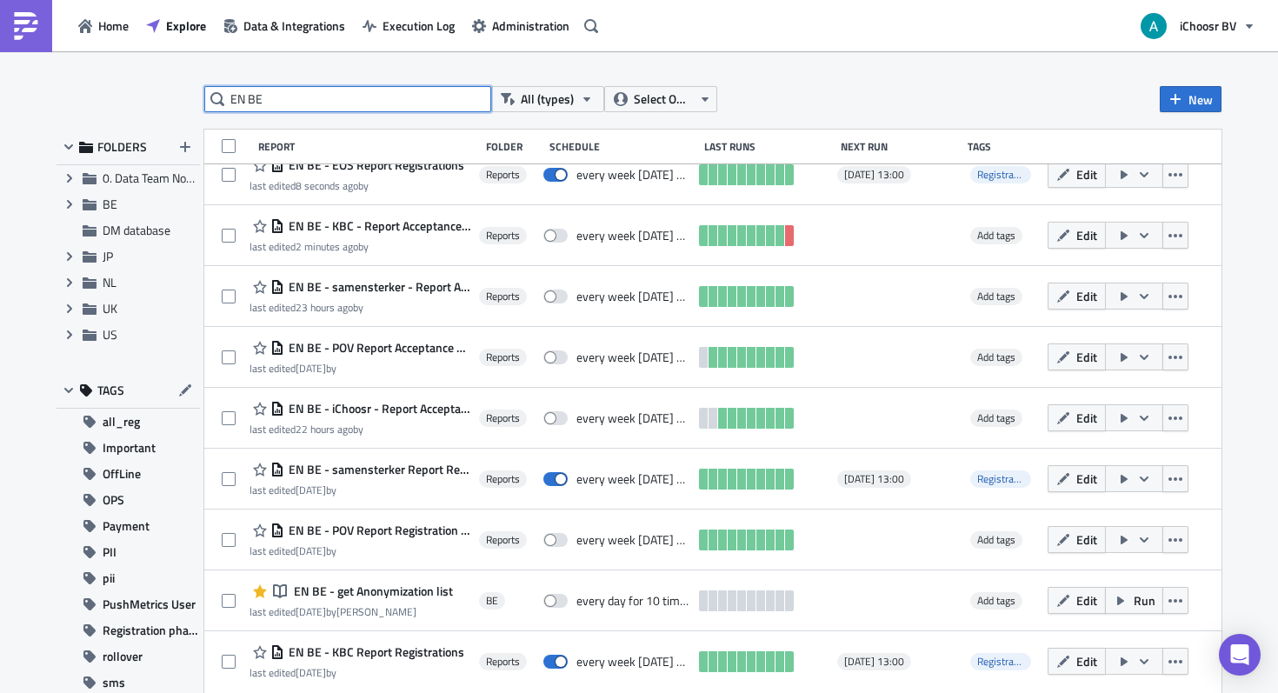
type input "EN BE"
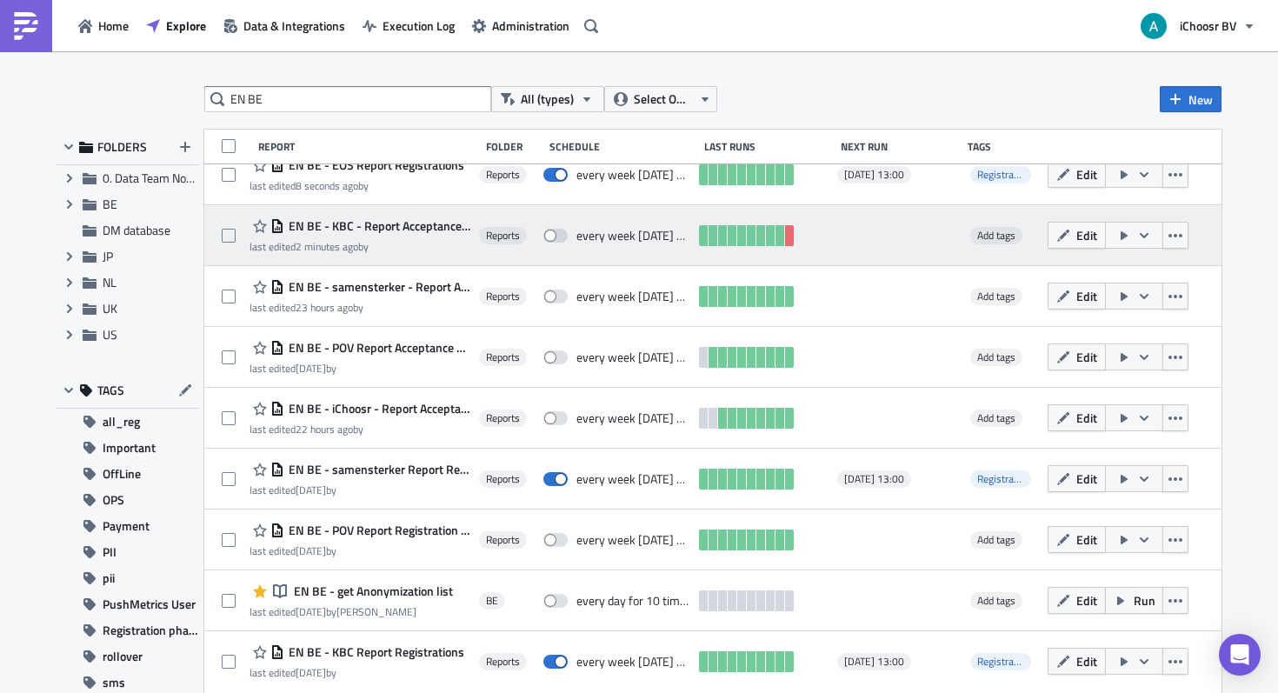
drag, startPoint x: 451, startPoint y: 243, endPoint x: 316, endPoint y: 210, distance: 138.8
click at [316, 210] on div "EN BE - KBC - Report Acceptance phase last edited 2 minutes ago by Reports ever…" at bounding box center [712, 235] width 1017 height 61
drag, startPoint x: 289, startPoint y: 224, endPoint x: 283, endPoint y: 251, distance: 27.5
click at [282, 251] on div "EN BE - KBC - Report Acceptance phase last edited 2 minutes ago by" at bounding box center [360, 235] width 221 height 39
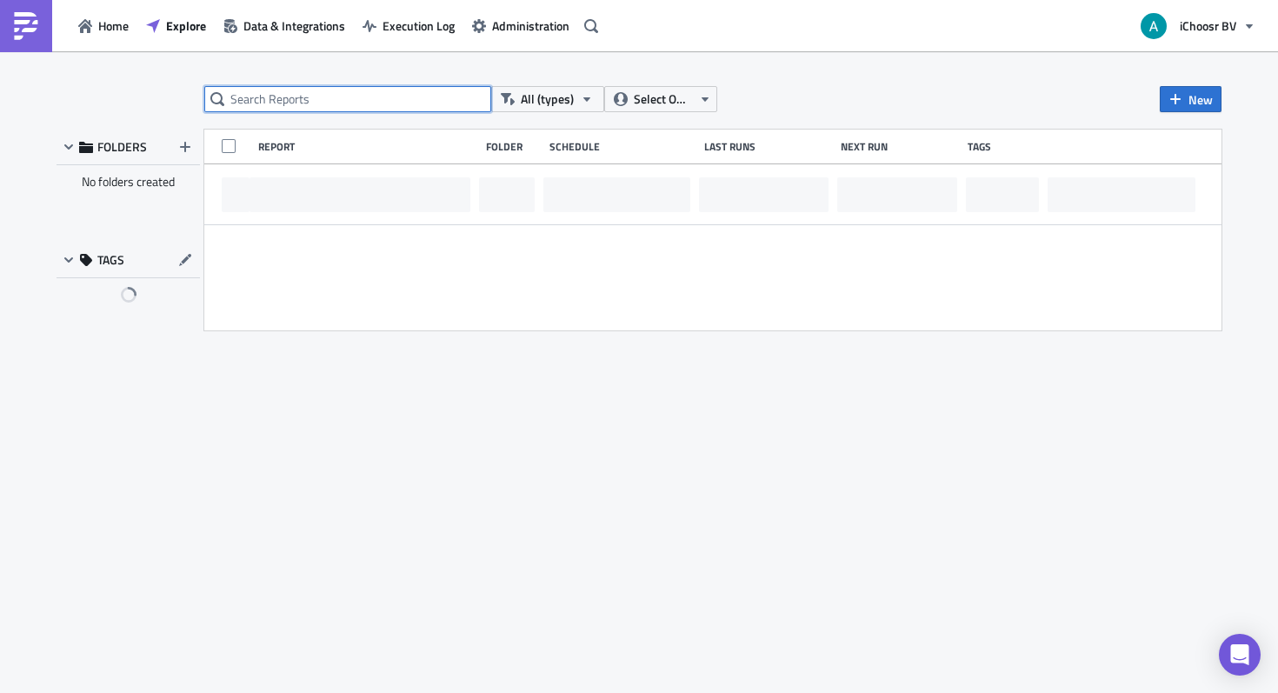
click at [410, 93] on input "text" at bounding box center [347, 99] width 287 height 26
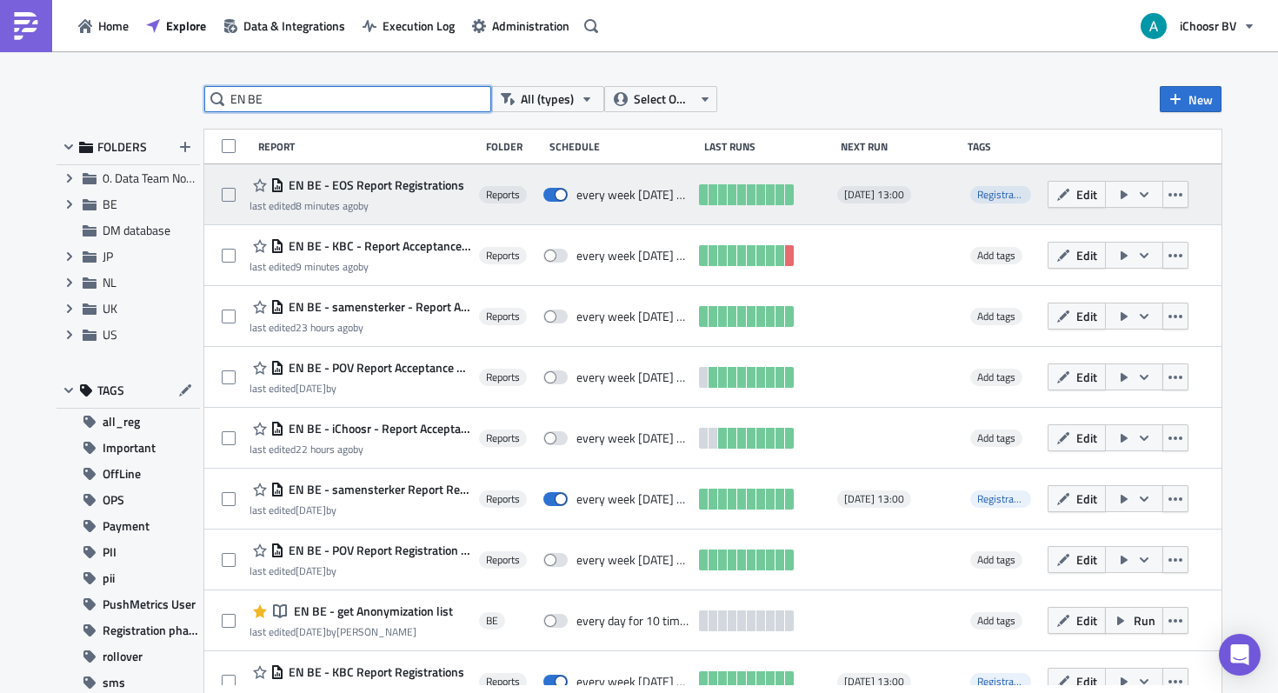
type input "EN BE"
click at [1163, 195] on button "button" at bounding box center [1134, 194] width 58 height 27
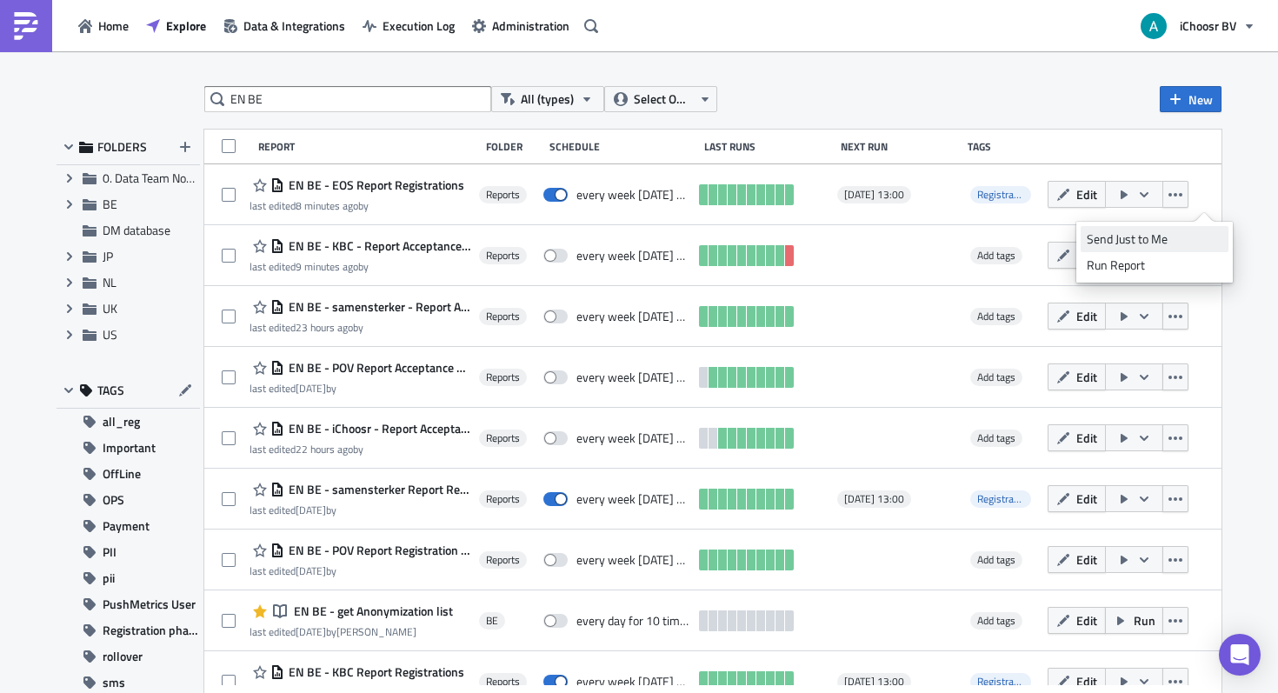
click at [1155, 237] on div "Send Just to Me" at bounding box center [1155, 238] width 136 height 17
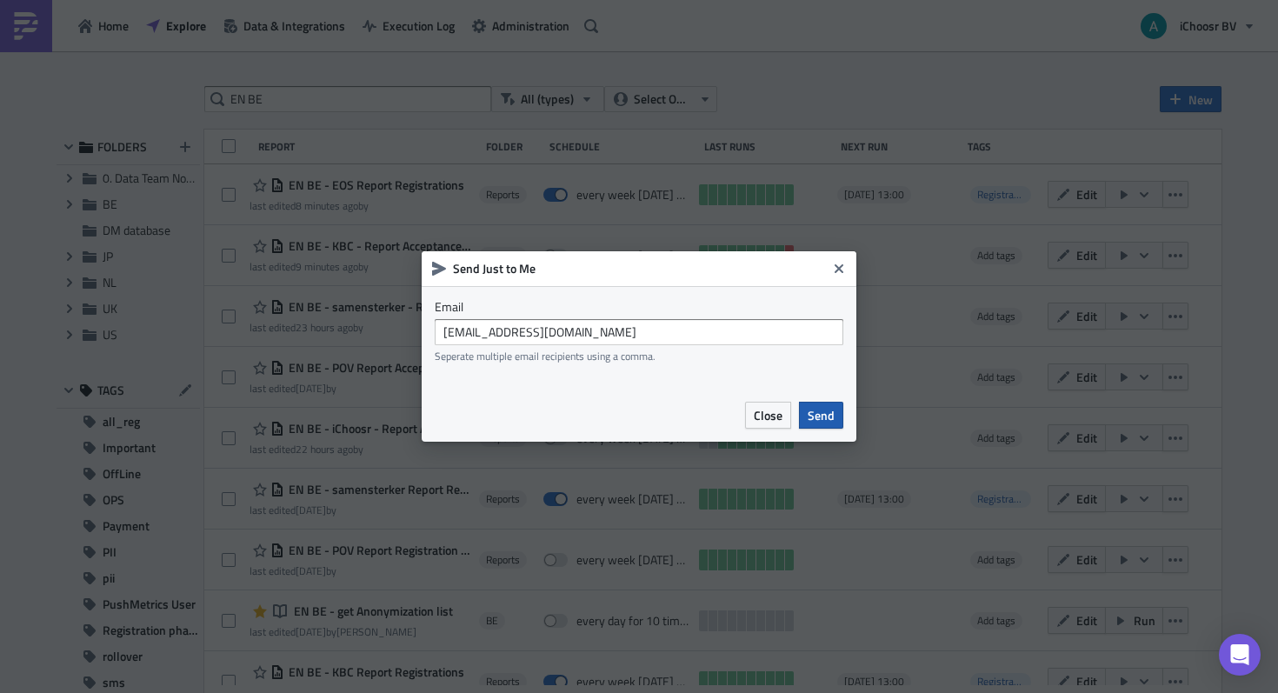
click at [823, 417] on span "Send" at bounding box center [821, 415] width 27 height 18
